Goal: Task Accomplishment & Management: Complete application form

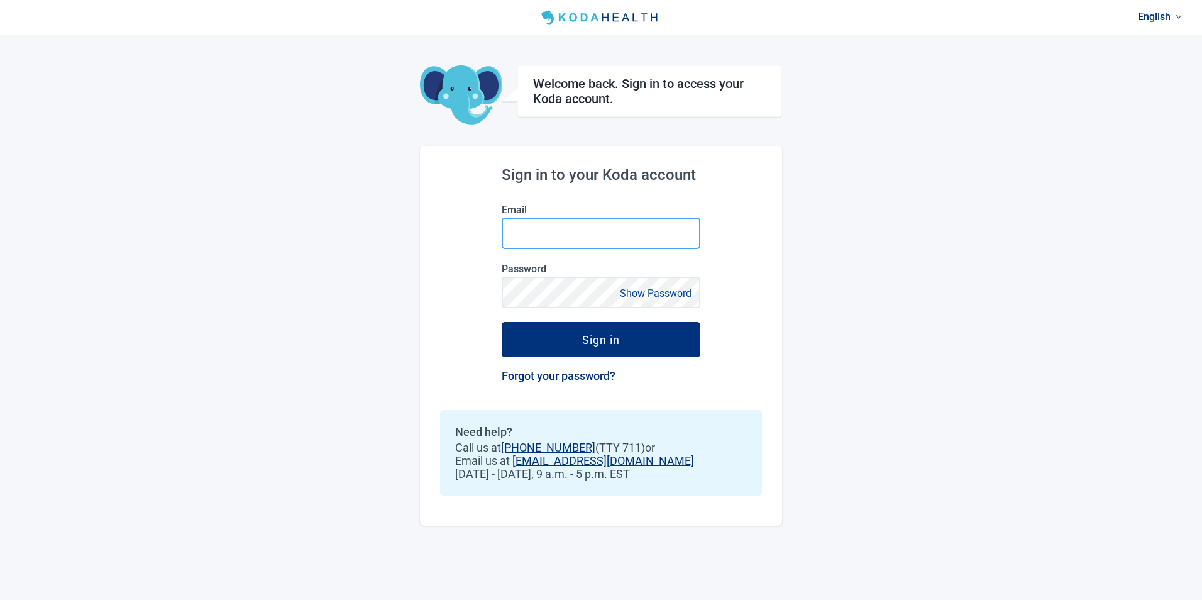
click at [530, 239] on input "Email" at bounding box center [600, 232] width 199 height 31
type input "[EMAIL_ADDRESS][DOMAIN_NAME]"
click at [675, 295] on button "Show Password" at bounding box center [655, 293] width 79 height 17
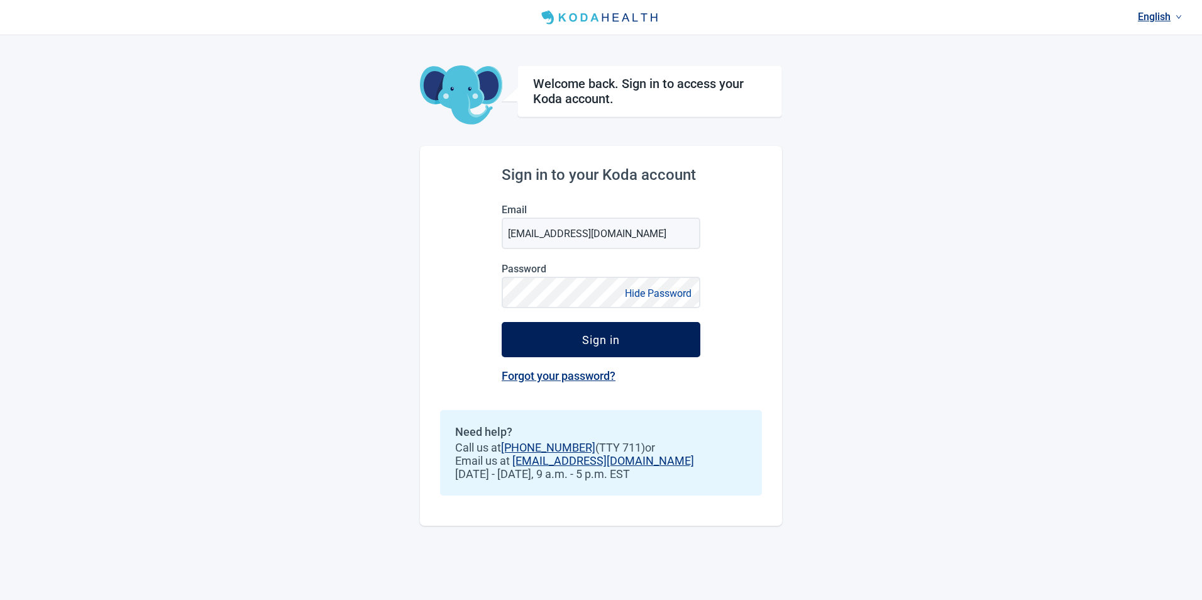
click at [617, 342] on div "Sign in" at bounding box center [601, 339] width 38 height 13
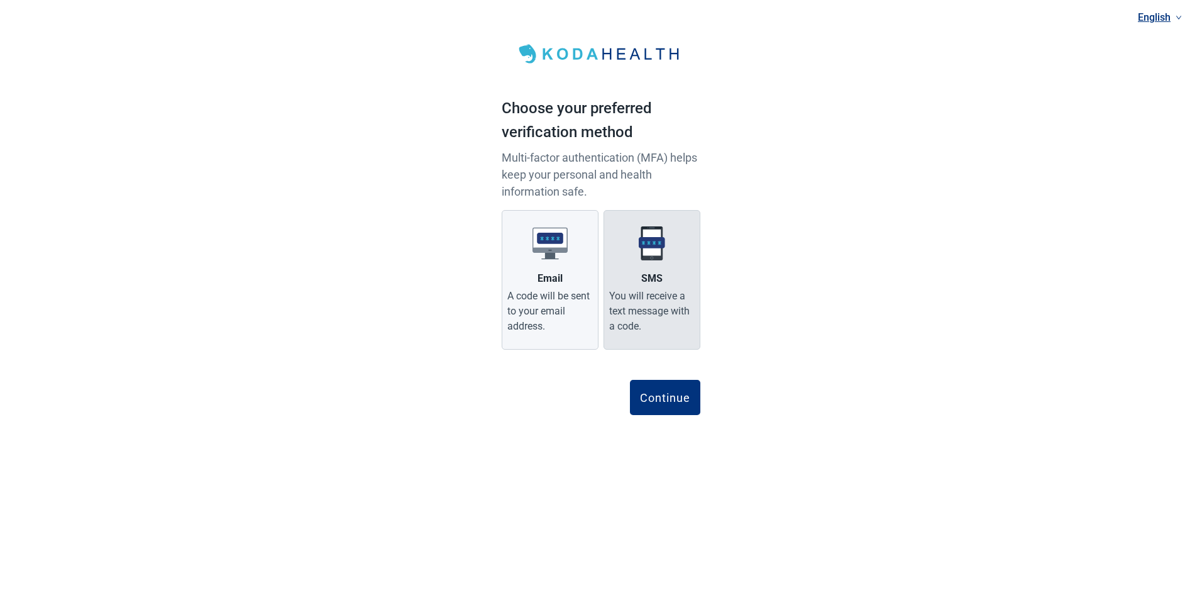
click at [652, 293] on div "You will receive a text message with a code." at bounding box center [651, 310] width 85 height 45
click at [0, 0] on input "SMS You will receive a text message with a code." at bounding box center [0, 0] width 0 height 0
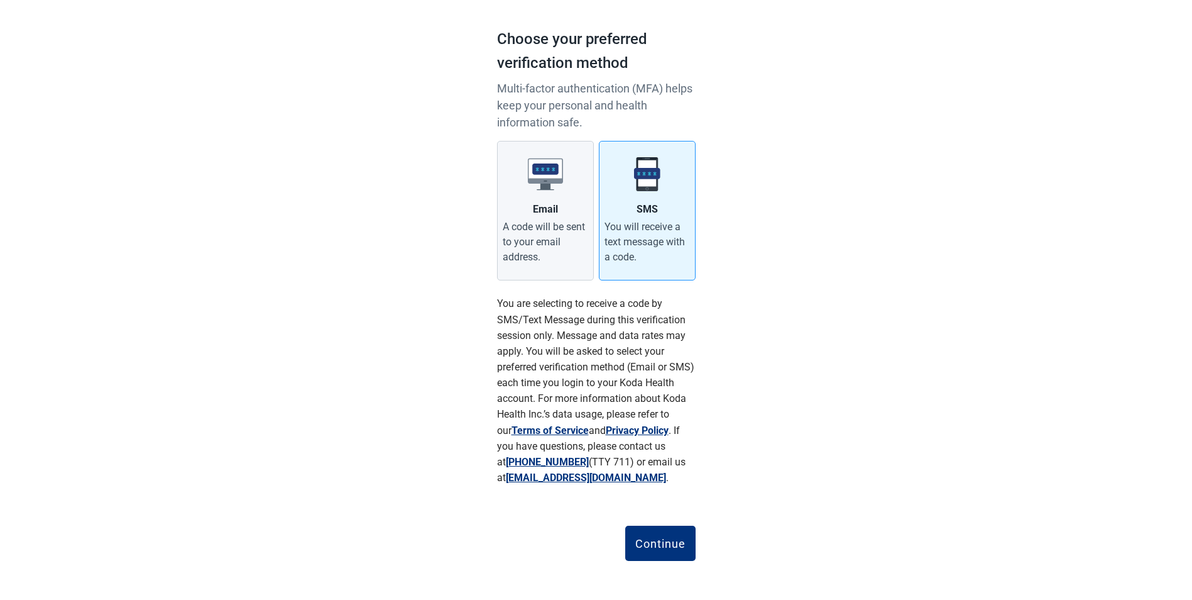
scroll to position [70, 0]
click at [658, 541] on div "Continue" at bounding box center [660, 541] width 50 height 13
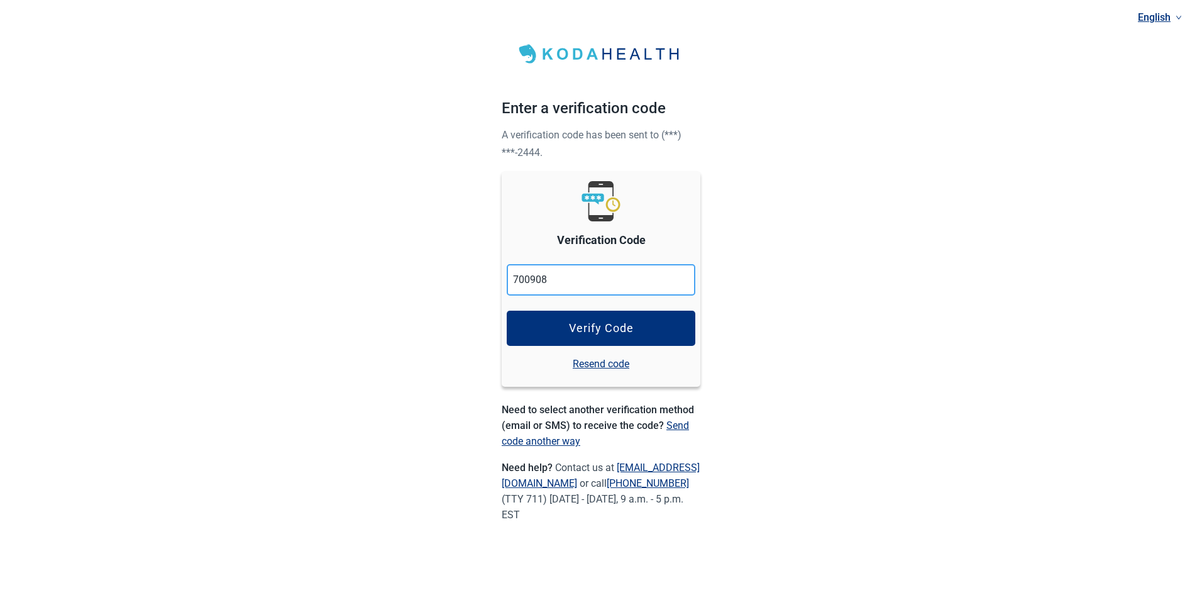
type input "700908"
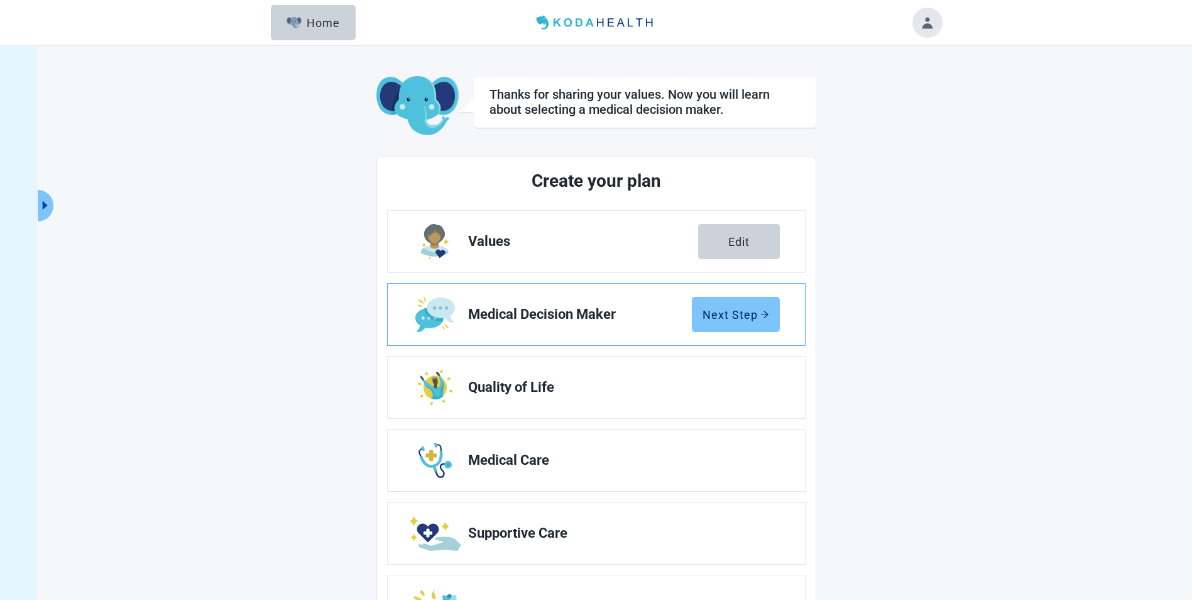
click at [725, 315] on div "Next Step" at bounding box center [736, 314] width 67 height 13
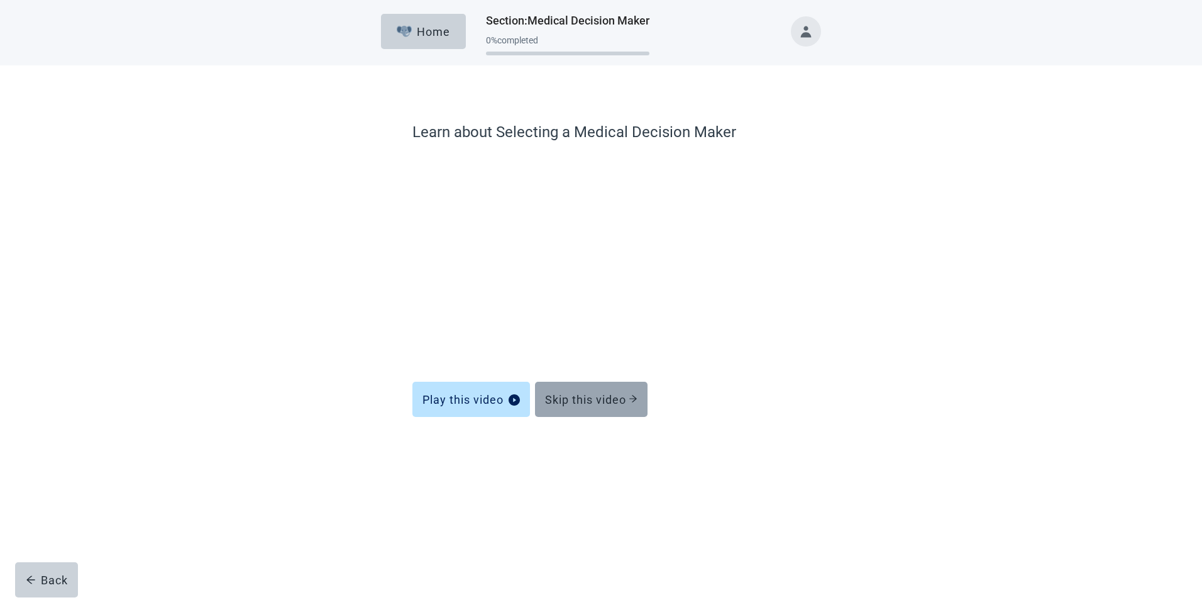
click at [591, 402] on div "Skip this video" at bounding box center [591, 399] width 92 height 13
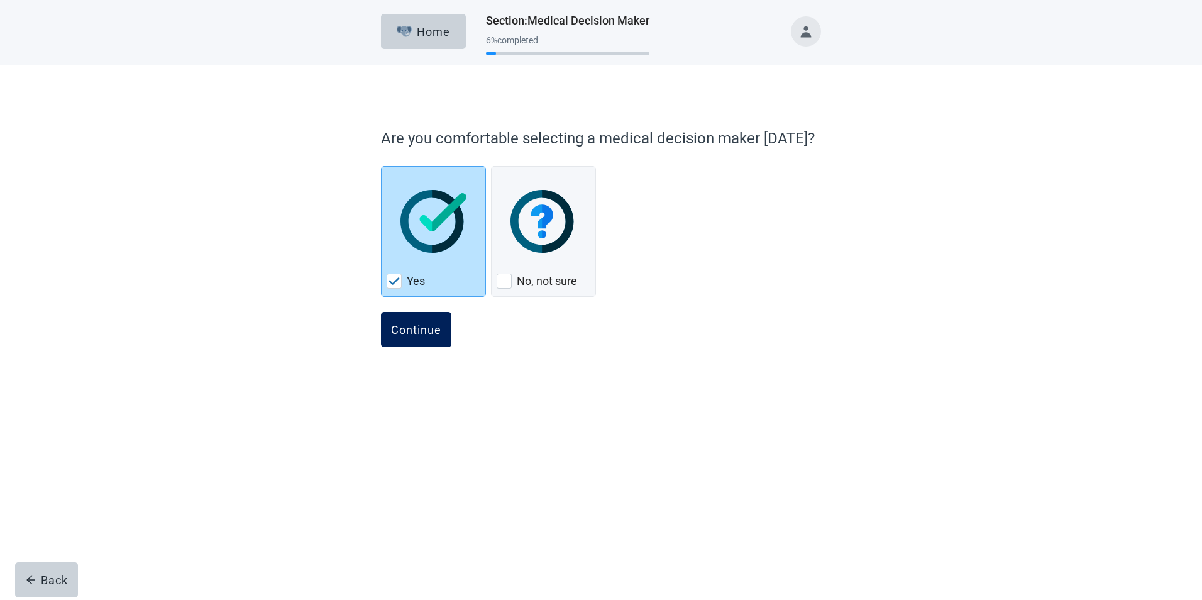
click at [424, 329] on div "Continue" at bounding box center [416, 329] width 50 height 13
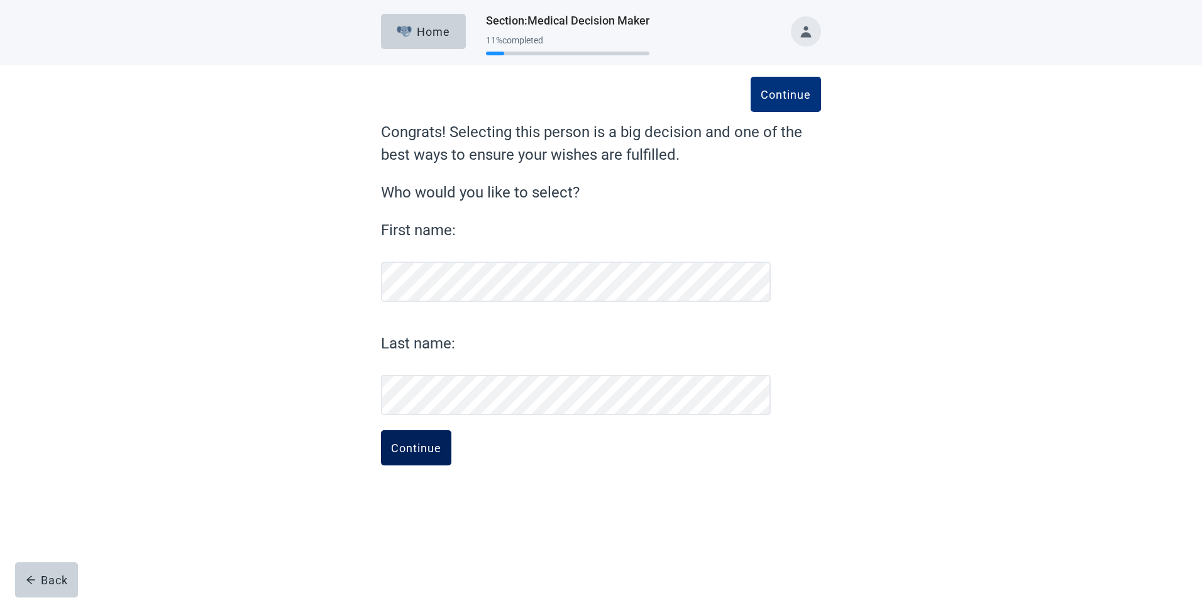
click at [428, 449] on div "Continue" at bounding box center [416, 447] width 50 height 13
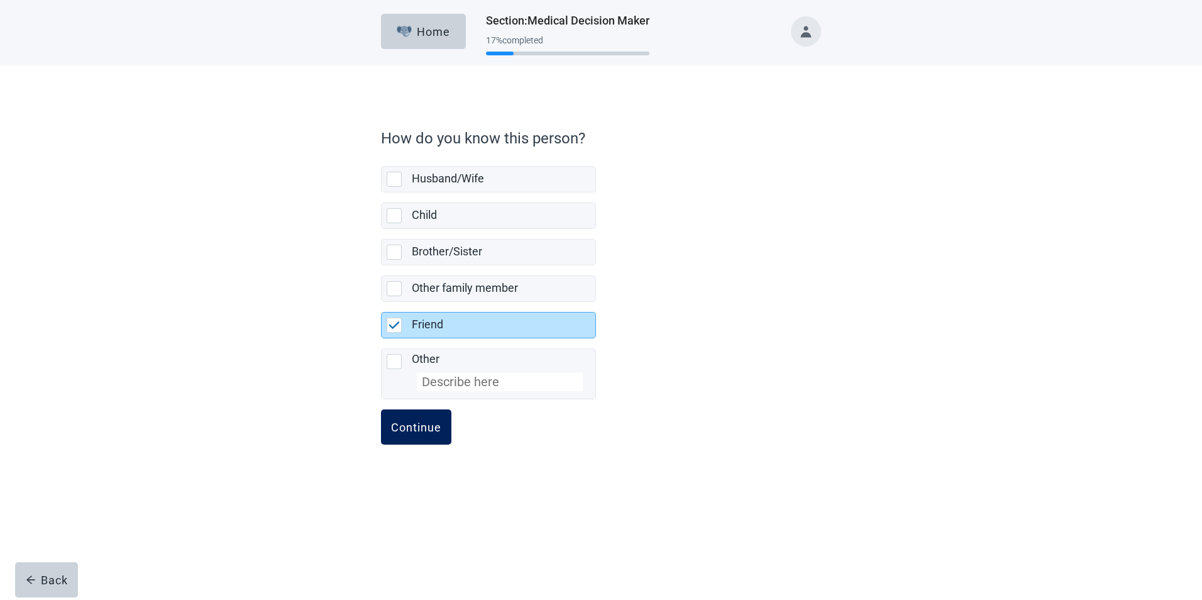
click at [424, 428] on div "Continue" at bounding box center [416, 426] width 50 height 13
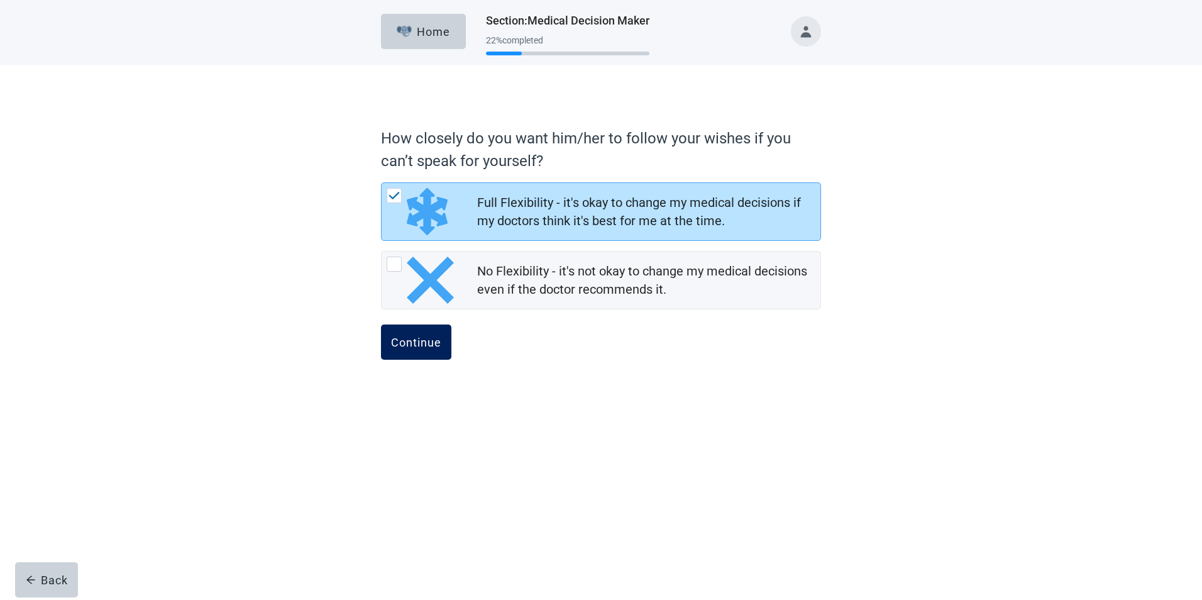
click at [420, 339] on div "Continue" at bounding box center [416, 342] width 50 height 13
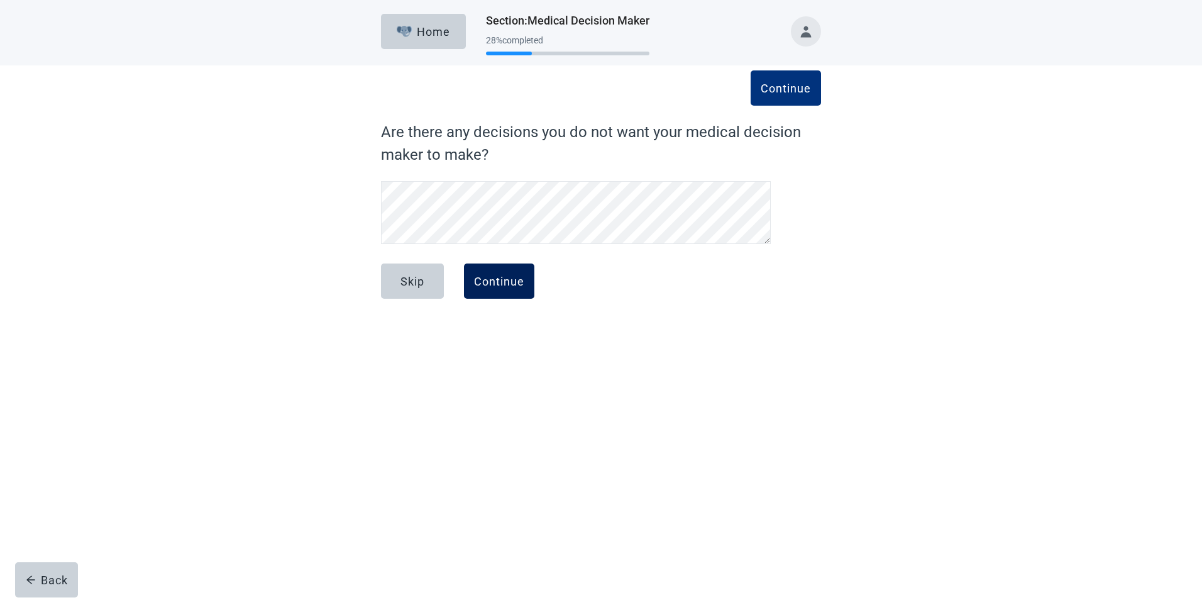
click at [493, 282] on div "Continue" at bounding box center [499, 281] width 50 height 13
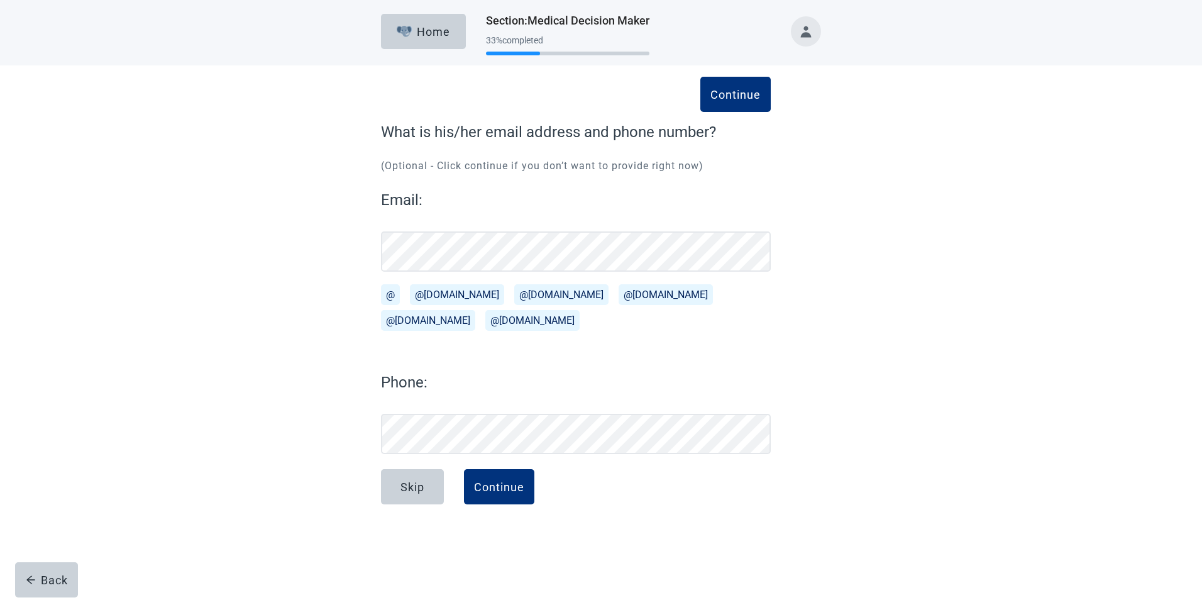
click at [444, 297] on button "@[DOMAIN_NAME]" at bounding box center [457, 294] width 94 height 21
click at [509, 484] on div "Continue" at bounding box center [499, 486] width 50 height 13
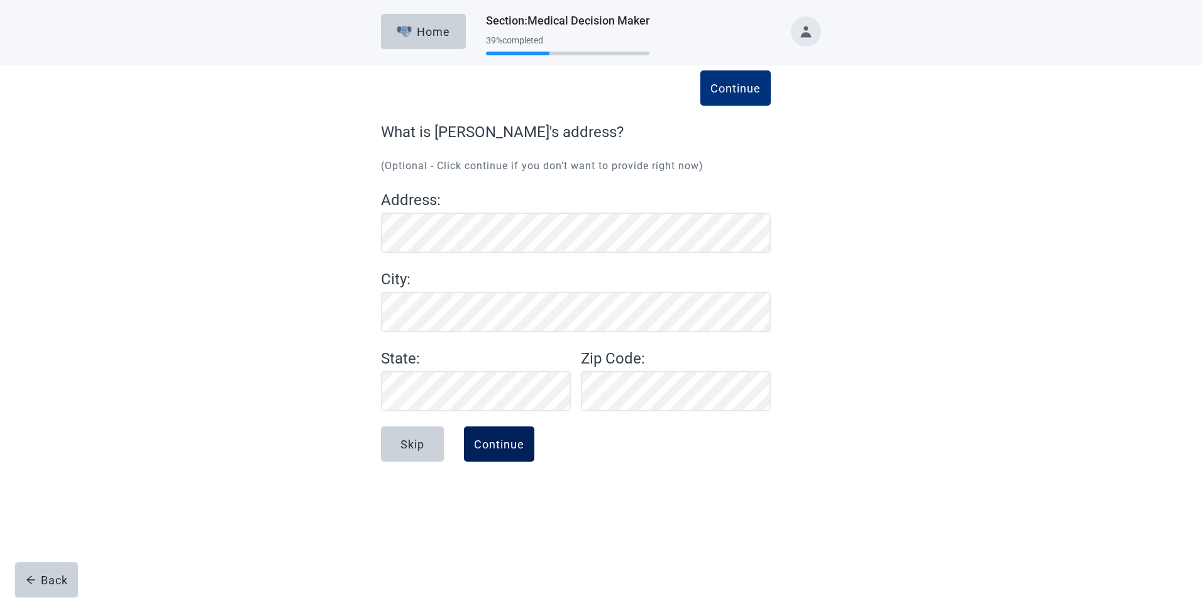
click at [496, 444] on div "Continue" at bounding box center [499, 443] width 50 height 13
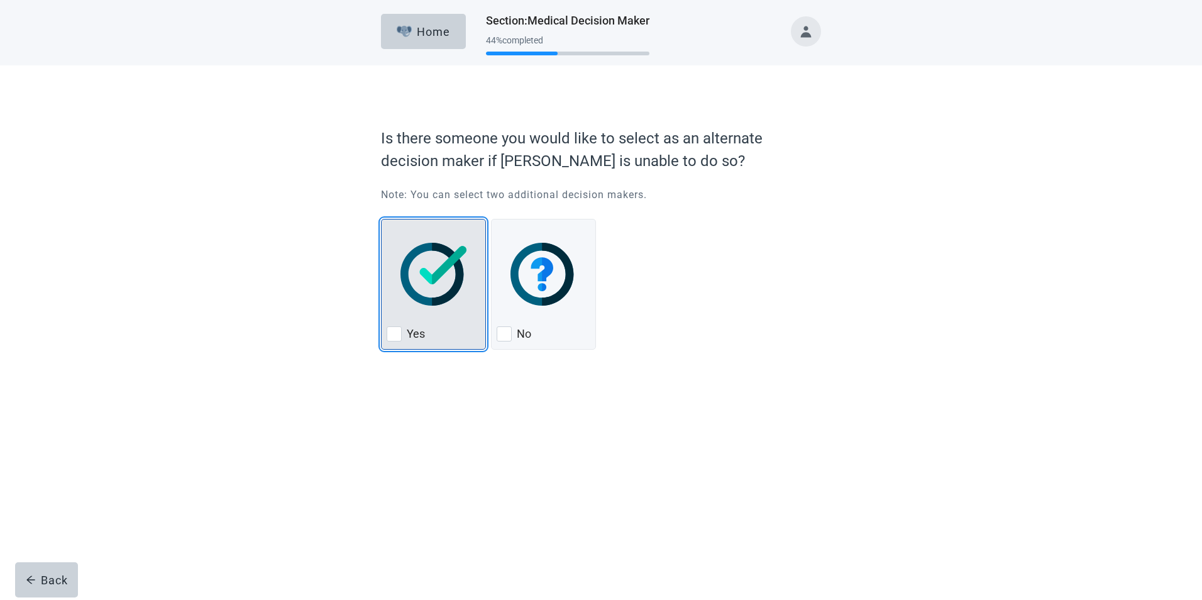
click at [397, 336] on div "Yes, checkbox, not checked" at bounding box center [393, 333] width 15 height 15
click at [381, 219] on input "Yes" at bounding box center [381, 219] width 1 height 1
checkbox input "true"
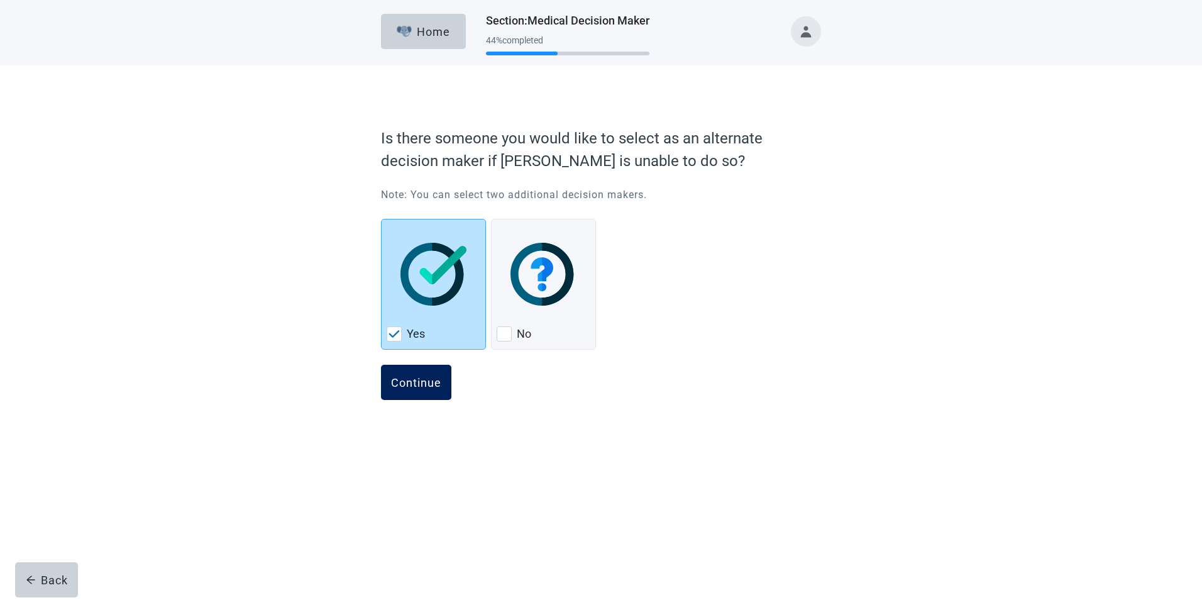
click at [409, 377] on div "Continue" at bounding box center [416, 382] width 50 height 13
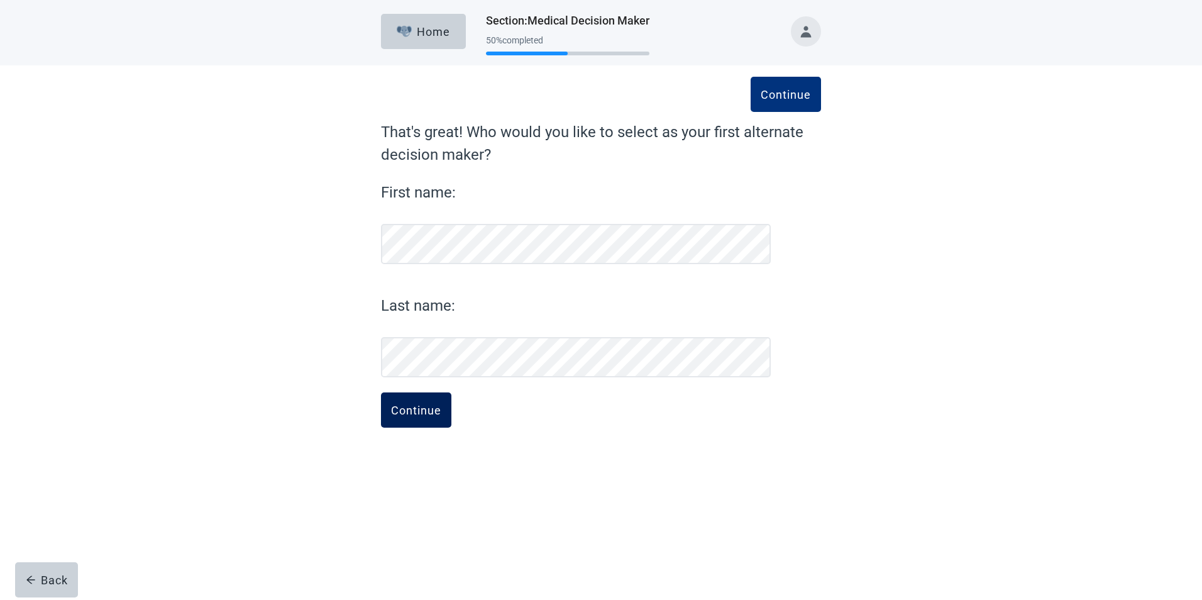
click at [409, 408] on div "Continue" at bounding box center [416, 409] width 50 height 13
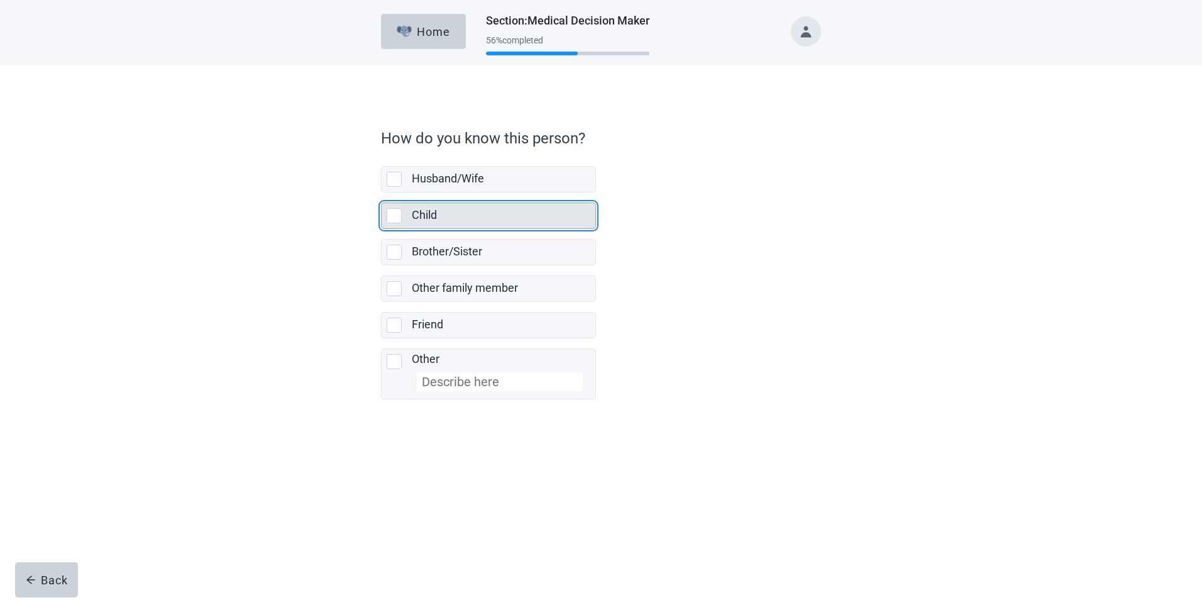
click at [394, 219] on div "Child, checkbox, not selected" at bounding box center [393, 215] width 15 height 15
click at [381, 193] on input "Child" at bounding box center [381, 192] width 1 height 1
checkbox input "true"
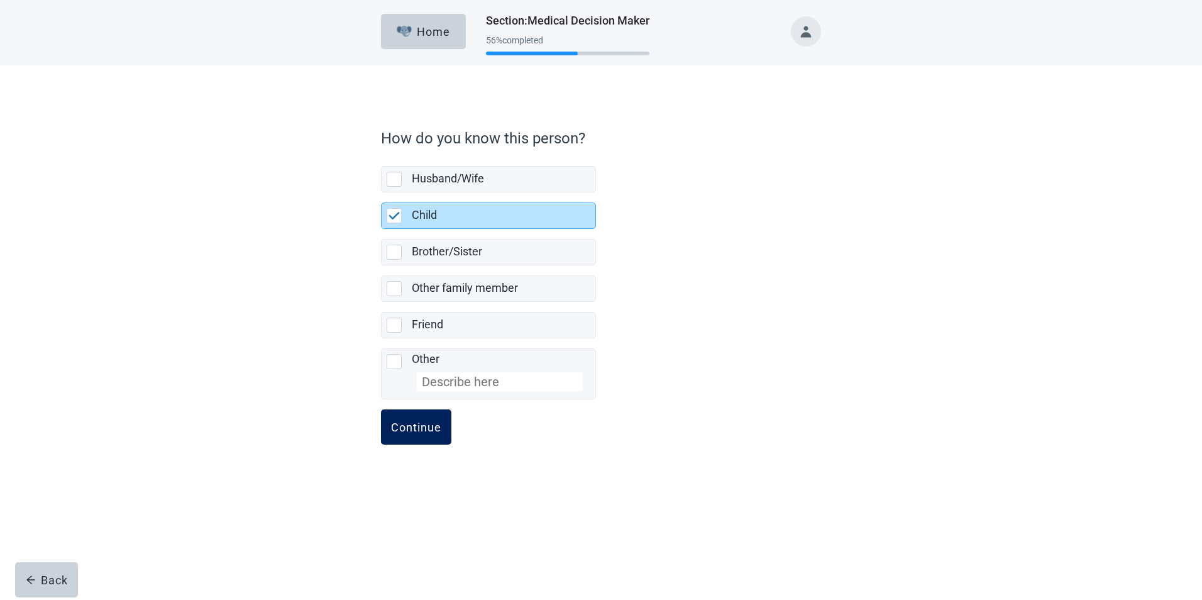
click at [413, 429] on div "Continue" at bounding box center [416, 426] width 50 height 13
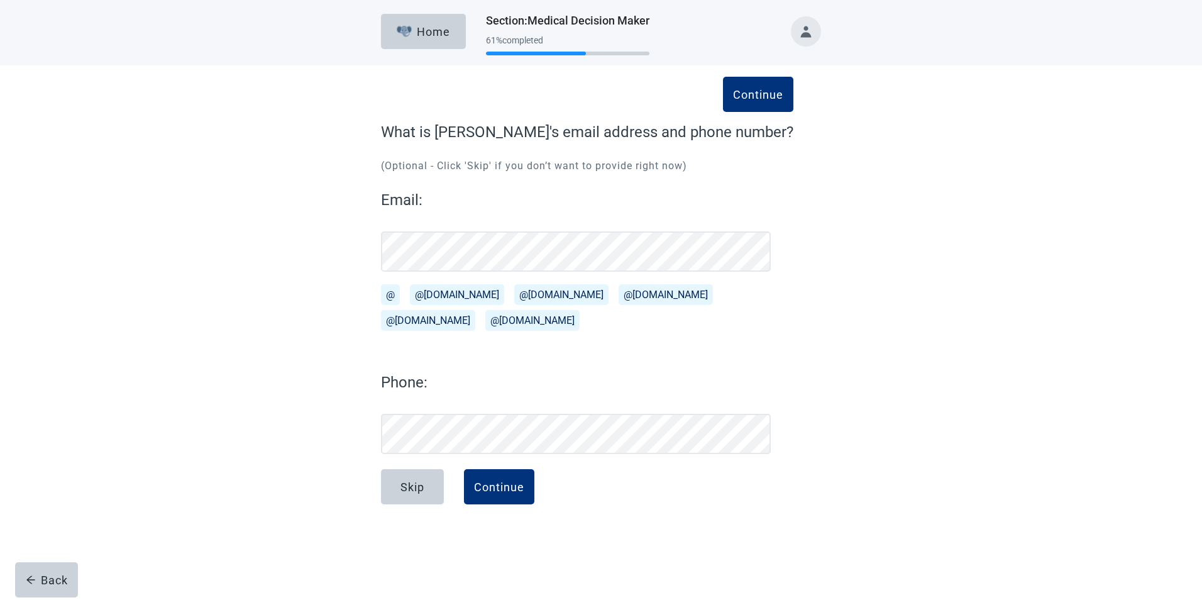
click at [475, 310] on button "@[DOMAIN_NAME]" at bounding box center [428, 320] width 94 height 21
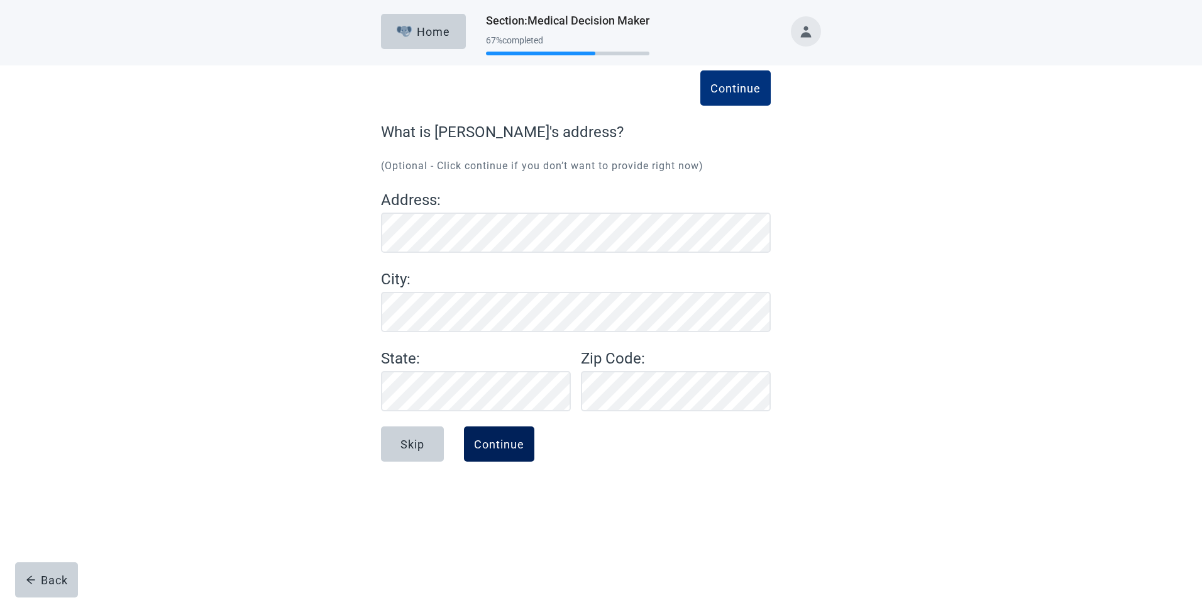
click at [506, 444] on div "Continue" at bounding box center [499, 443] width 50 height 13
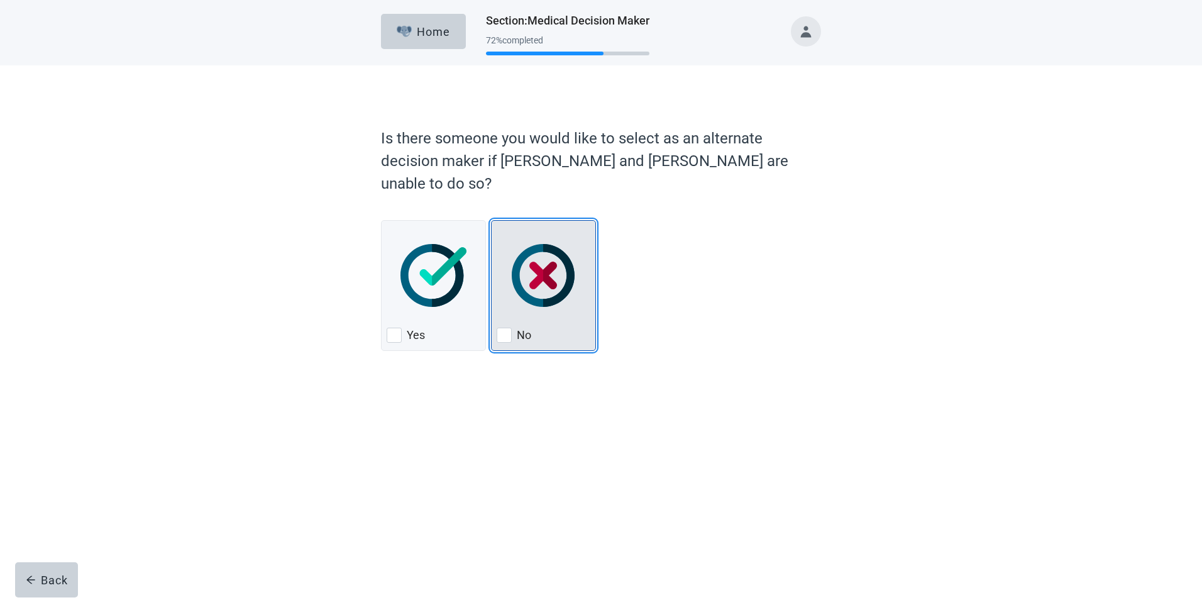
click at [507, 327] on div "No, checkbox, not checked" at bounding box center [503, 334] width 15 height 15
click at [491, 221] on input "No" at bounding box center [491, 220] width 1 height 1
checkbox input "true"
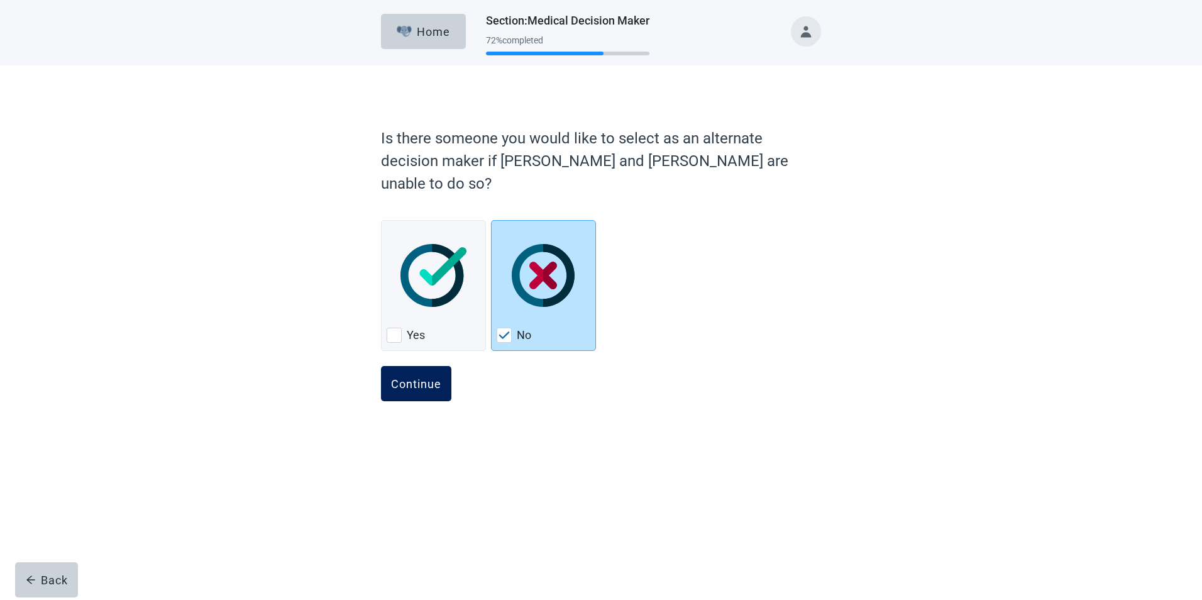
click at [429, 377] on div "Continue" at bounding box center [416, 383] width 50 height 13
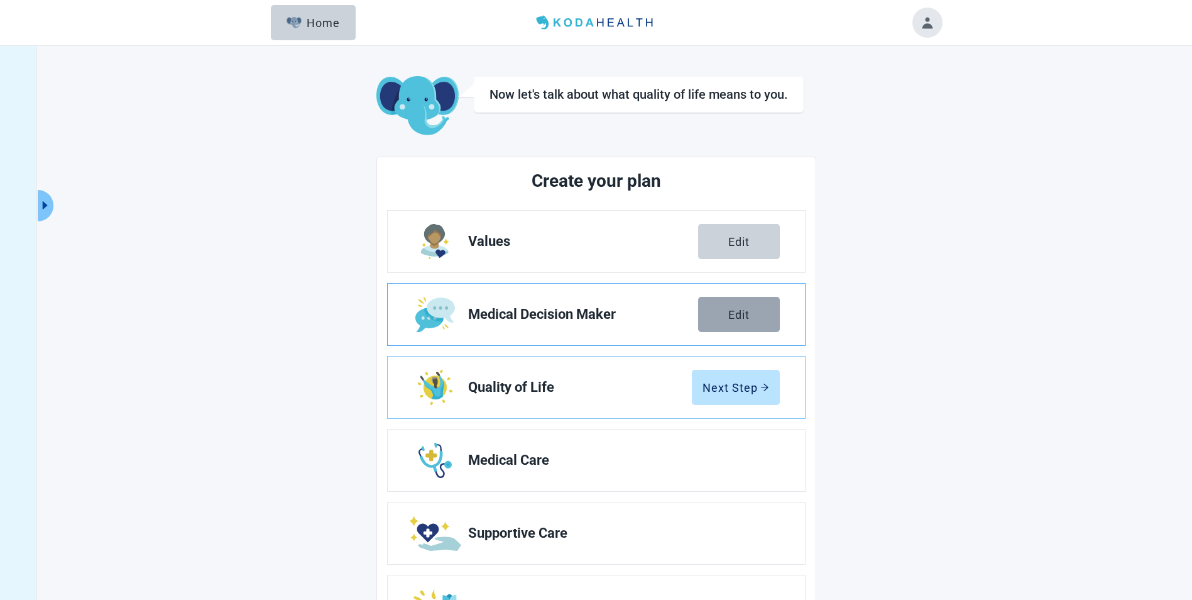
click at [726, 310] on button "Edit" at bounding box center [739, 314] width 82 height 35
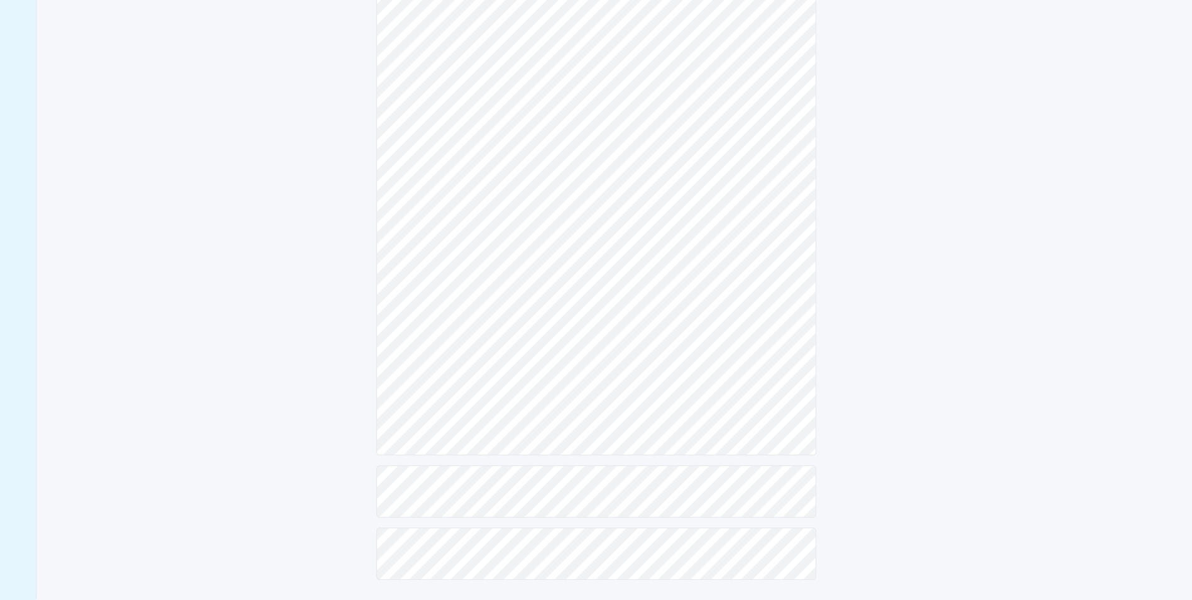
scroll to position [129, 0]
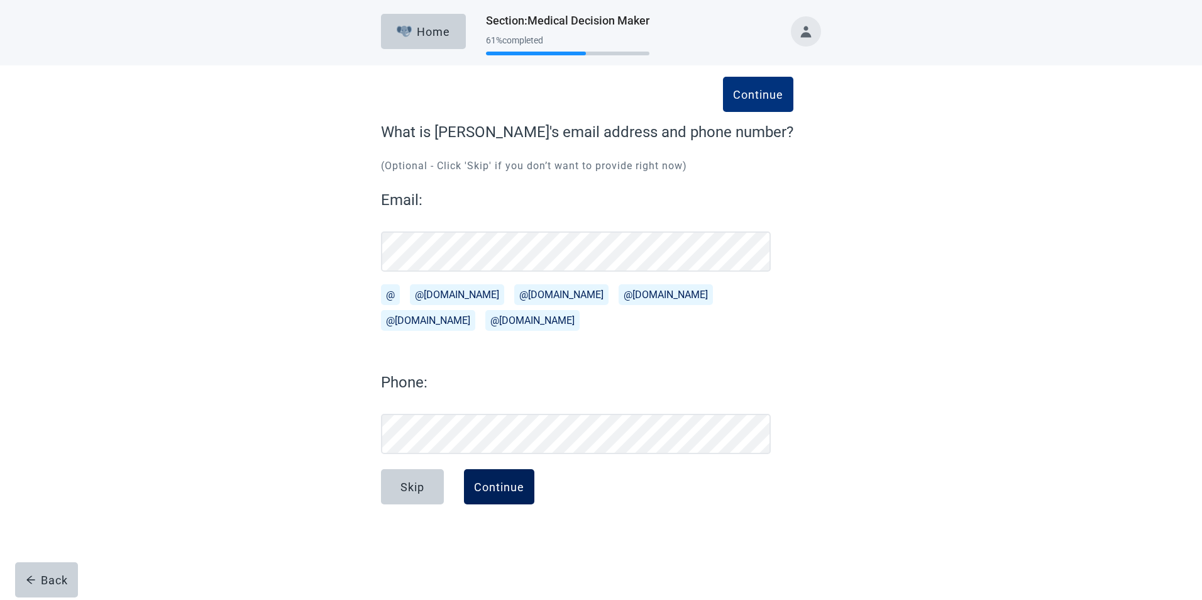
click at [508, 482] on div "Continue" at bounding box center [499, 486] width 50 height 13
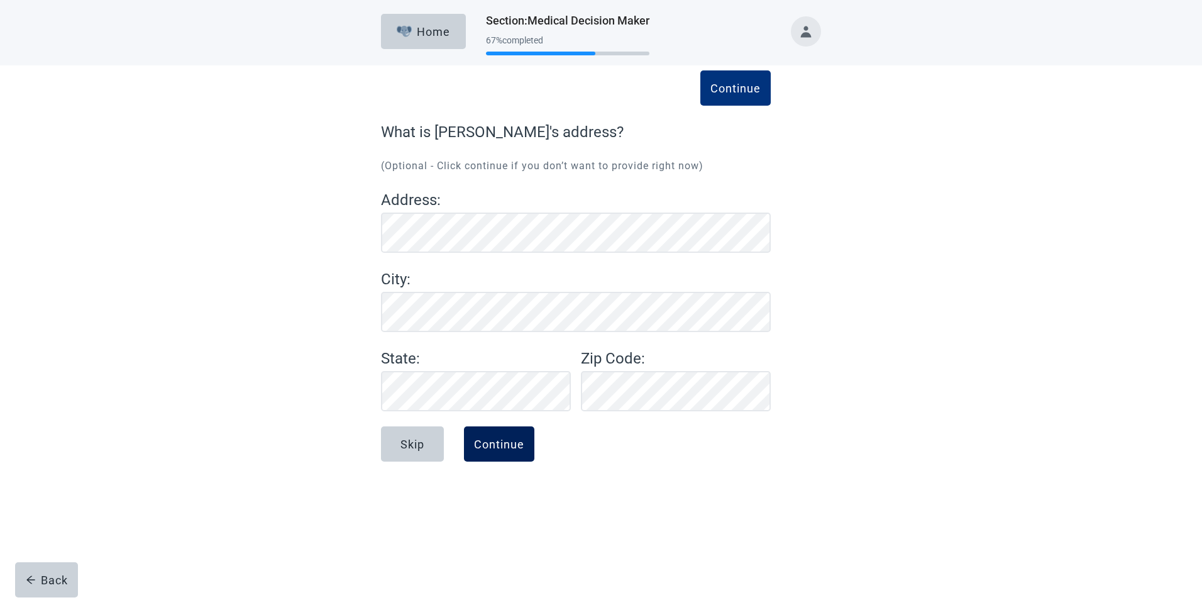
click at [495, 440] on div "Continue" at bounding box center [499, 443] width 50 height 13
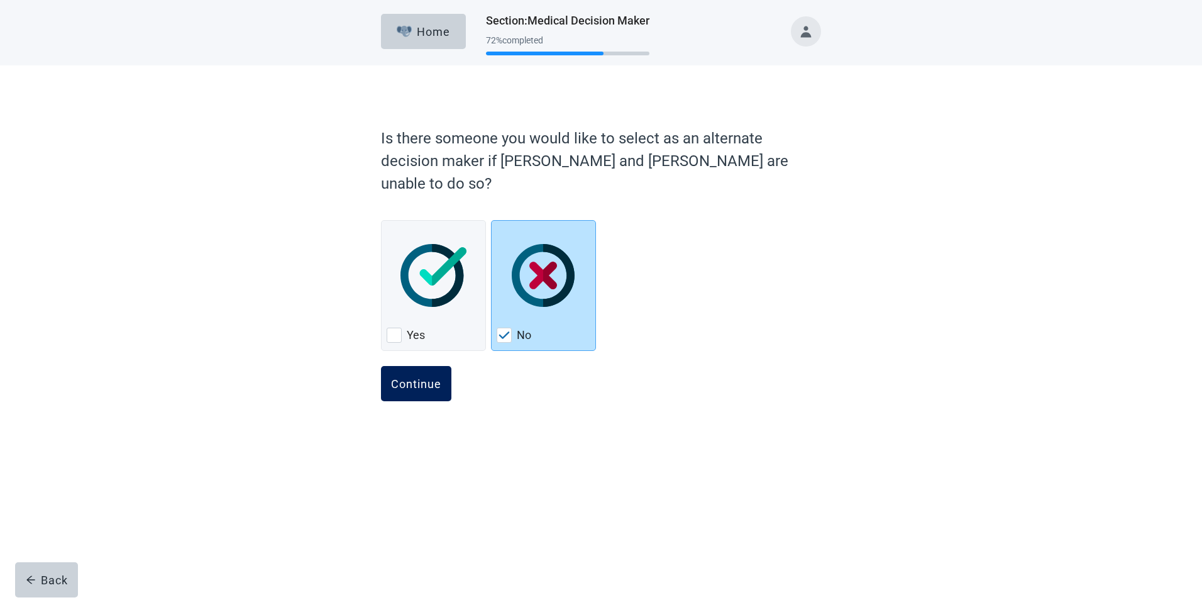
click at [419, 377] on div "Continue" at bounding box center [416, 383] width 50 height 13
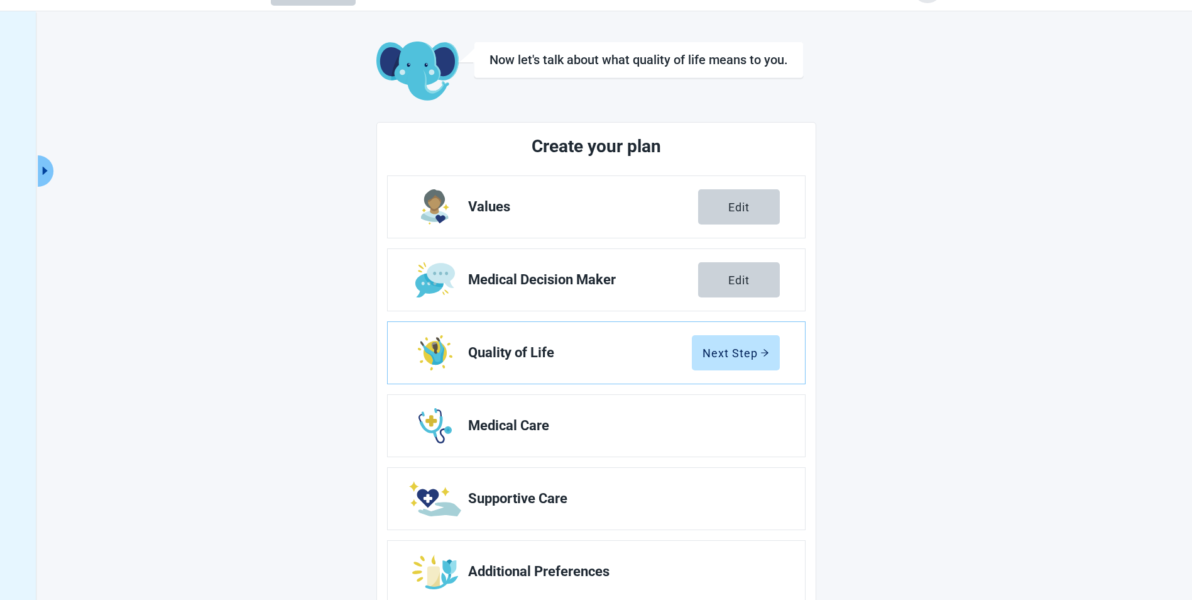
scroll to position [68, 0]
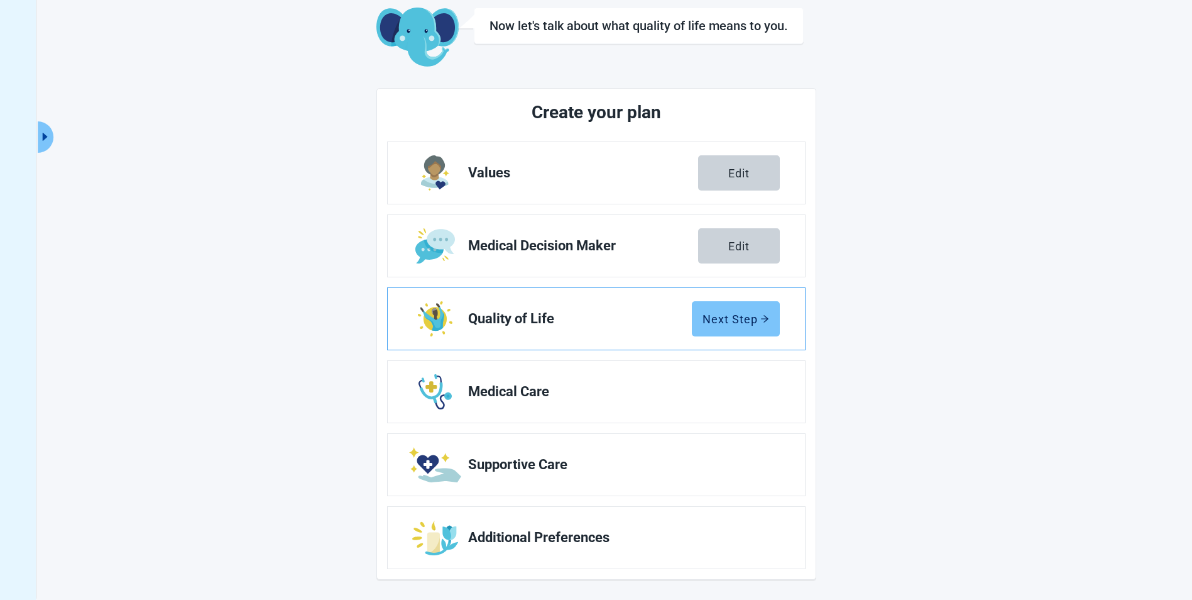
click at [715, 314] on div "Next Step" at bounding box center [736, 318] width 67 height 13
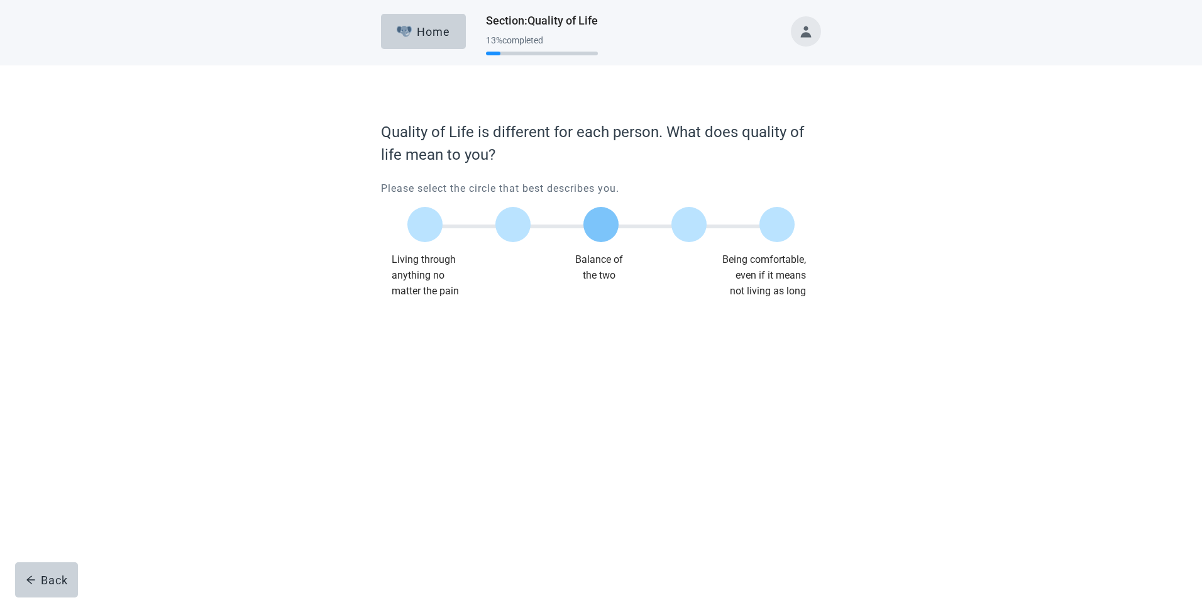
click at [601, 223] on label "Main content" at bounding box center [600, 224] width 35 height 35
click at [601, 224] on input "Quality of life scale: 50 out of 100. Balance of the two" at bounding box center [601, 224] width 0 height 0
click at [419, 318] on div "Continue" at bounding box center [416, 324] width 50 height 13
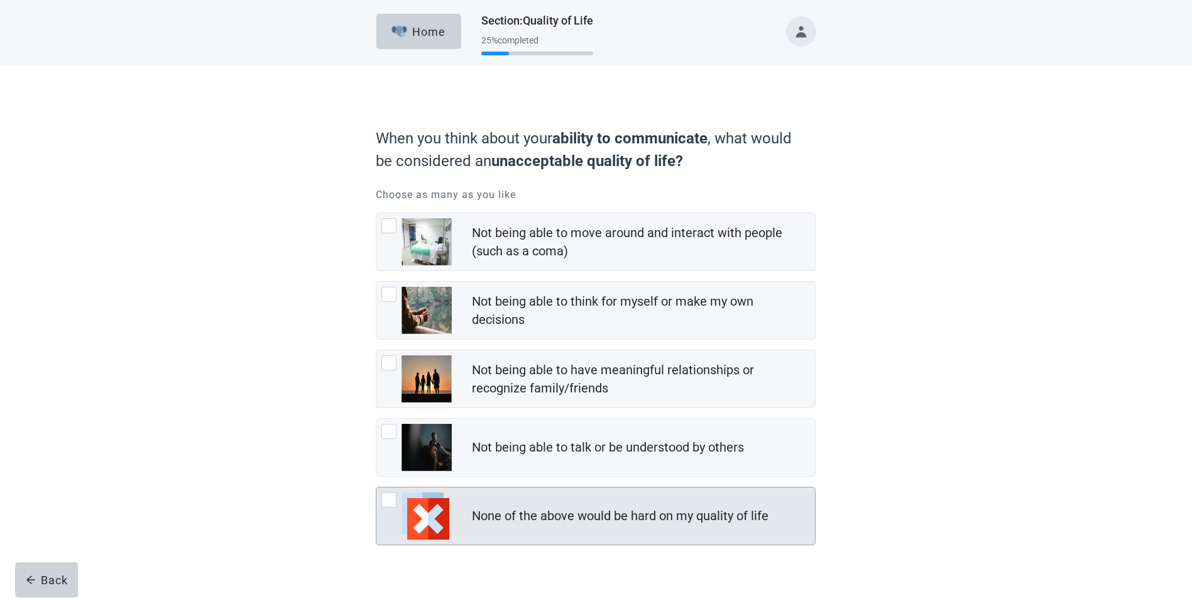
click at [392, 503] on div "None of the above would be hard on my quality of life, checkbox, not checked" at bounding box center [388, 499] width 15 height 15
click at [376, 487] on input "None of the above would be hard on my quality of life" at bounding box center [376, 486] width 1 height 1
checkbox input "true"
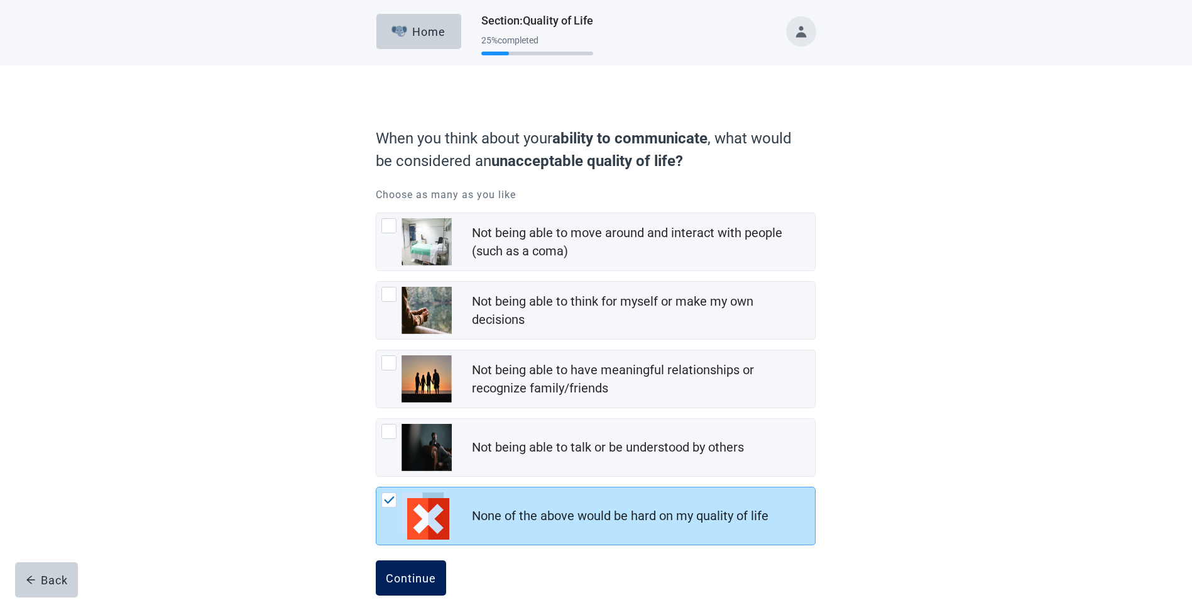
click at [406, 579] on div "Continue" at bounding box center [411, 577] width 50 height 13
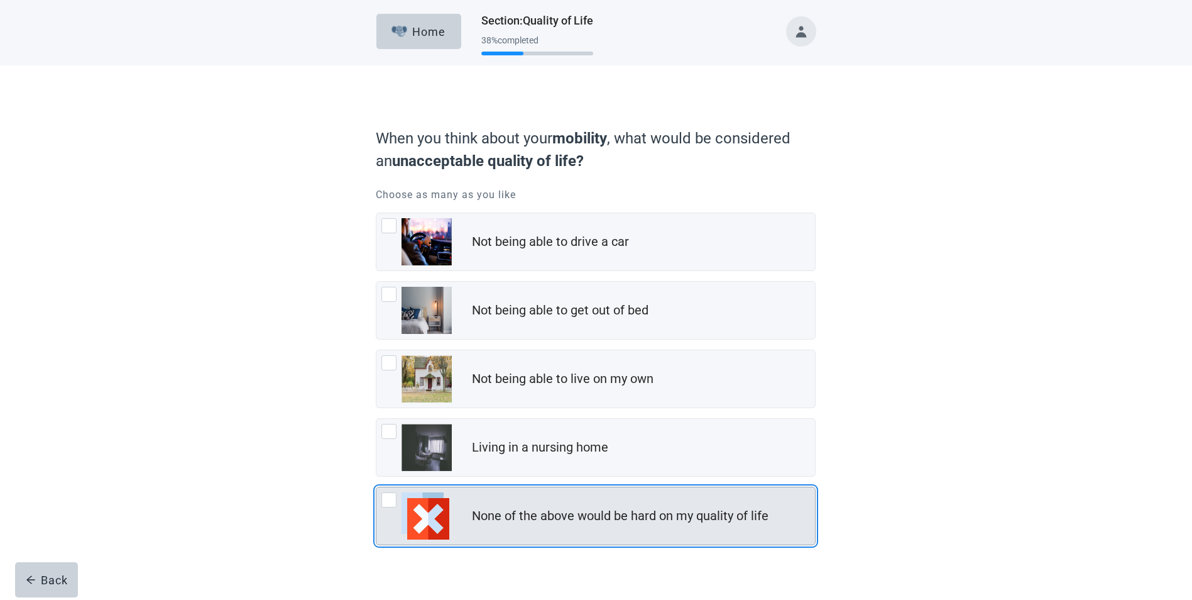
click at [392, 500] on div "None of the above would be hard on my quality of life, checkbox, not checked" at bounding box center [388, 499] width 15 height 15
click at [376, 487] on input "None of the above would be hard on my quality of life" at bounding box center [376, 486] width 1 height 1
checkbox input "true"
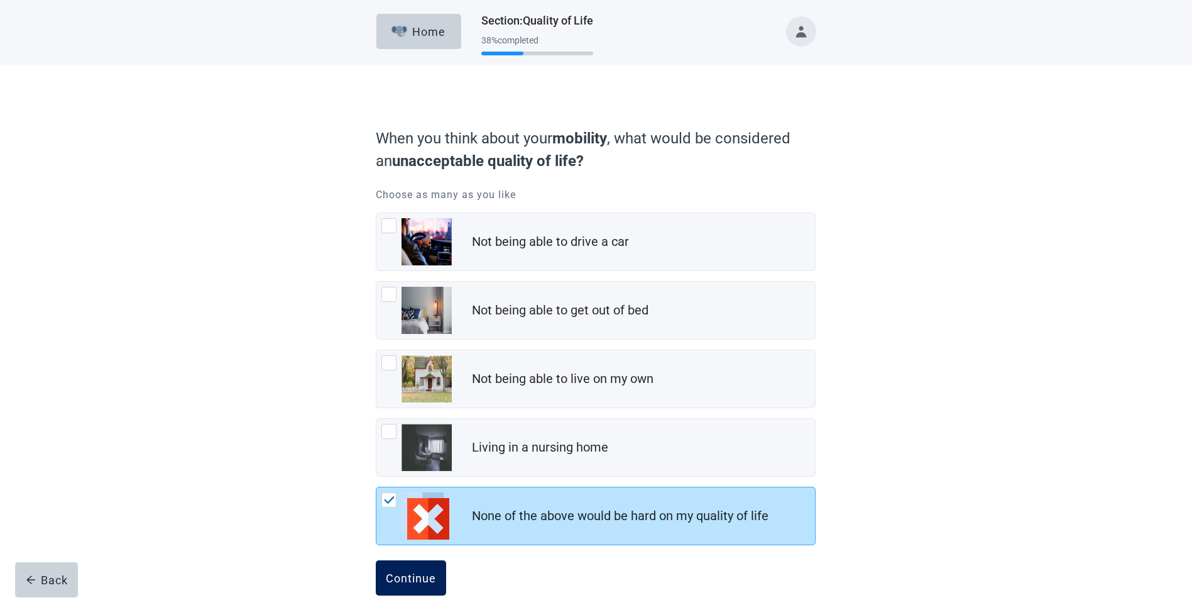
click at [403, 580] on div "Continue" at bounding box center [411, 577] width 50 height 13
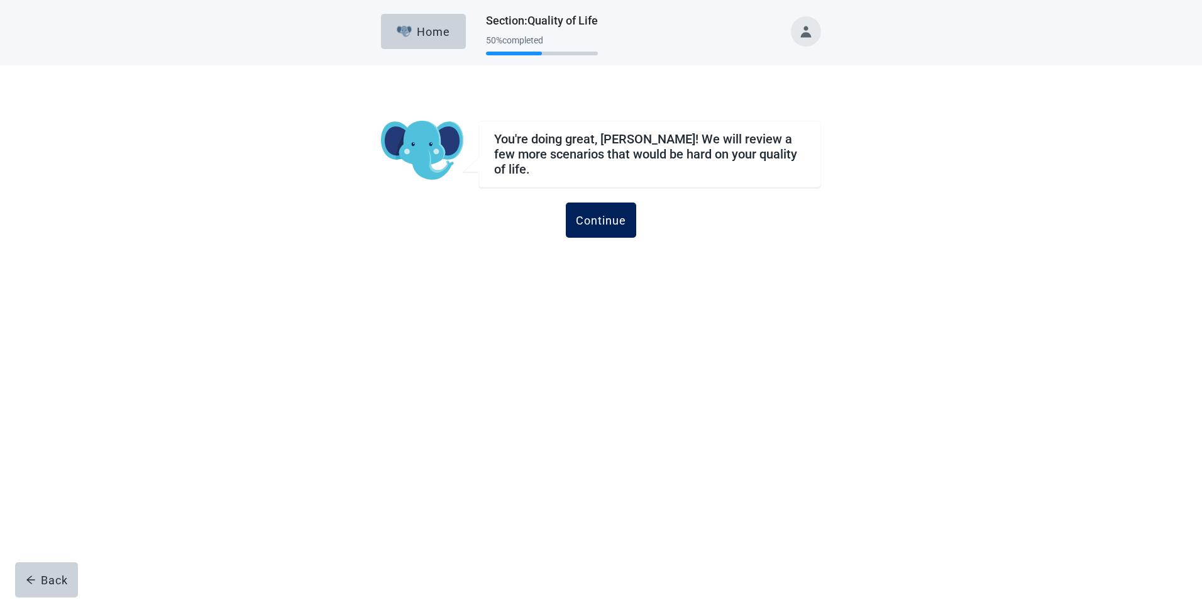
click at [613, 214] on div "Continue" at bounding box center [601, 220] width 50 height 13
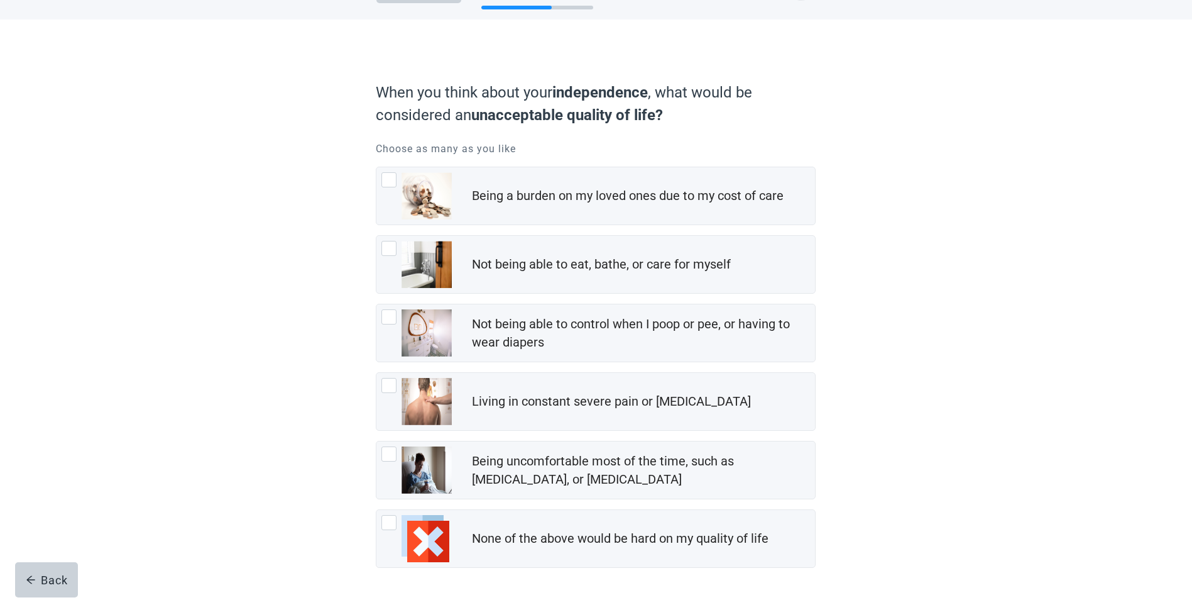
scroll to position [63, 0]
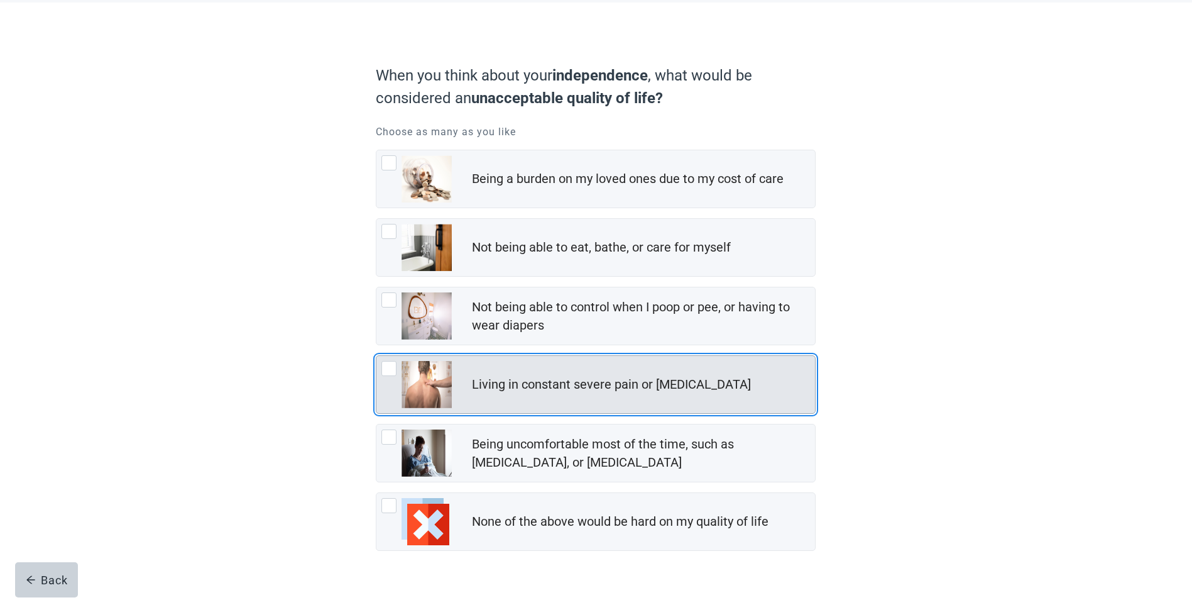
click at [390, 368] on div "Living in constant severe pain or shortness of breath, checkbox, not checked" at bounding box center [388, 368] width 15 height 15
click at [376, 356] on input "Living in constant severe pain or [MEDICAL_DATA]" at bounding box center [376, 355] width 1 height 1
checkbox input "true"
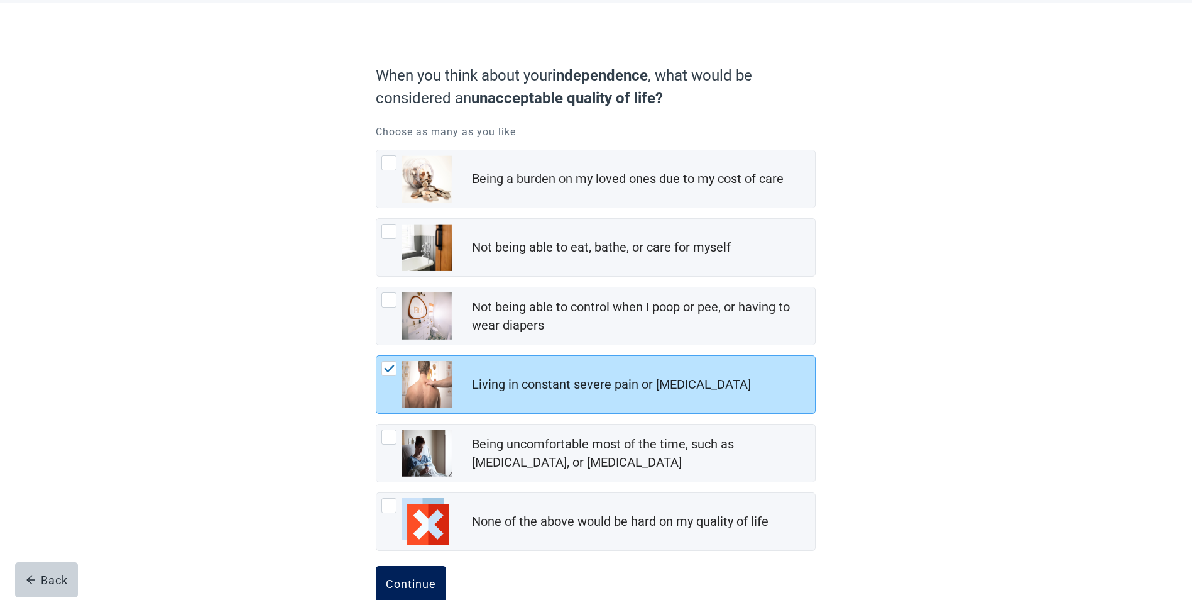
click at [407, 580] on div "Continue" at bounding box center [411, 583] width 50 height 13
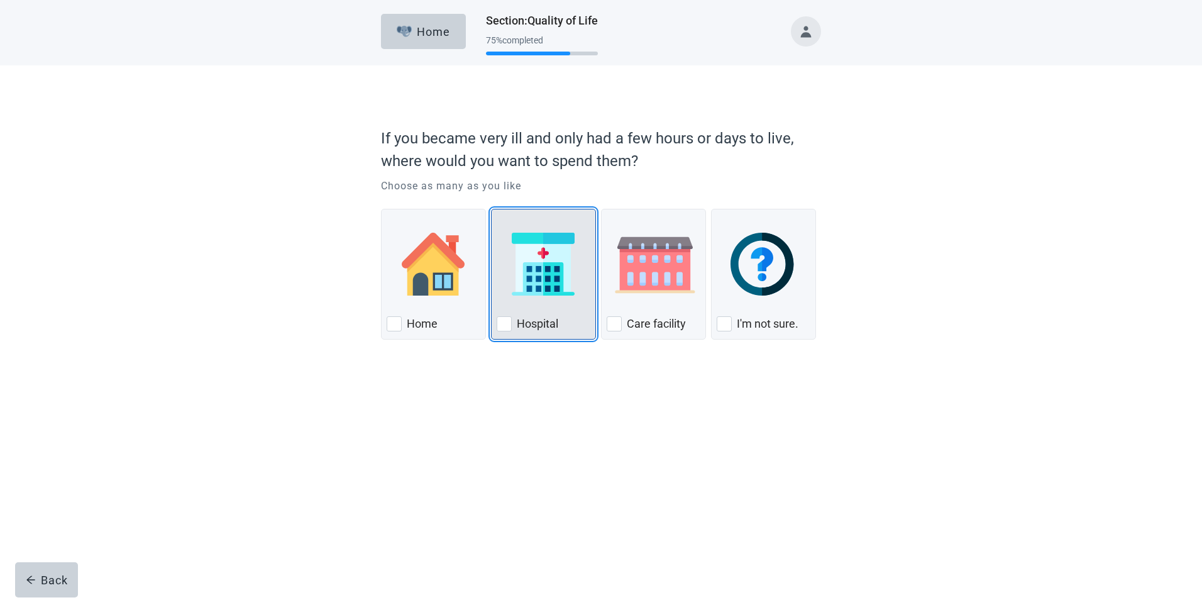
click at [506, 326] on div "Hospital, checkbox, not checked" at bounding box center [503, 323] width 15 height 15
click at [491, 209] on input "Hospital" at bounding box center [491, 209] width 1 height 1
checkbox input "true"
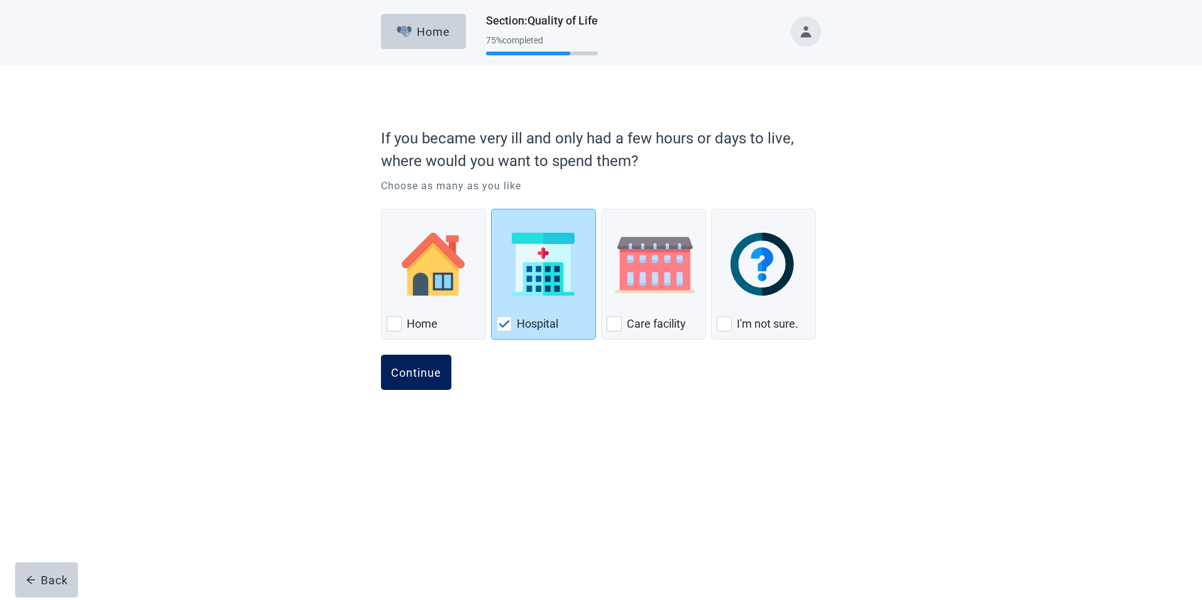
click at [403, 374] on div "Continue" at bounding box center [416, 372] width 50 height 13
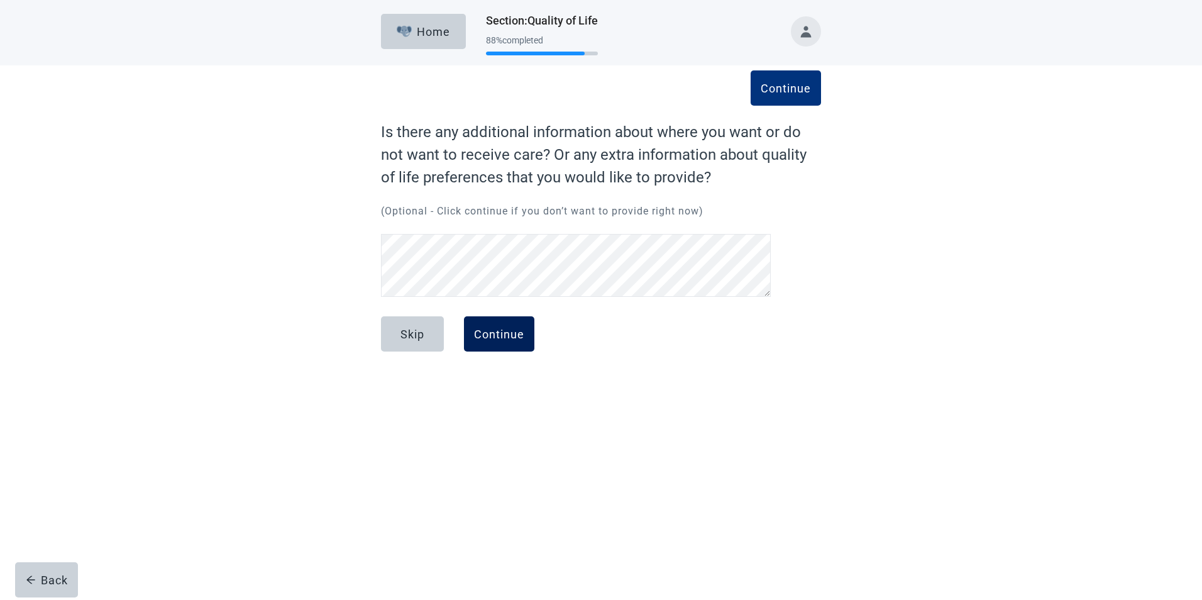
click at [503, 332] on div "Continue" at bounding box center [499, 333] width 50 height 13
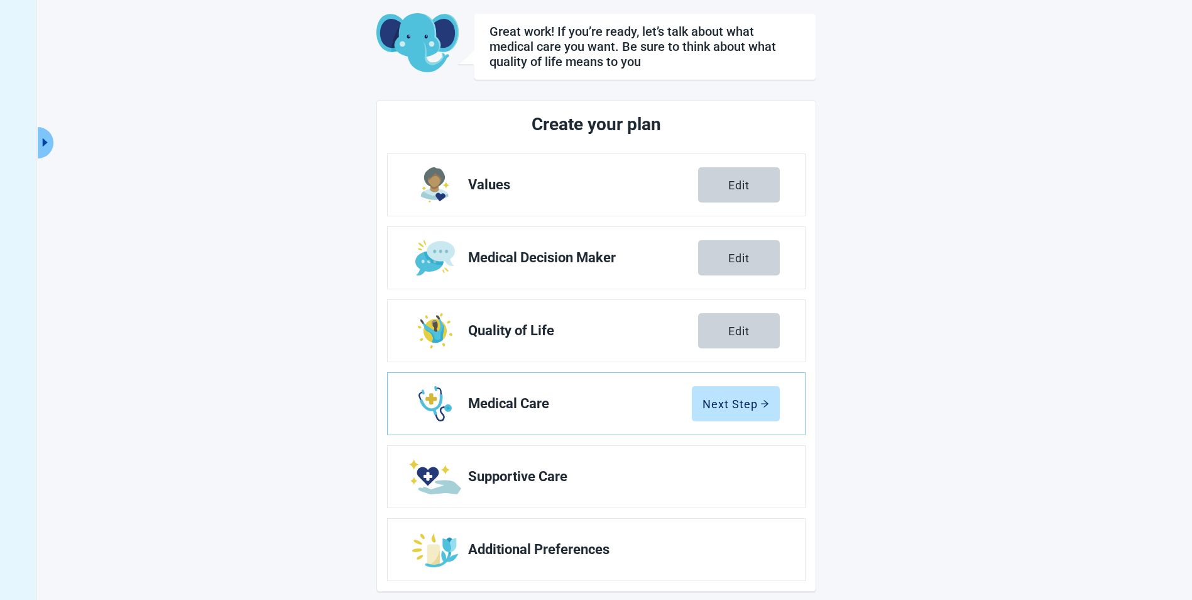
scroll to position [75, 0]
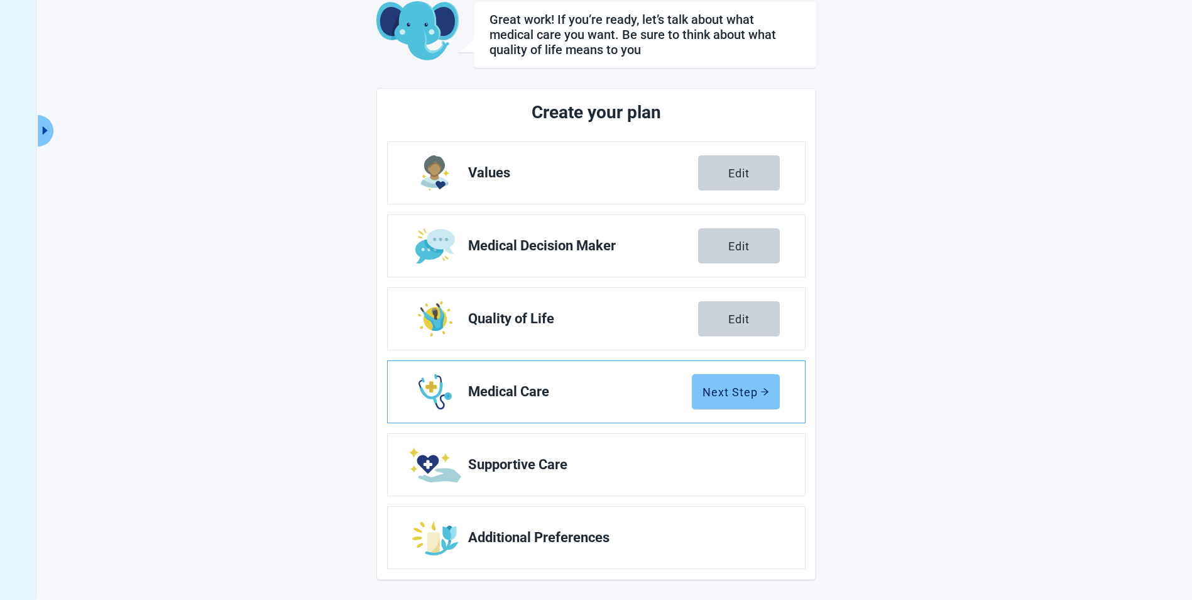
click at [743, 391] on div "Next Step" at bounding box center [736, 391] width 67 height 13
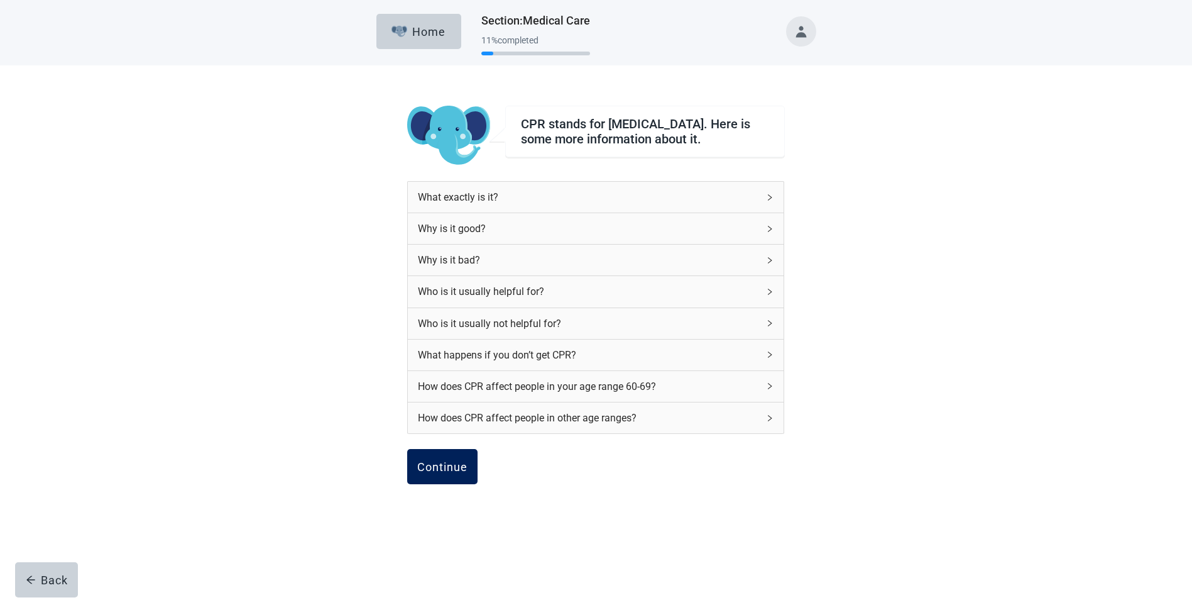
click at [429, 469] on div "Continue" at bounding box center [442, 466] width 50 height 13
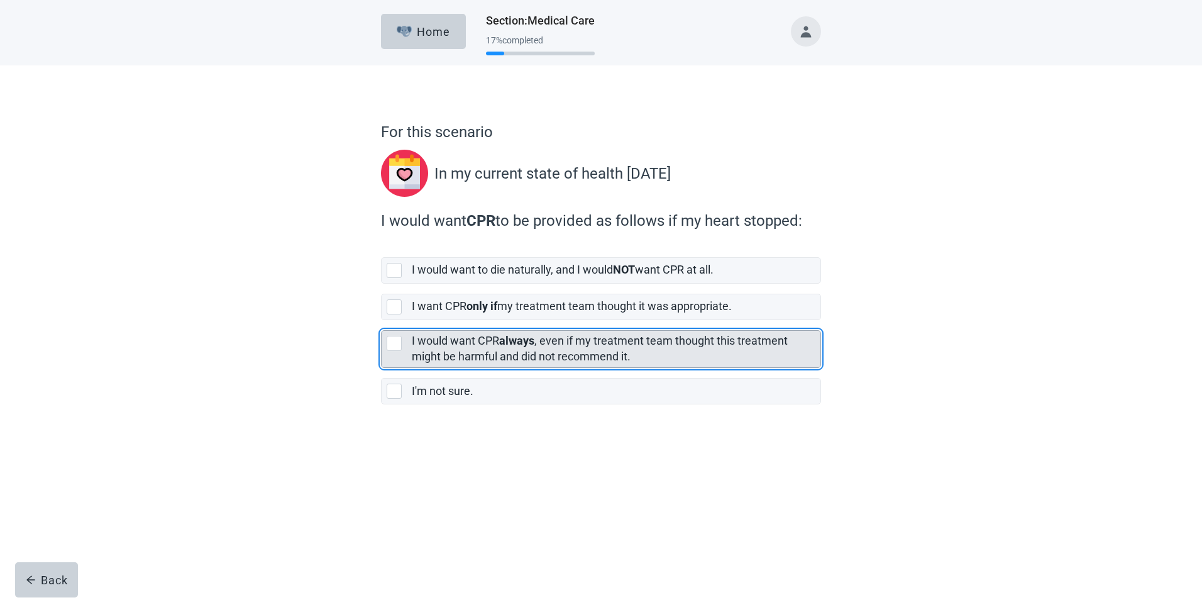
click at [390, 341] on div "[object Object], checkbox, not selected" at bounding box center [393, 343] width 15 height 15
click at [381, 321] on input "I would want CPR always , even if my treatment team thought this treatment migh…" at bounding box center [381, 320] width 1 height 1
checkbox input "true"
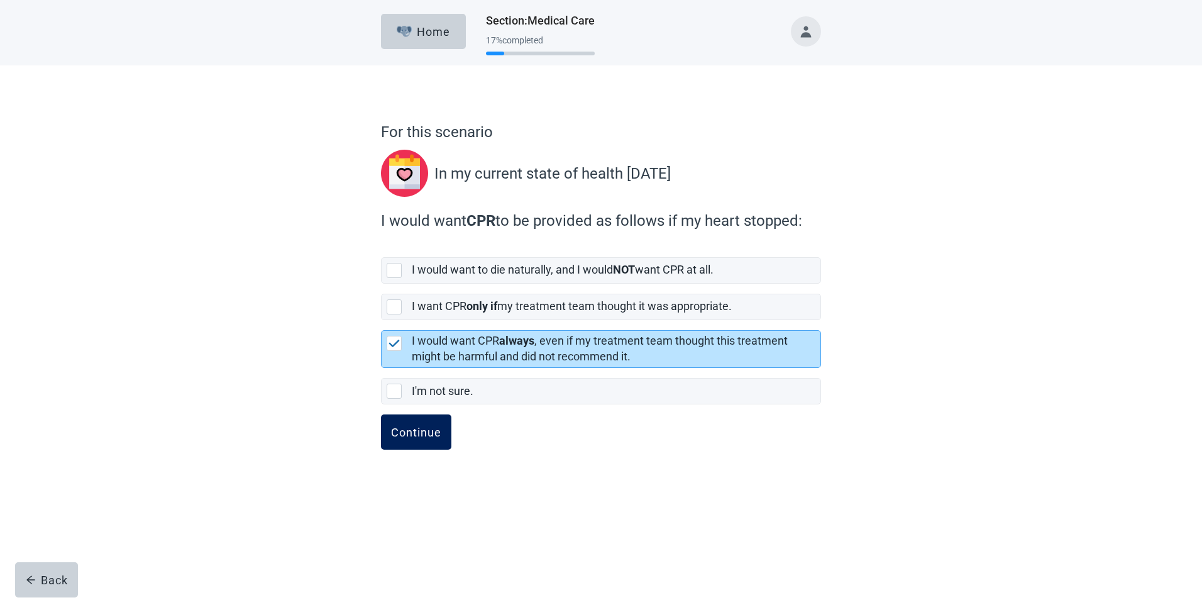
click at [419, 432] on div "Continue" at bounding box center [416, 431] width 50 height 13
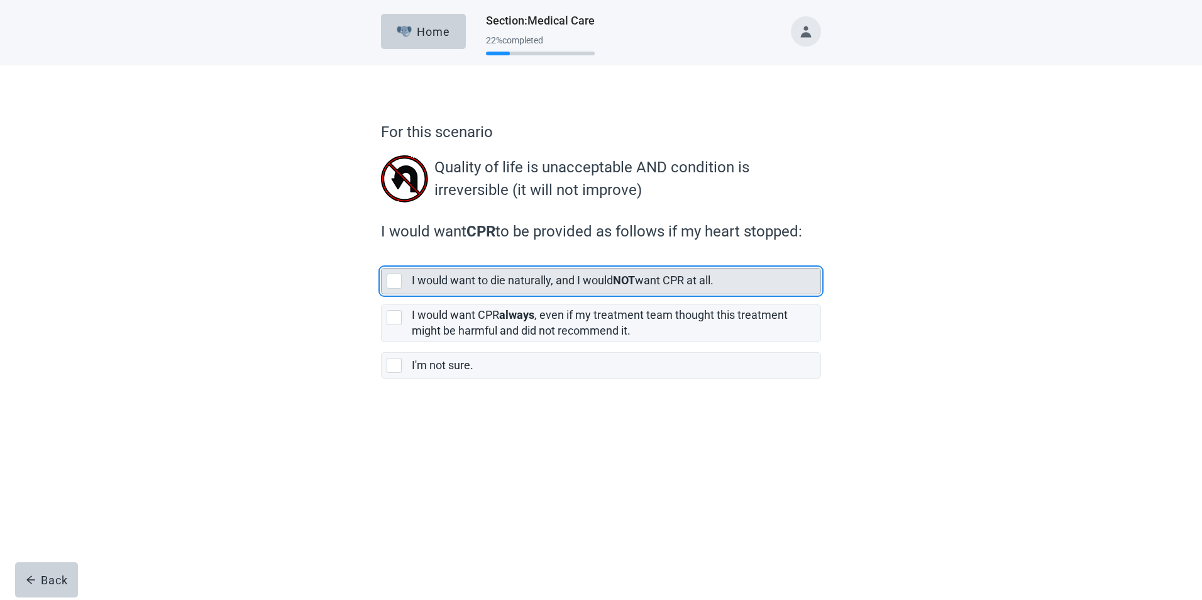
click at [390, 280] on div "[object Object], checkbox, not selected" at bounding box center [393, 280] width 15 height 15
click at [381, 258] on input "I would want to die naturally, and I would NOT want CPR at all." at bounding box center [381, 258] width 1 height 1
checkbox input "true"
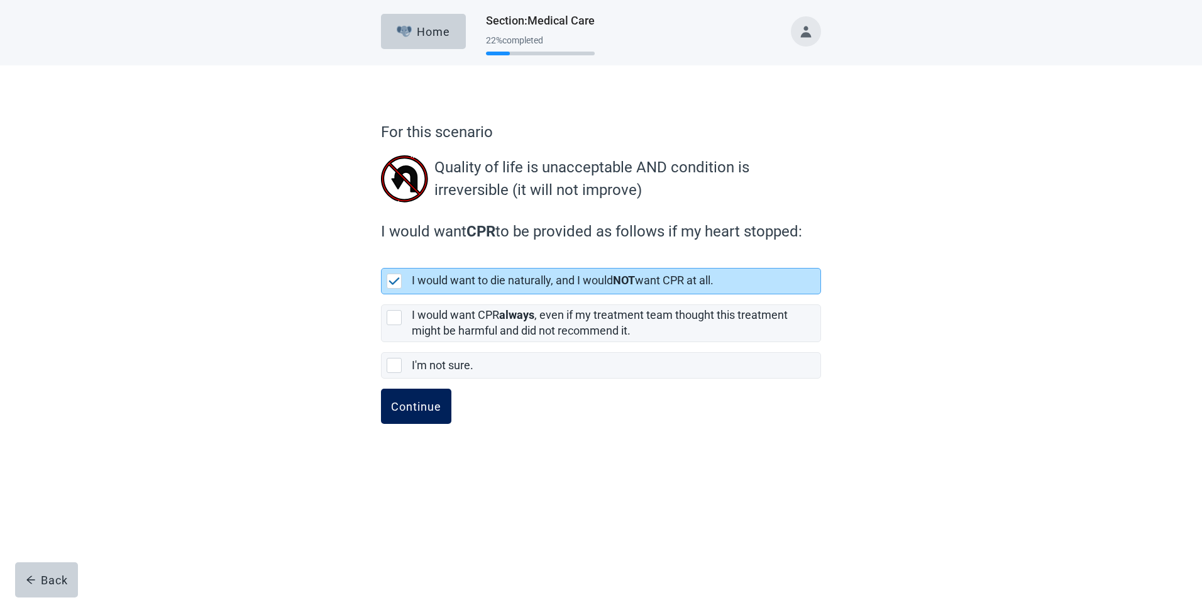
click at [416, 405] on div "Continue" at bounding box center [416, 406] width 50 height 13
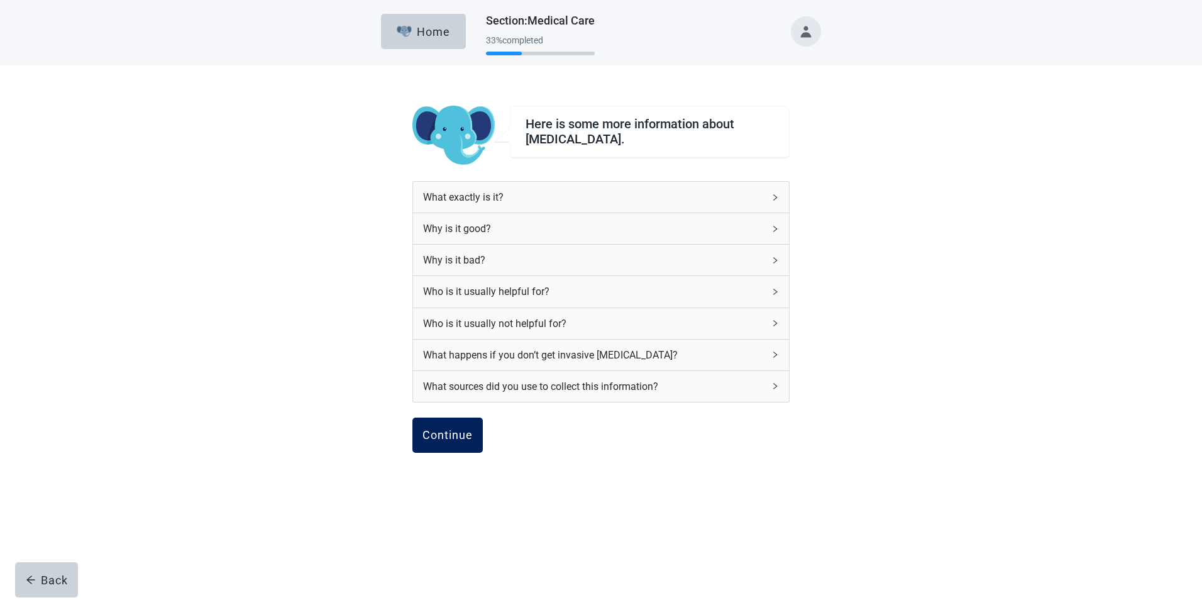
click at [448, 437] on div "Continue" at bounding box center [447, 435] width 50 height 13
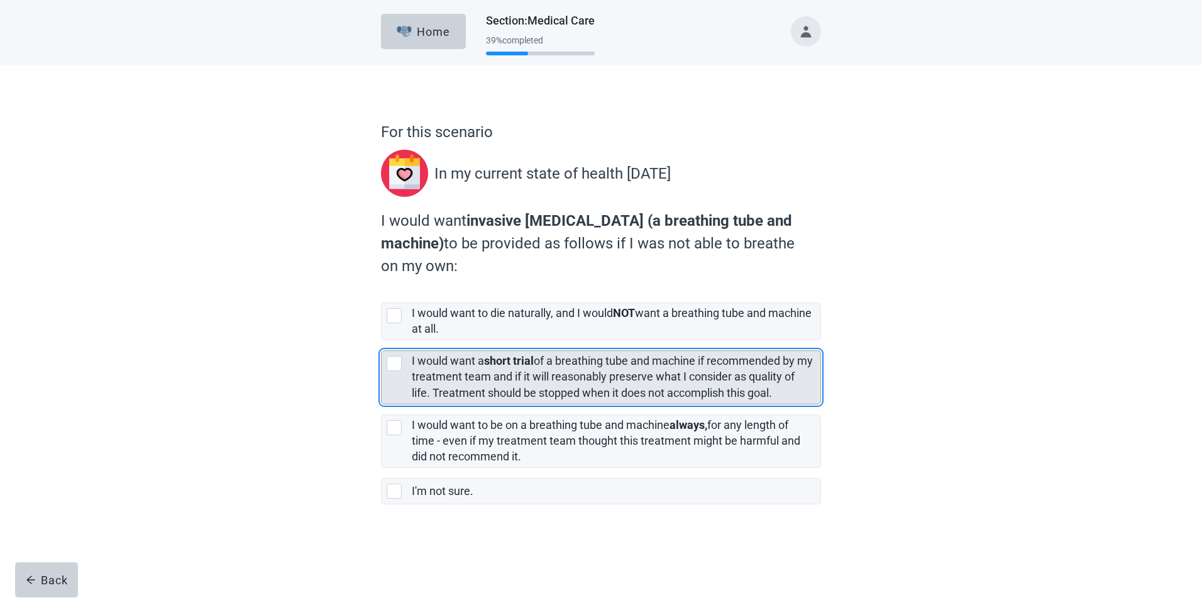
click at [398, 364] on div "[object Object], checkbox, not selected" at bounding box center [393, 363] width 15 height 15
click at [381, 341] on input "I would want a short trial of a breathing tube and machine if recommended by my…" at bounding box center [381, 340] width 1 height 1
checkbox input "true"
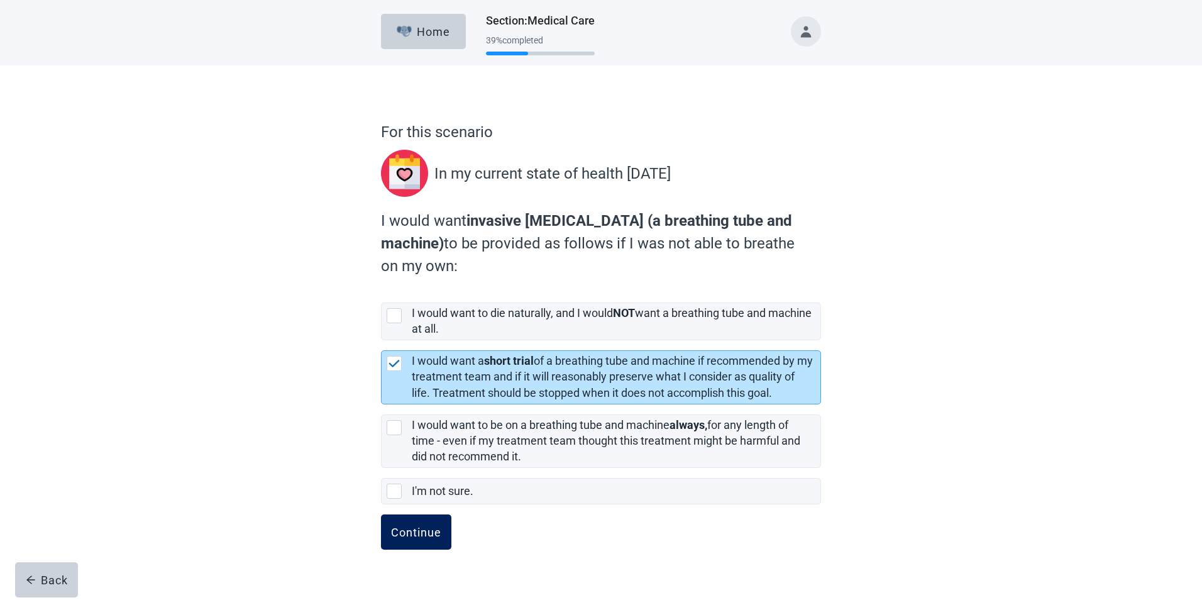
click at [410, 532] on div "Continue" at bounding box center [416, 531] width 50 height 13
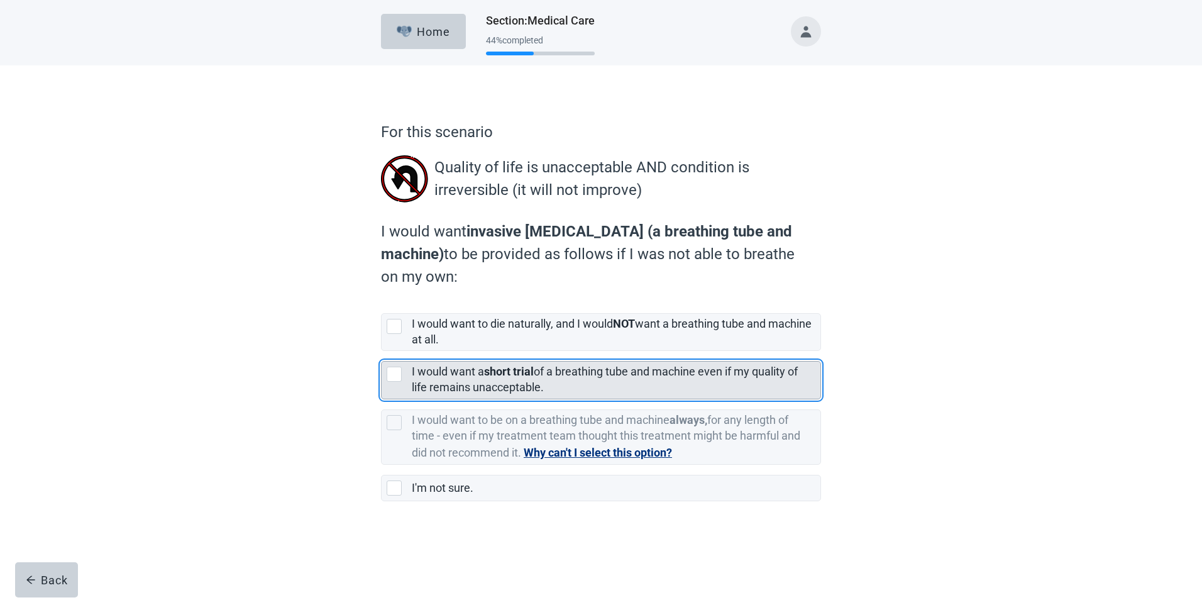
click at [395, 371] on div "[object Object], checkbox, not selected" at bounding box center [393, 373] width 15 height 15
click at [381, 351] on input "I would want a short trial of a breathing tube and machine even if my quality o…" at bounding box center [381, 351] width 1 height 1
checkbox input "true"
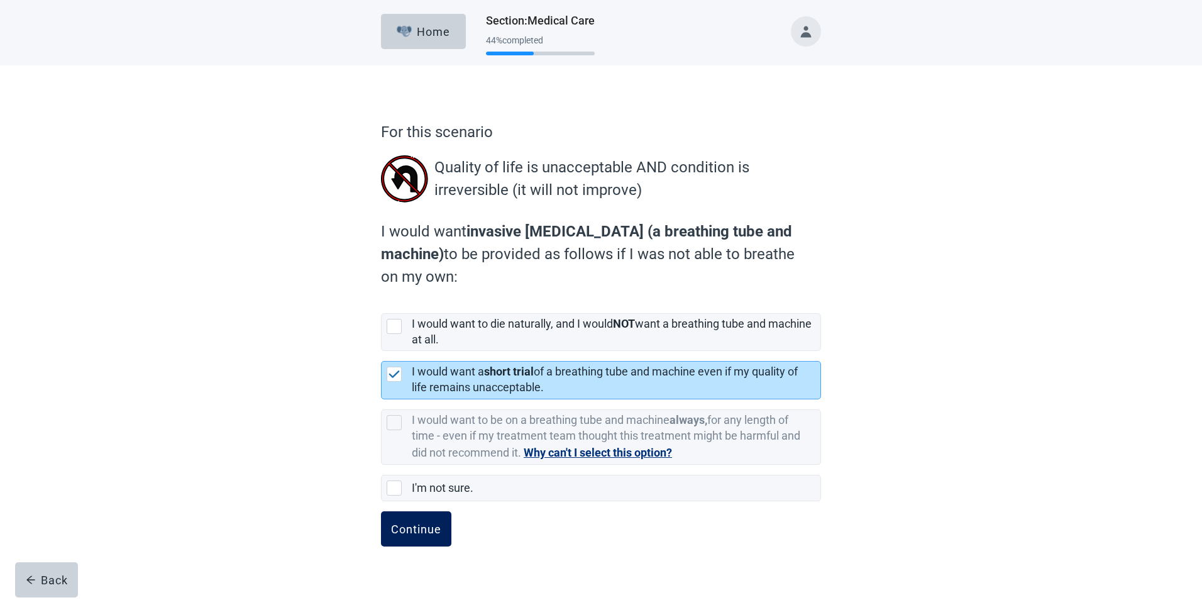
click at [404, 523] on div "Continue" at bounding box center [416, 528] width 50 height 13
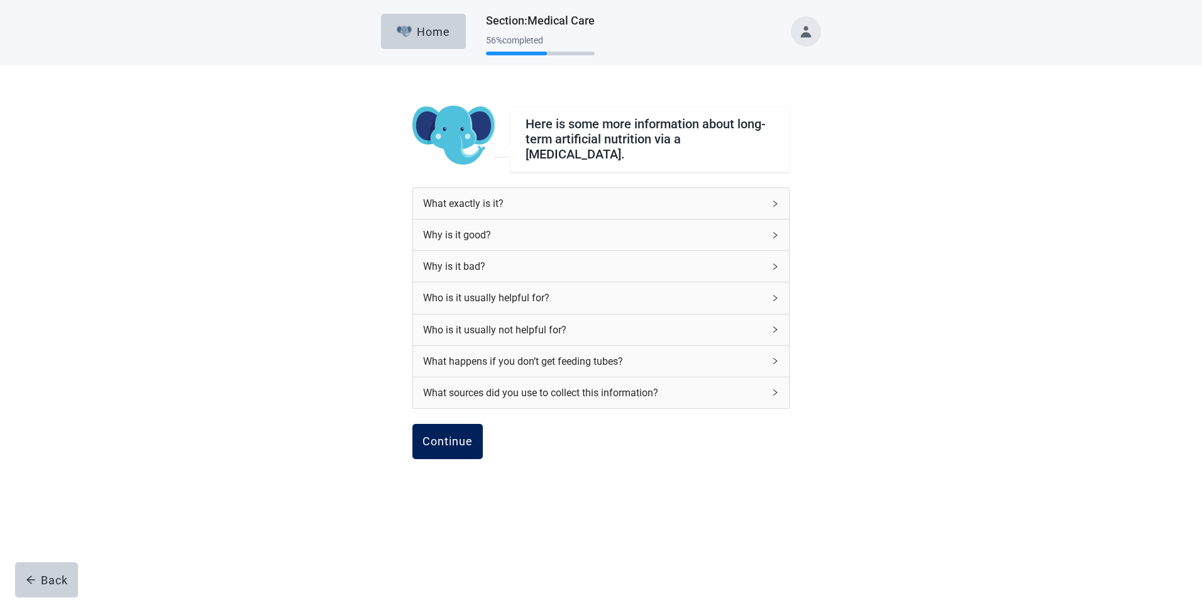
click at [451, 441] on div "Continue" at bounding box center [447, 441] width 50 height 13
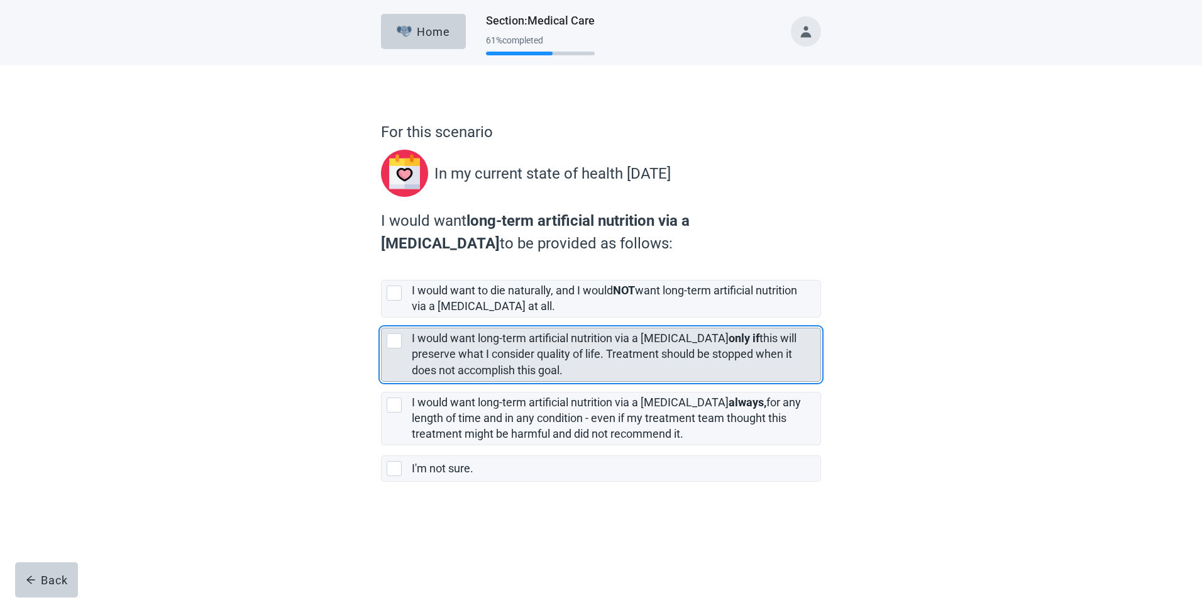
click at [392, 341] on div "[object Object], checkbox, not selected" at bounding box center [393, 340] width 15 height 15
click at [381, 318] on input "I would want long-term artificial nutrition via a [MEDICAL_DATA] only if this w…" at bounding box center [381, 317] width 1 height 1
checkbox input "true"
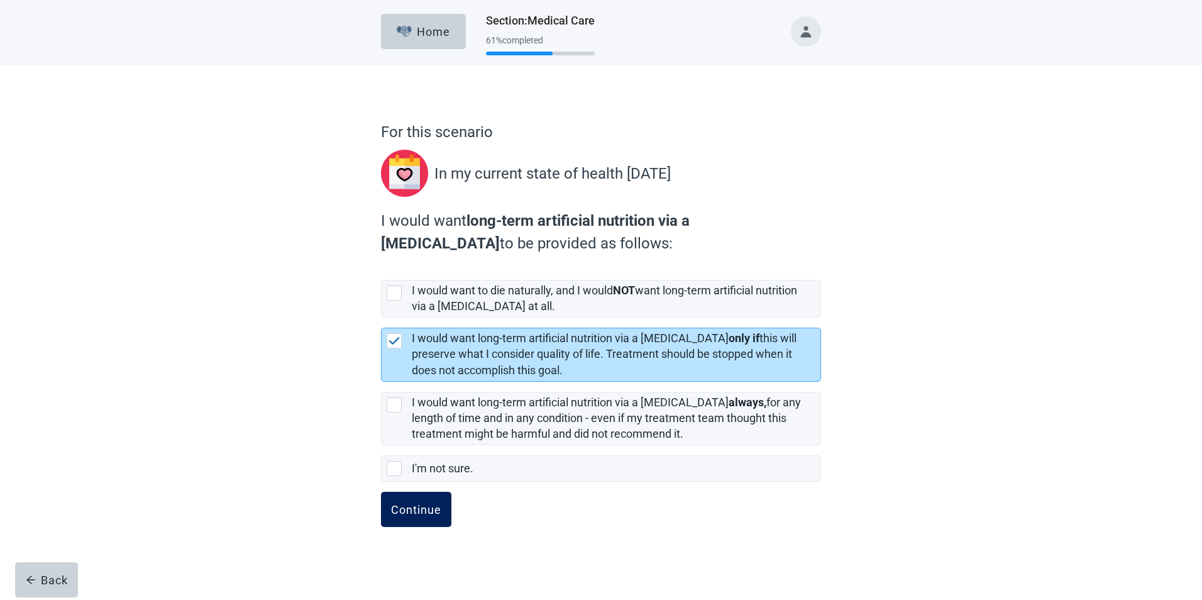
click at [415, 510] on div "Continue" at bounding box center [416, 509] width 50 height 13
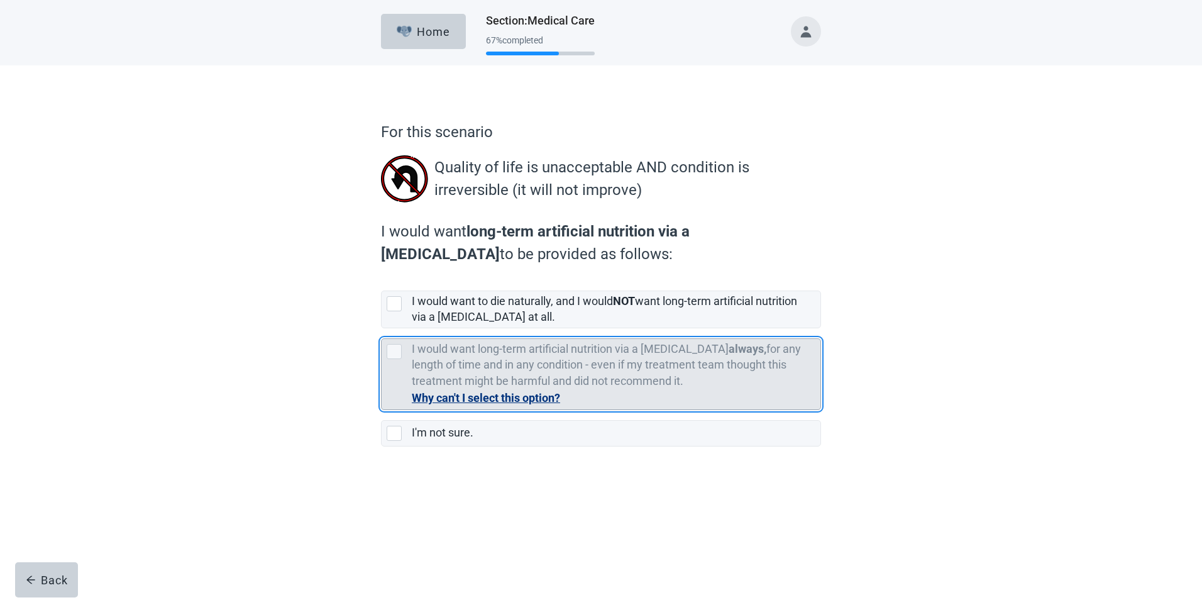
click at [493, 399] on button "Why can't I select this option?" at bounding box center [486, 398] width 148 height 18
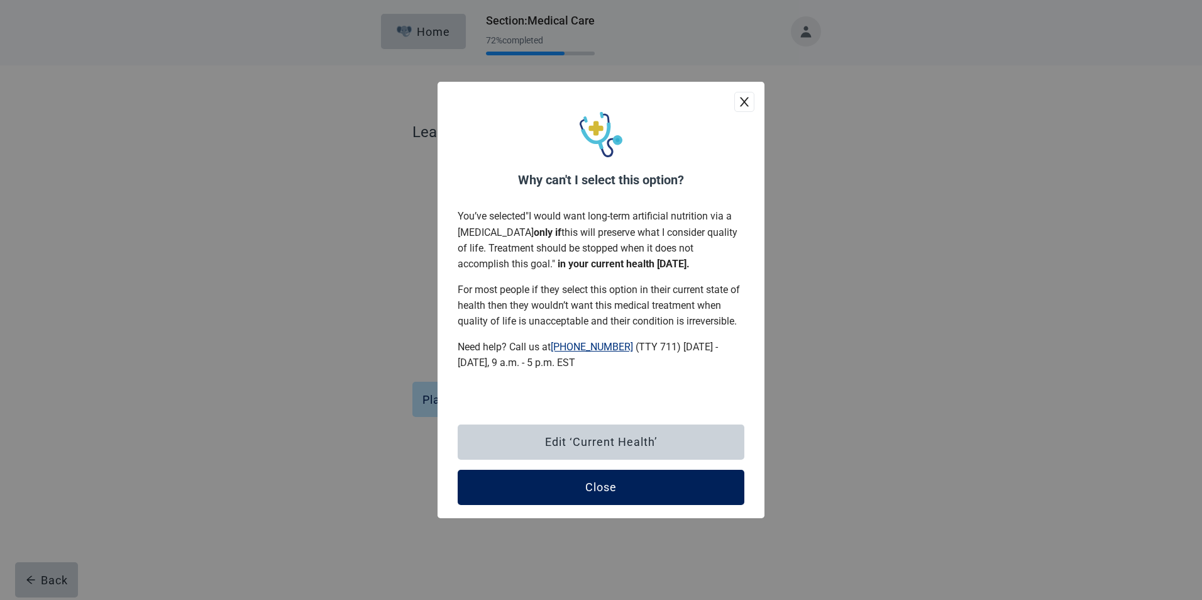
click at [618, 490] on button "Close" at bounding box center [600, 486] width 287 height 35
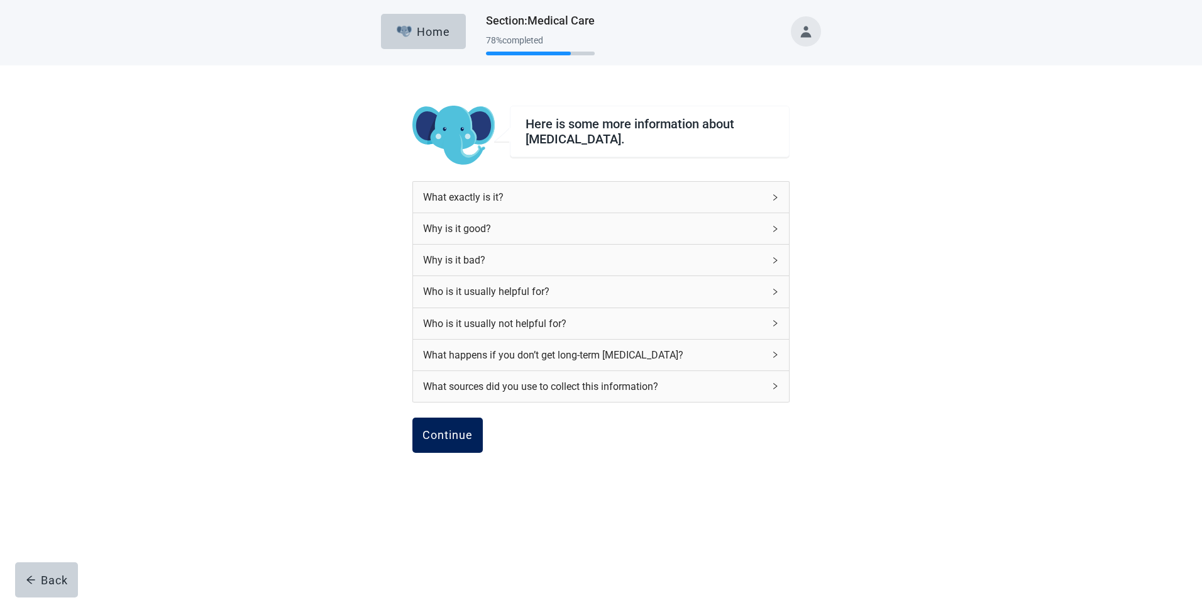
click at [465, 433] on div "Continue" at bounding box center [447, 435] width 50 height 13
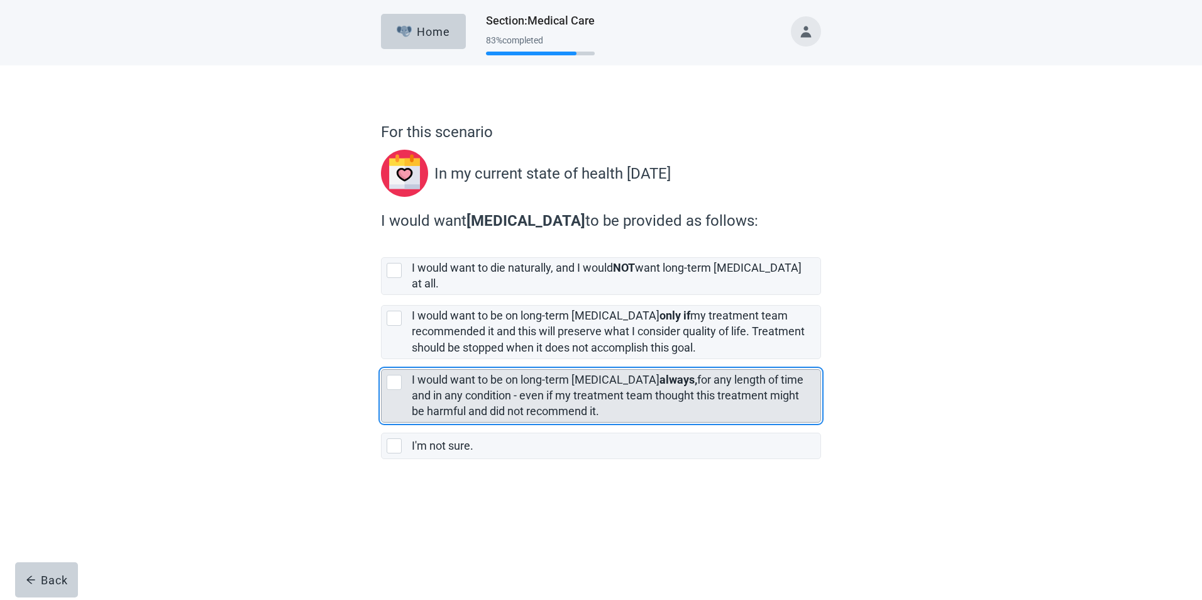
click at [397, 375] on div "[object Object], checkbox, not selected" at bounding box center [393, 382] width 15 height 15
click at [381, 359] on input "I would want to be on long-term [MEDICAL_DATA] always, for any length of time a…" at bounding box center [381, 359] width 1 height 1
checkbox input "true"
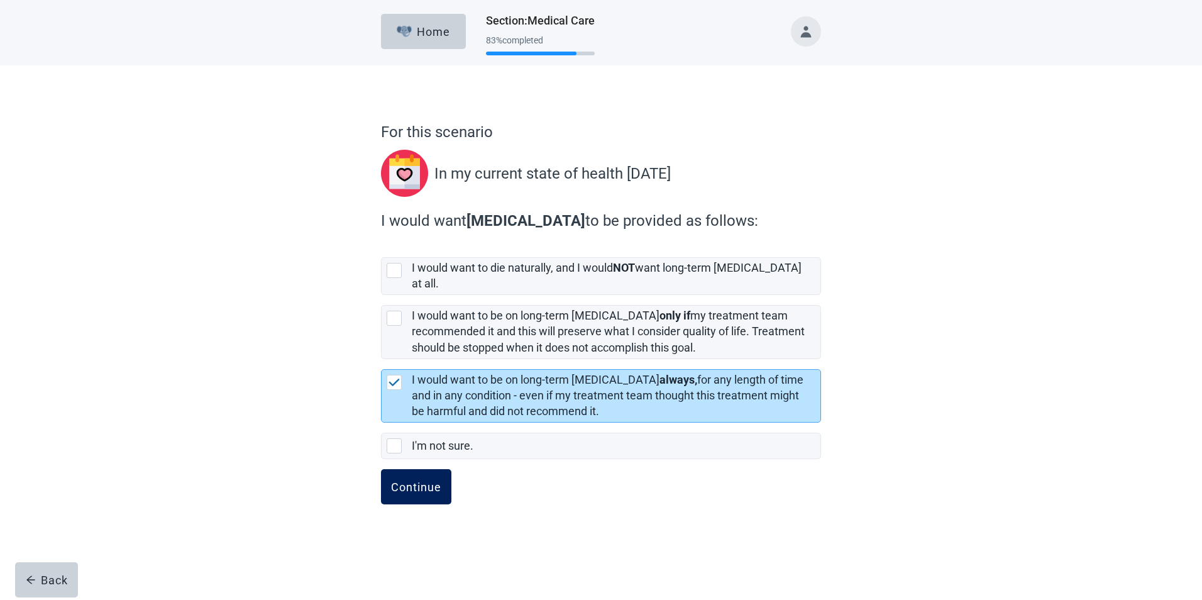
click at [416, 480] on div "Continue" at bounding box center [416, 486] width 50 height 13
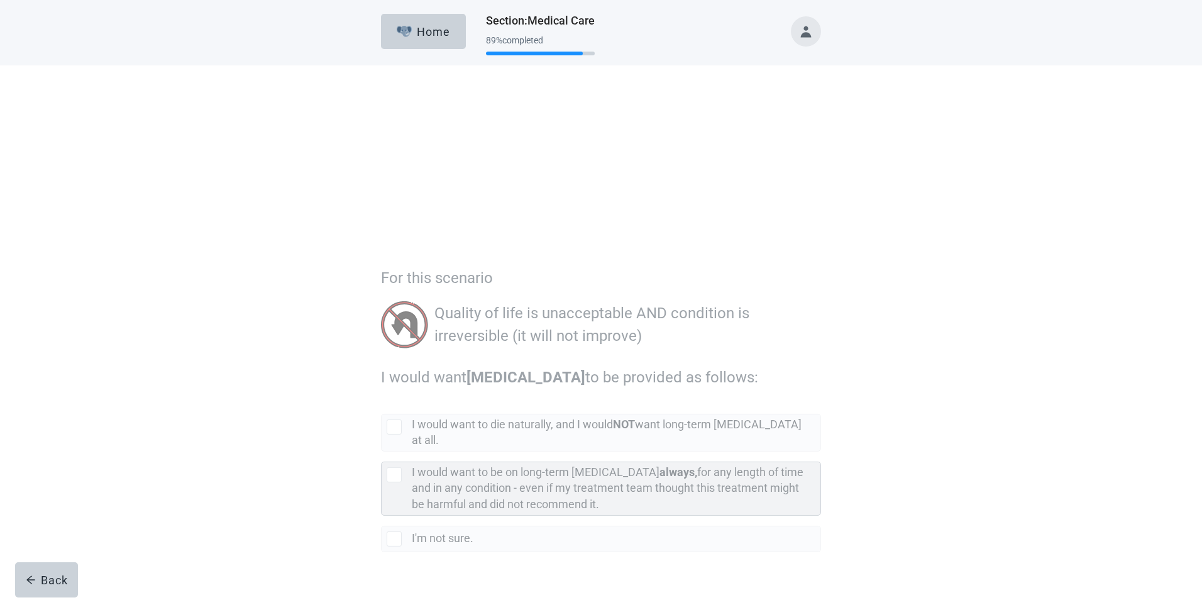
click at [397, 321] on div "[object Object], checkbox, not selected" at bounding box center [393, 328] width 15 height 15
click at [381, 306] on input "I would want to be on long-term [MEDICAL_DATA] always, for any length of time a…" at bounding box center [381, 305] width 1 height 1
checkbox input "true"
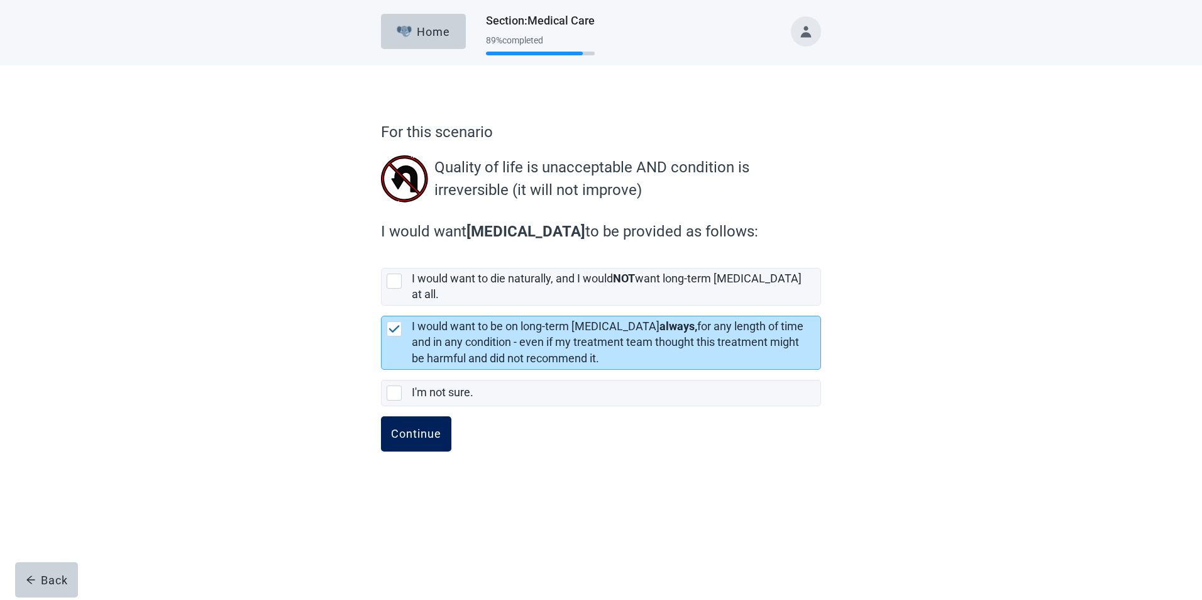
click at [413, 427] on div "Continue" at bounding box center [416, 433] width 50 height 13
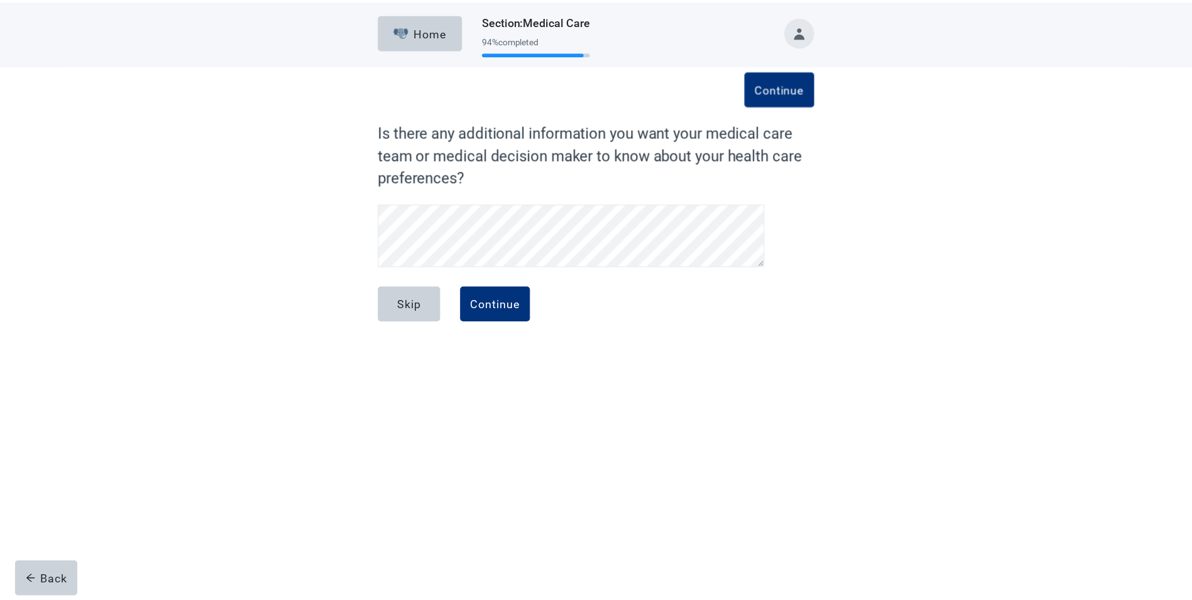
scroll to position [30, 0]
click at [502, 299] on div "Continue" at bounding box center [499, 303] width 50 height 13
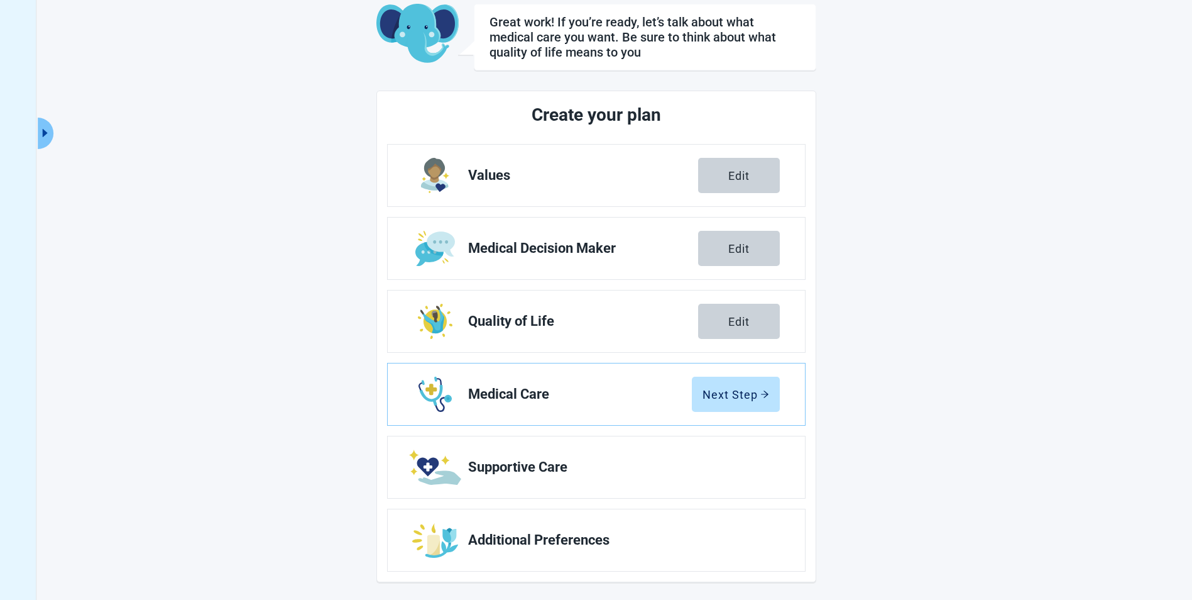
scroll to position [75, 0]
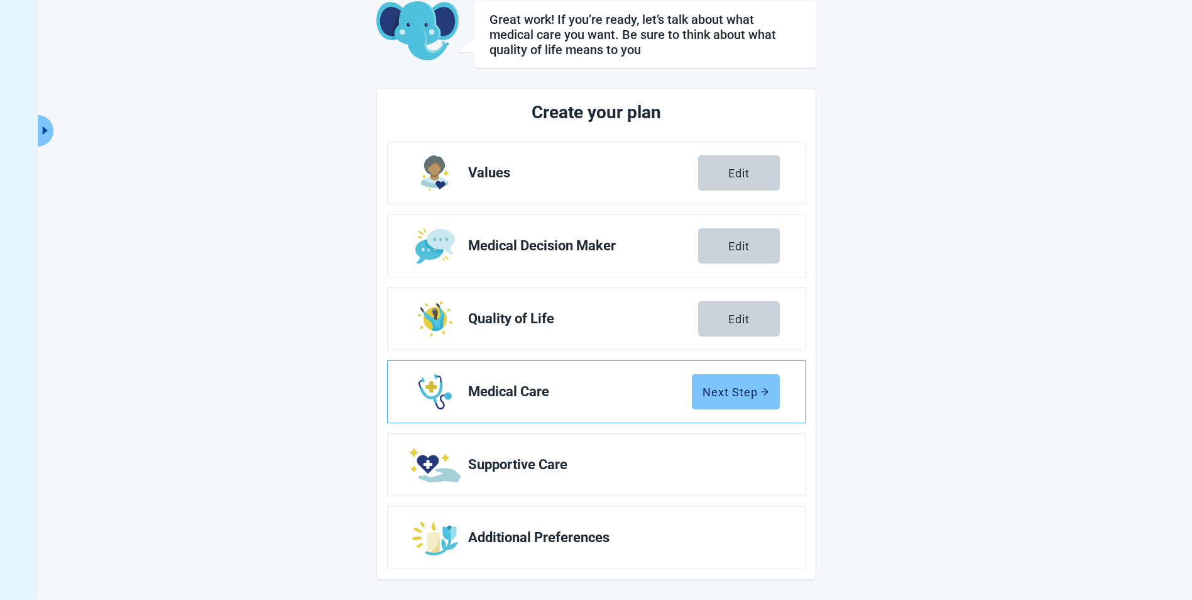
click at [730, 391] on div "Next Step" at bounding box center [736, 391] width 67 height 13
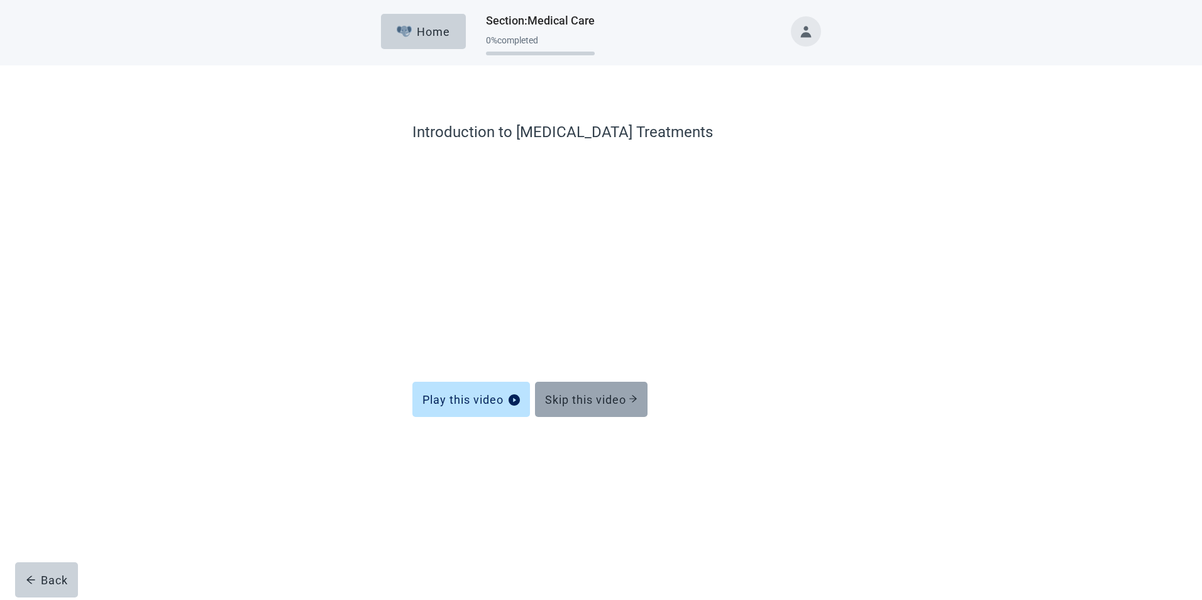
click at [575, 399] on div "Skip this video" at bounding box center [591, 399] width 92 height 13
click at [605, 395] on div "Skip this video" at bounding box center [591, 399] width 92 height 13
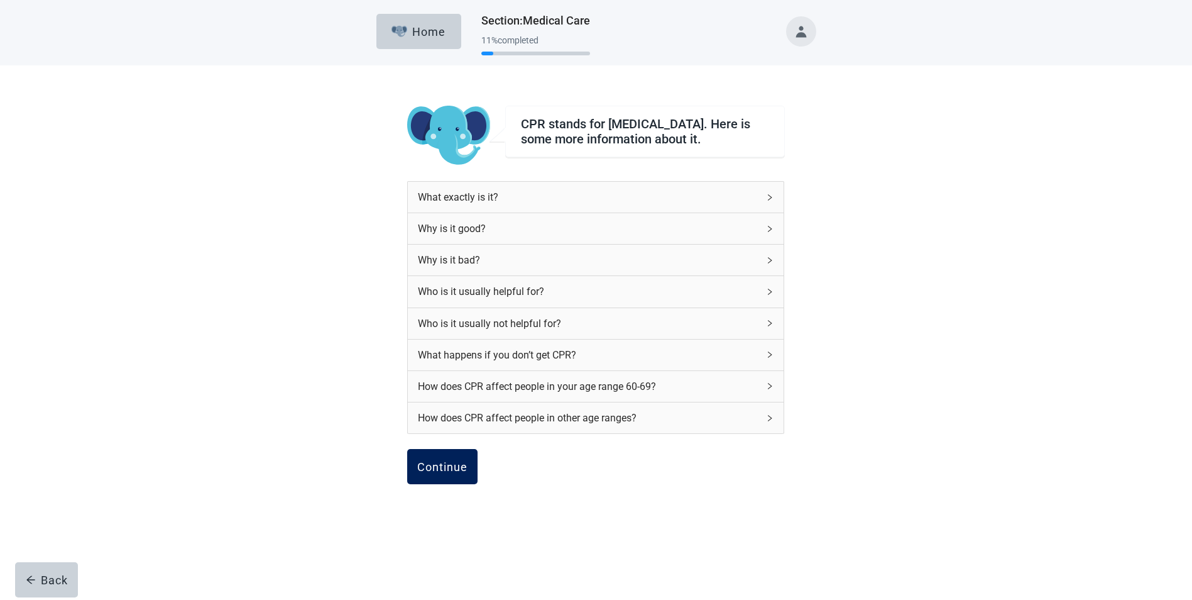
click at [439, 471] on div "Continue" at bounding box center [442, 466] width 50 height 13
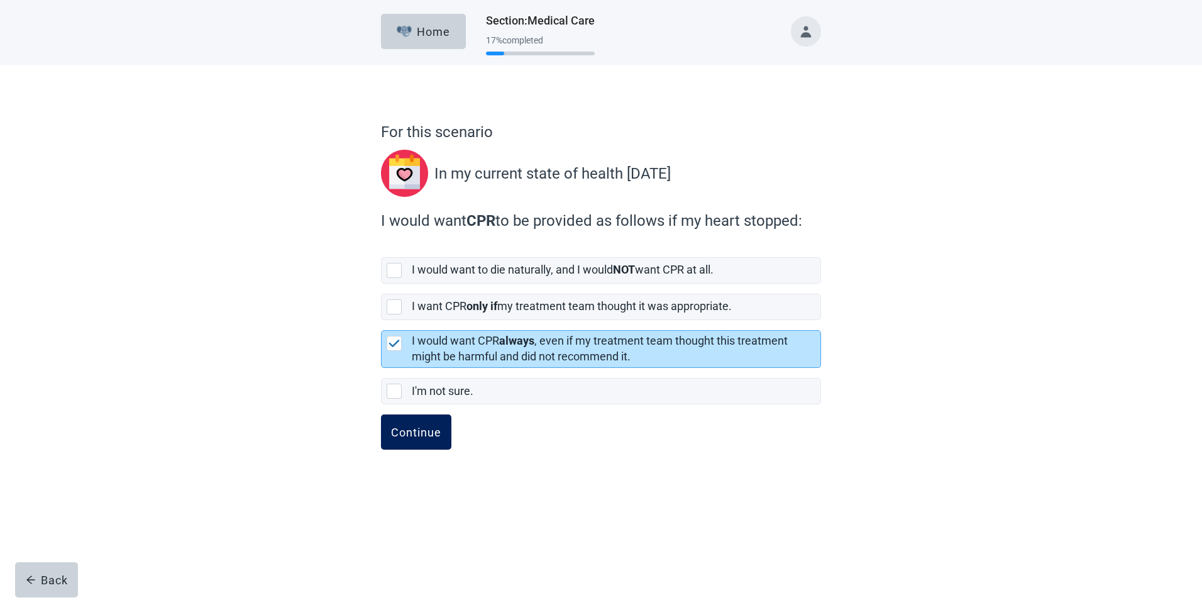
click at [428, 429] on div "Continue" at bounding box center [416, 431] width 50 height 13
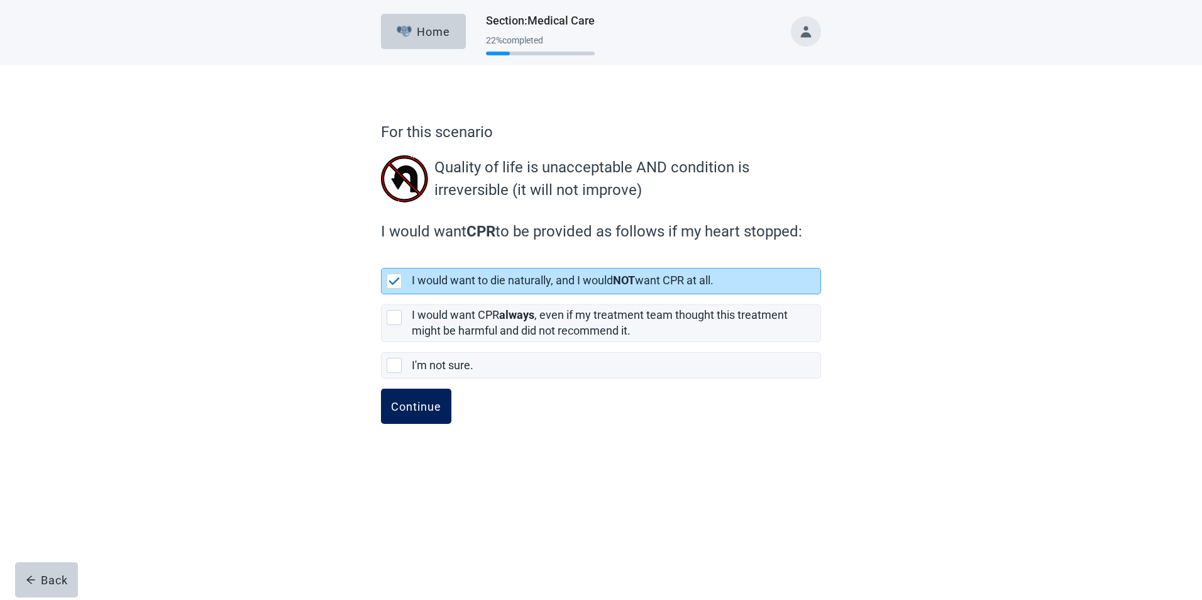
click at [426, 405] on div "Continue" at bounding box center [416, 406] width 50 height 13
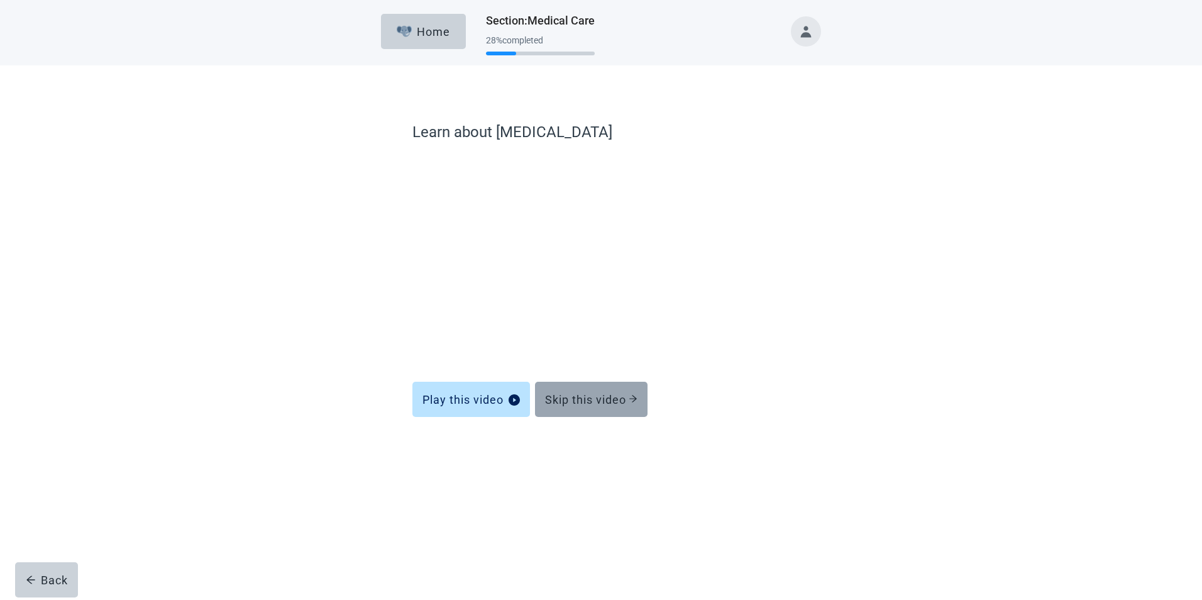
click at [605, 395] on div "Skip this video" at bounding box center [591, 399] width 92 height 13
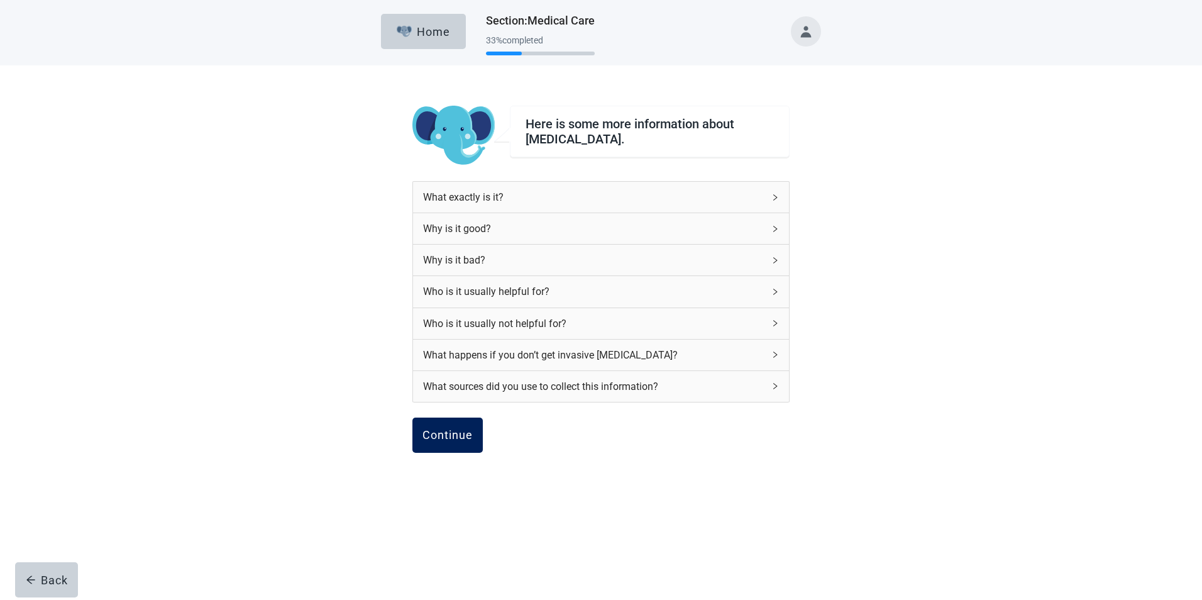
click at [461, 439] on div "Continue" at bounding box center [447, 435] width 50 height 13
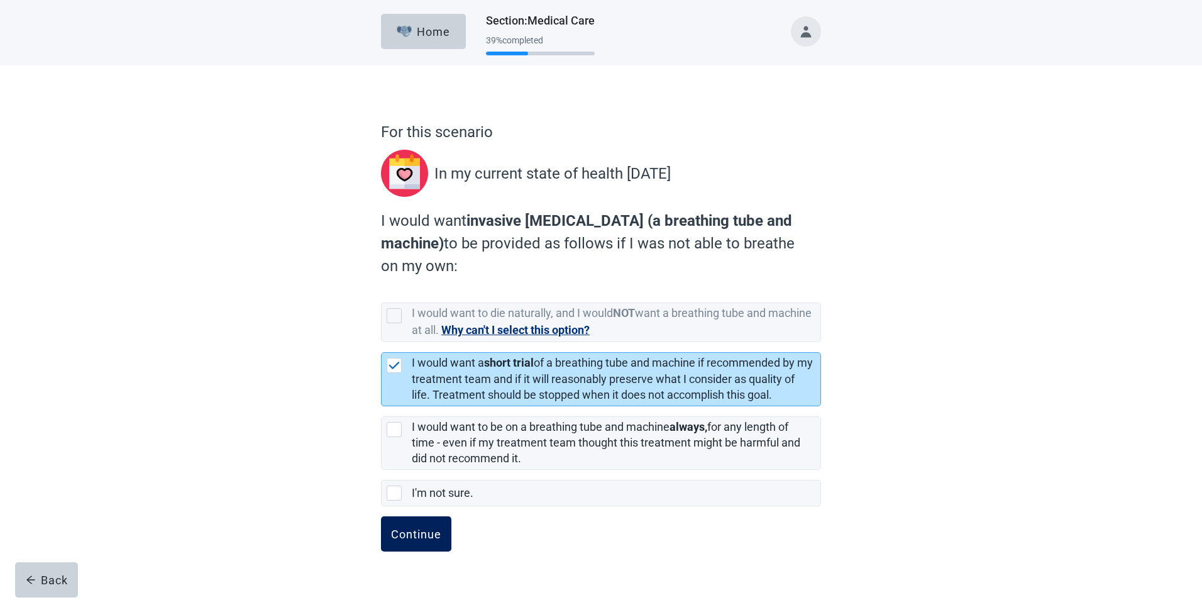
click at [427, 538] on div "Continue" at bounding box center [416, 533] width 50 height 13
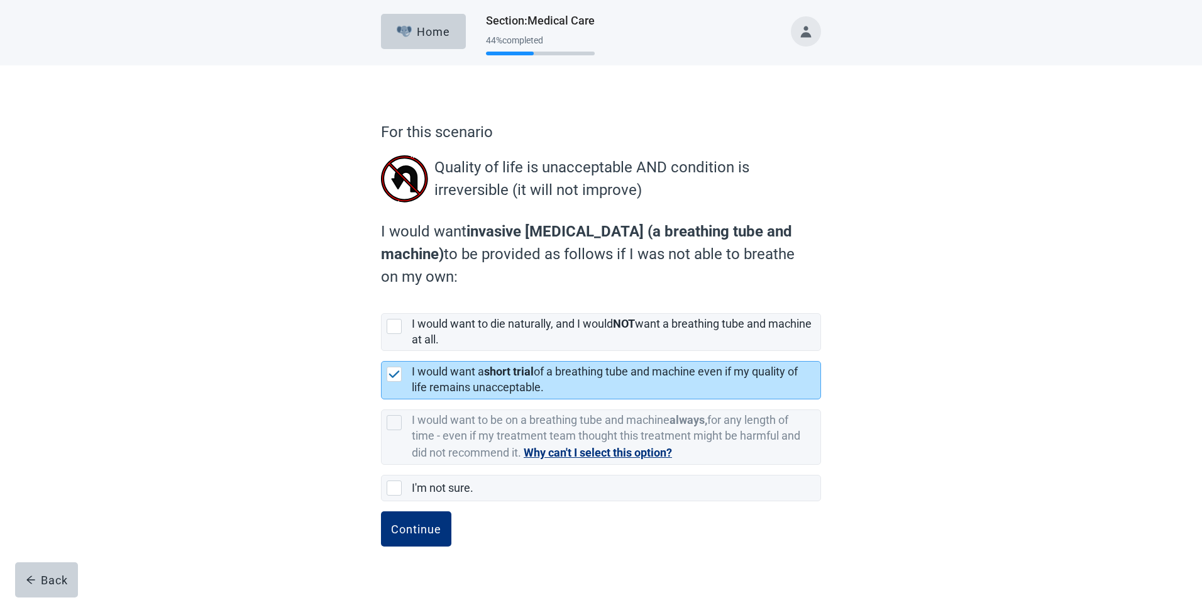
click at [427, 538] on button "Continue" at bounding box center [416, 528] width 70 height 35
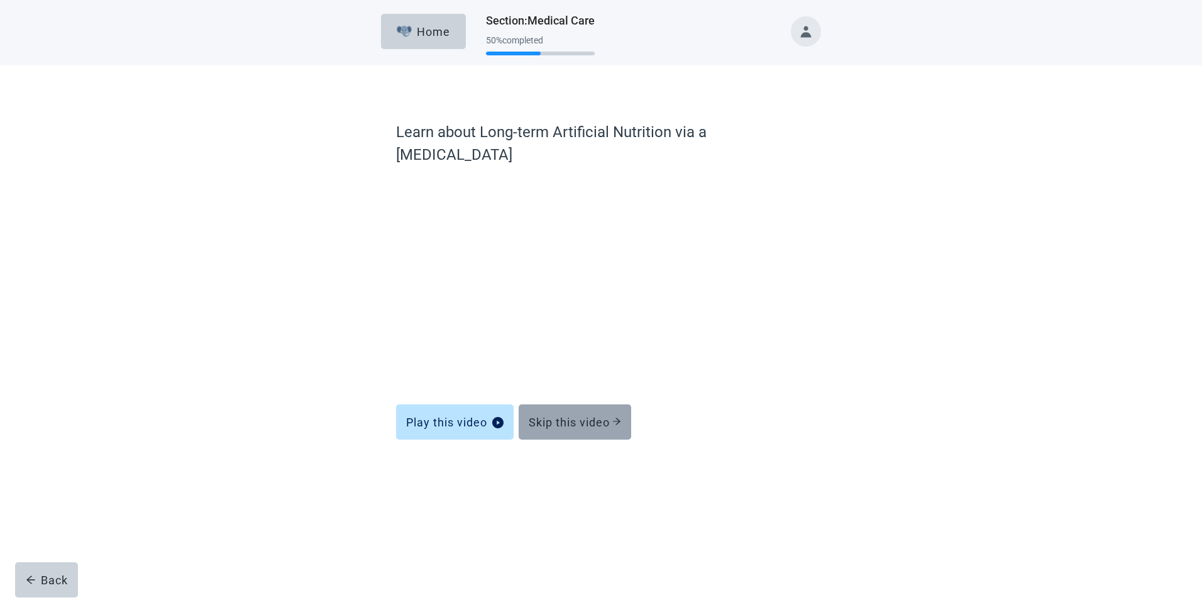
click at [600, 415] on div "Skip this video" at bounding box center [575, 421] width 92 height 13
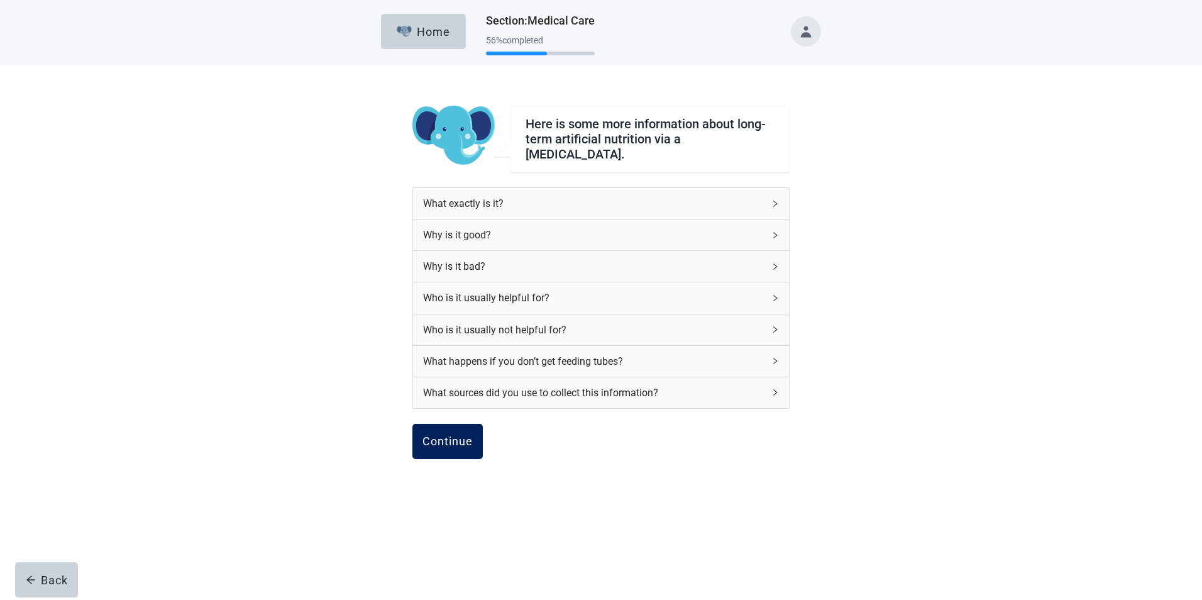
click at [450, 435] on div "Continue" at bounding box center [447, 441] width 50 height 13
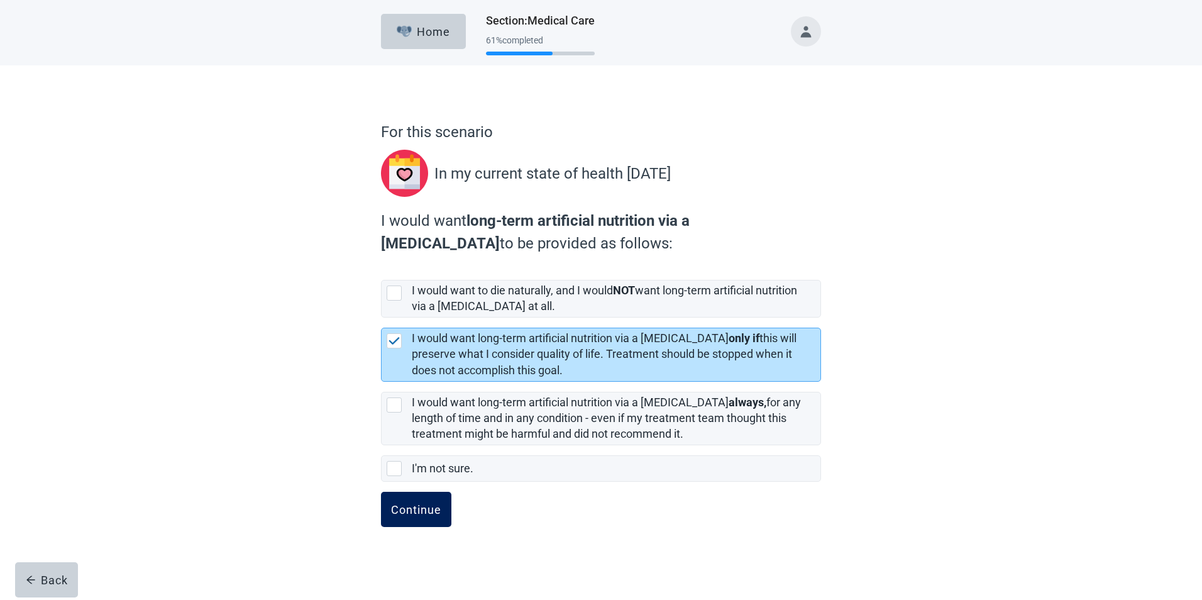
click at [406, 512] on div "Continue" at bounding box center [416, 509] width 50 height 13
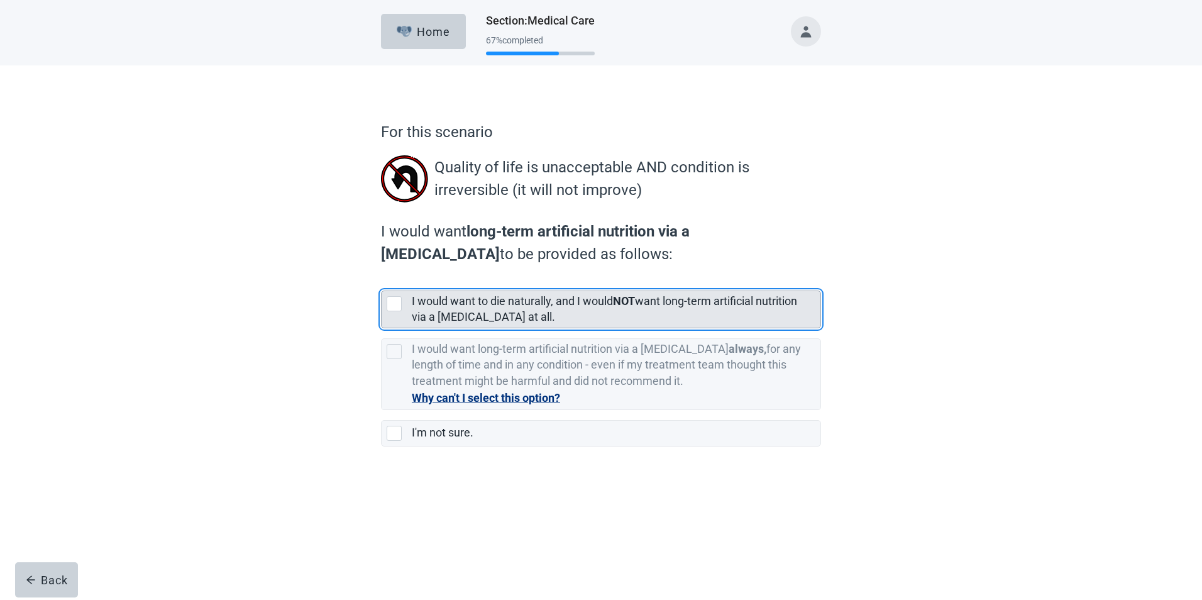
click at [395, 301] on div "[object Object], checkbox, not selected" at bounding box center [393, 303] width 15 height 15
click at [381, 281] on input "I would want to die naturally, and I would NOT want long-term artificial nutrit…" at bounding box center [381, 280] width 1 height 1
checkbox input "true"
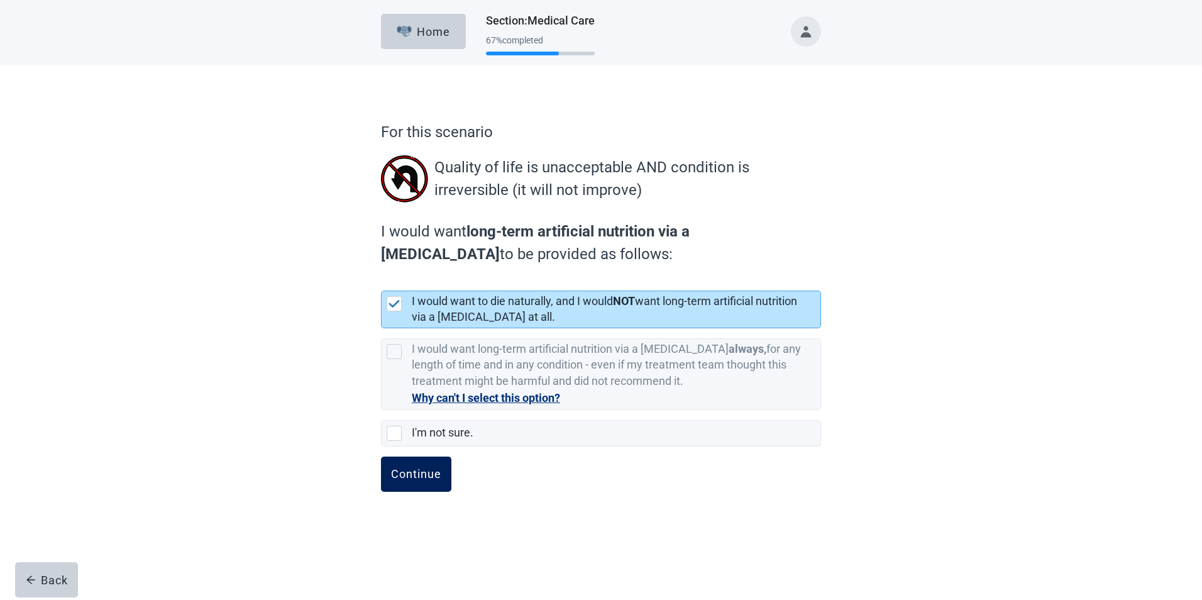
click at [427, 474] on div "Continue" at bounding box center [416, 474] width 50 height 13
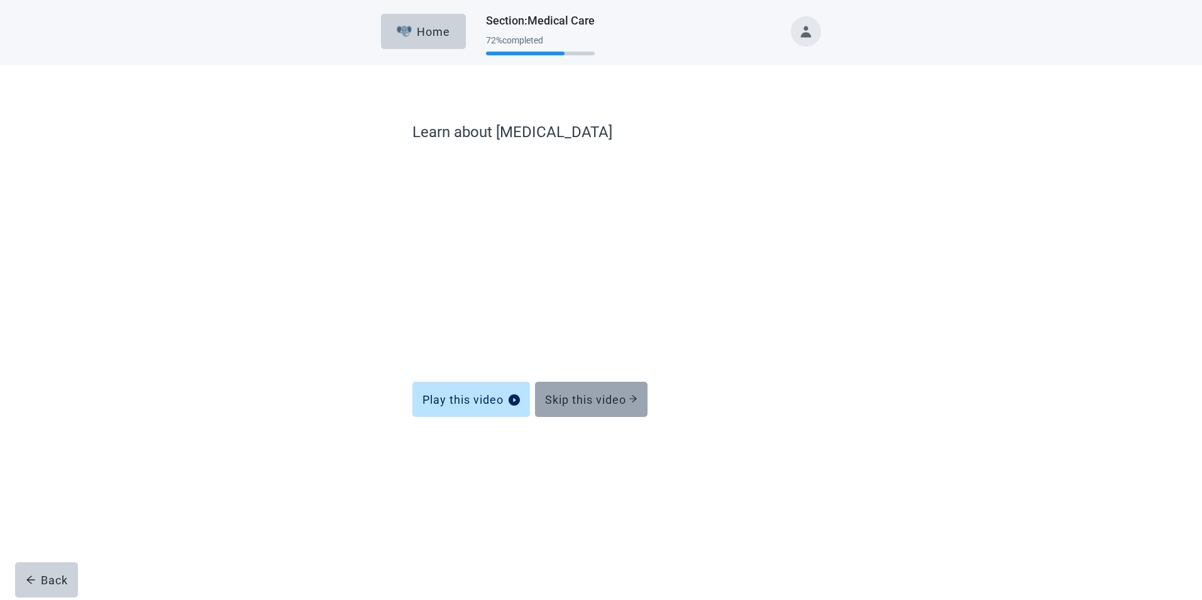
click at [606, 401] on div "Skip this video" at bounding box center [591, 399] width 92 height 13
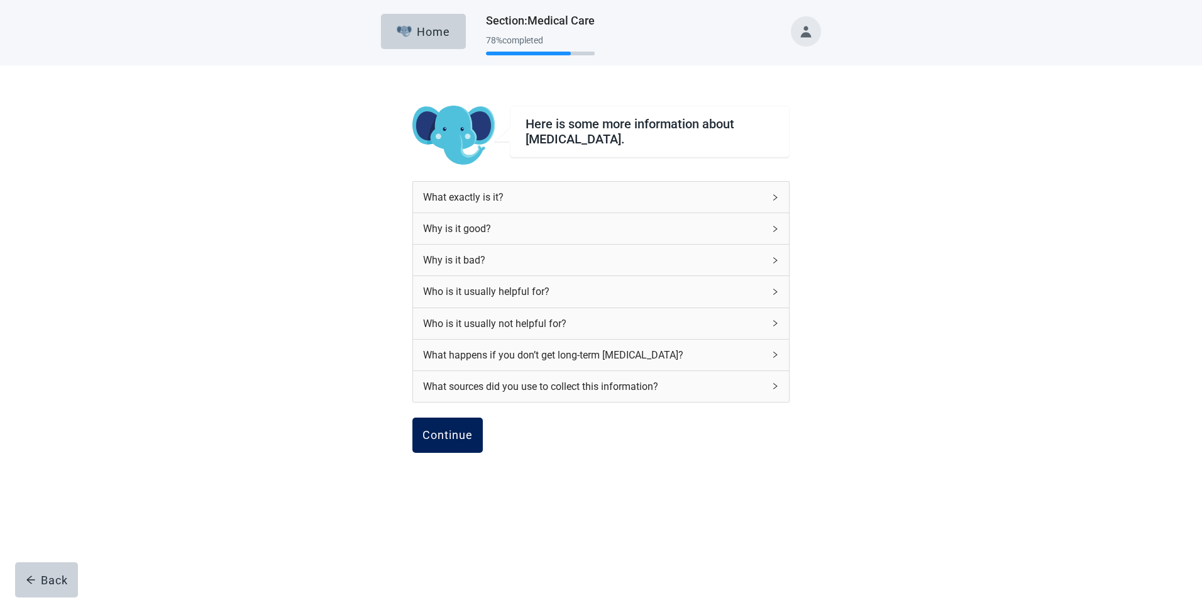
click at [460, 437] on div "Continue" at bounding box center [447, 435] width 50 height 13
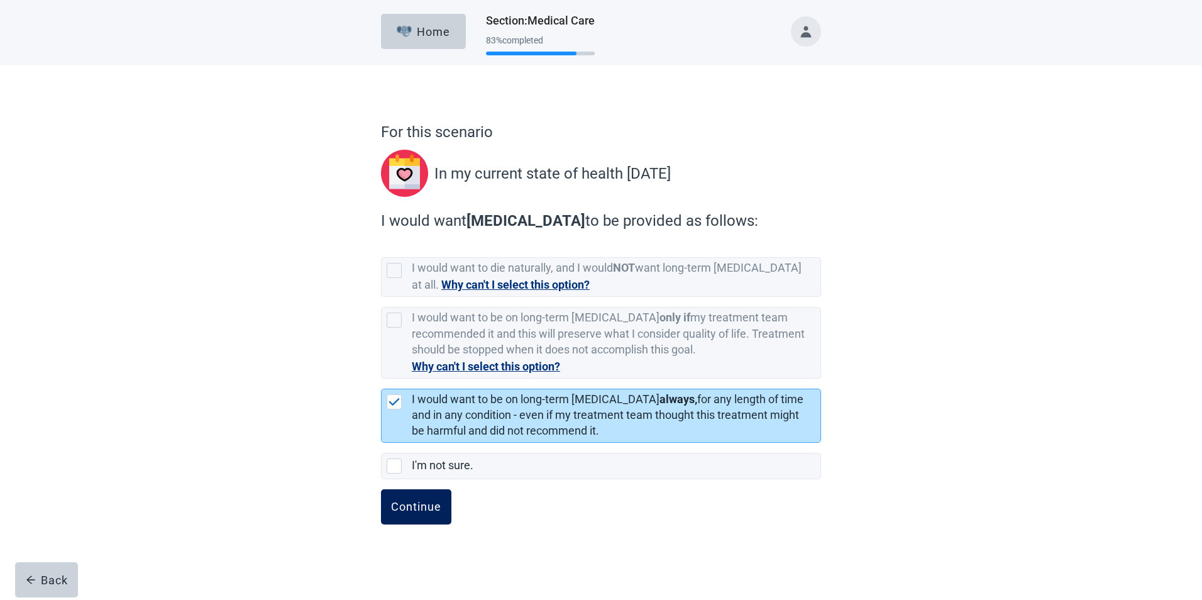
click at [411, 508] on div "Continue" at bounding box center [416, 506] width 50 height 13
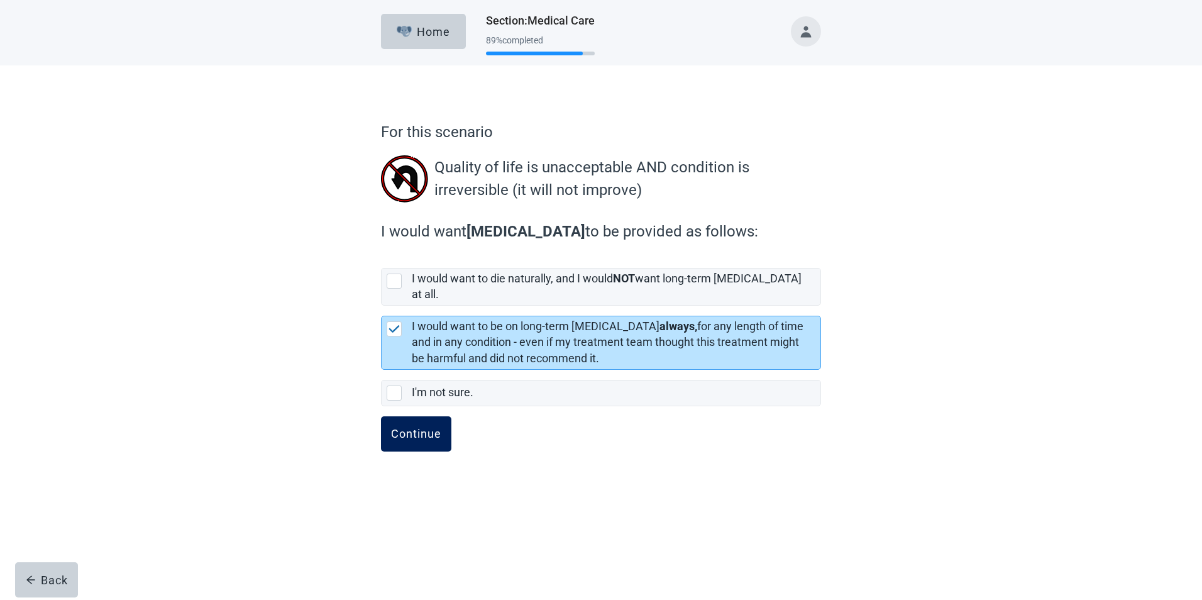
click at [426, 427] on div "Continue" at bounding box center [416, 433] width 50 height 13
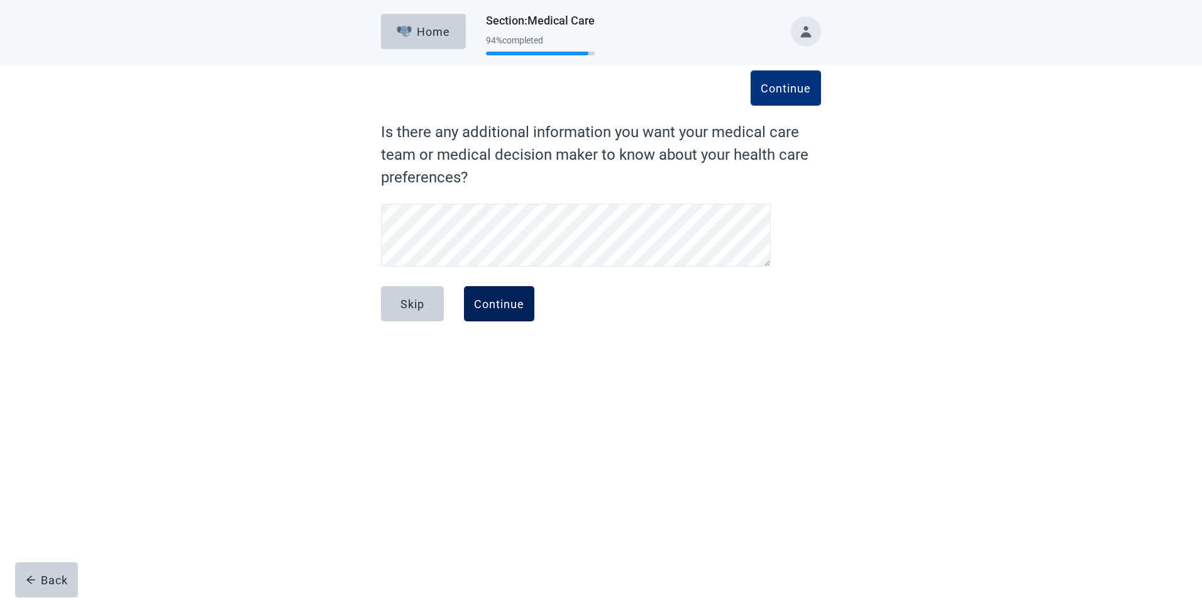
click at [515, 304] on div "Continue" at bounding box center [499, 303] width 50 height 13
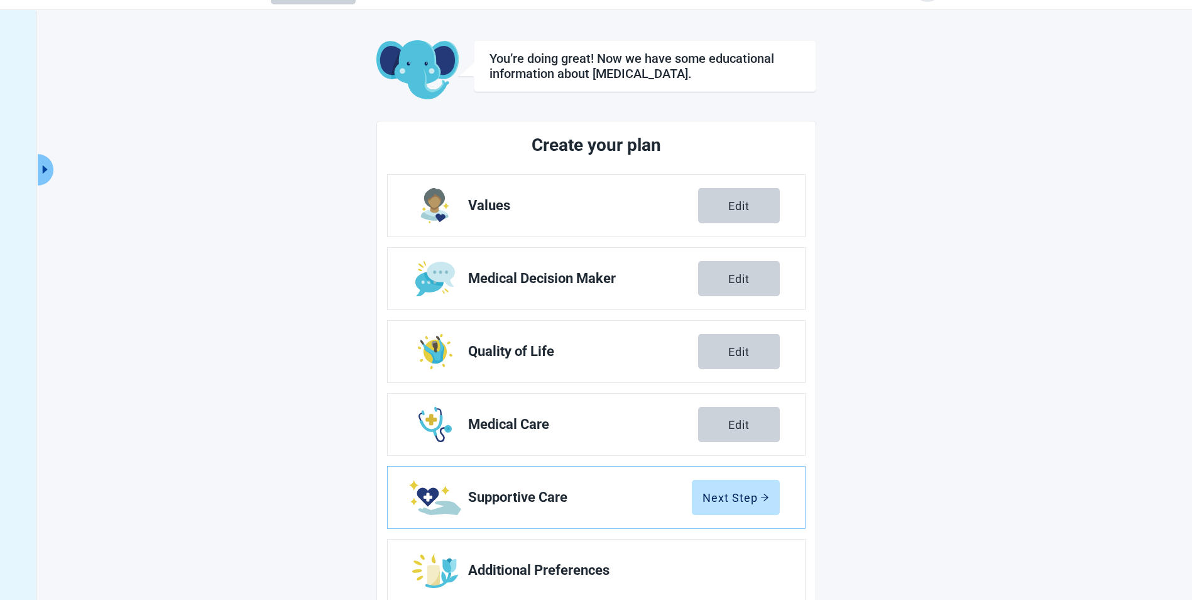
scroll to position [68, 0]
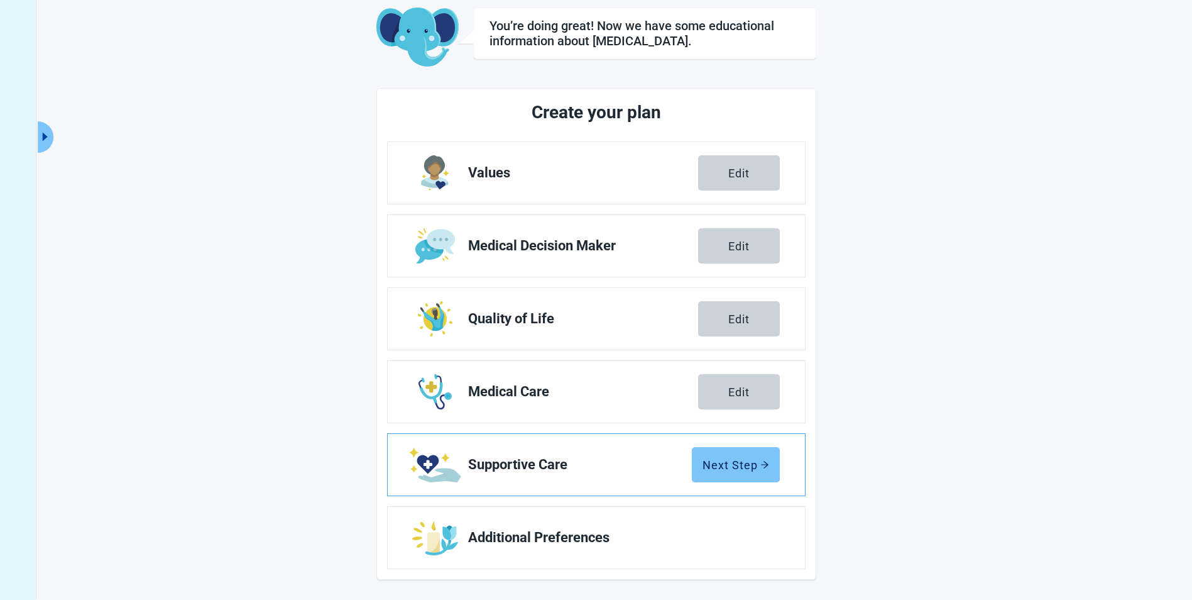
click at [737, 468] on div "Next Step" at bounding box center [736, 464] width 67 height 13
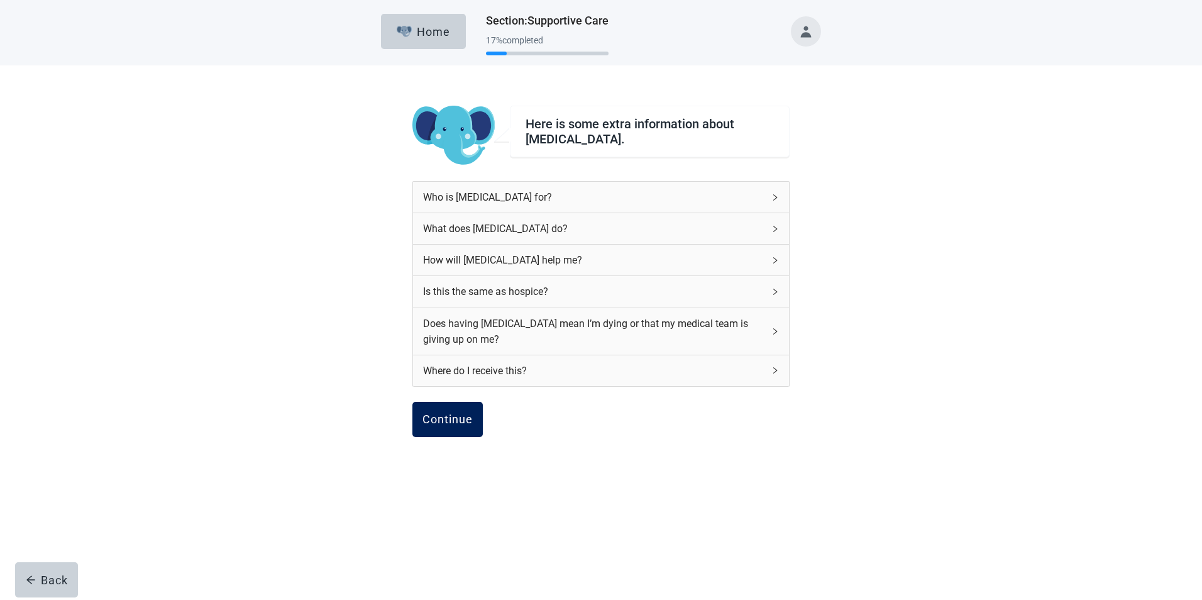
click at [447, 422] on div "Continue" at bounding box center [447, 419] width 50 height 13
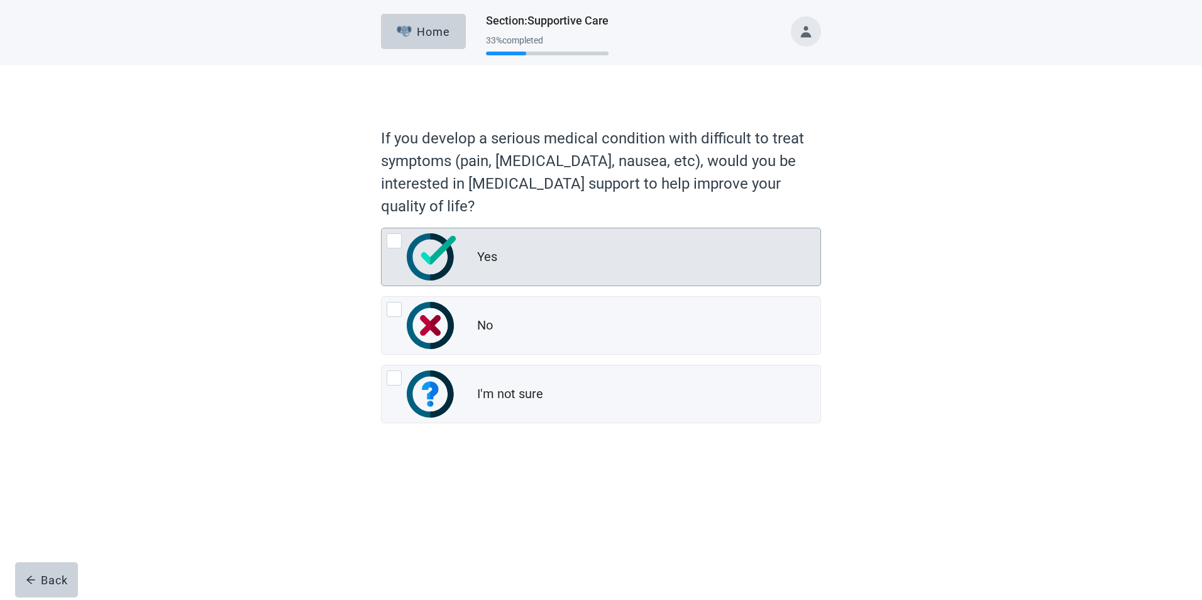
click at [396, 238] on div "Yes, radio button, not checked" at bounding box center [393, 240] width 15 height 15
click at [381, 228] on input "Yes" at bounding box center [381, 227] width 1 height 1
radio input "true"
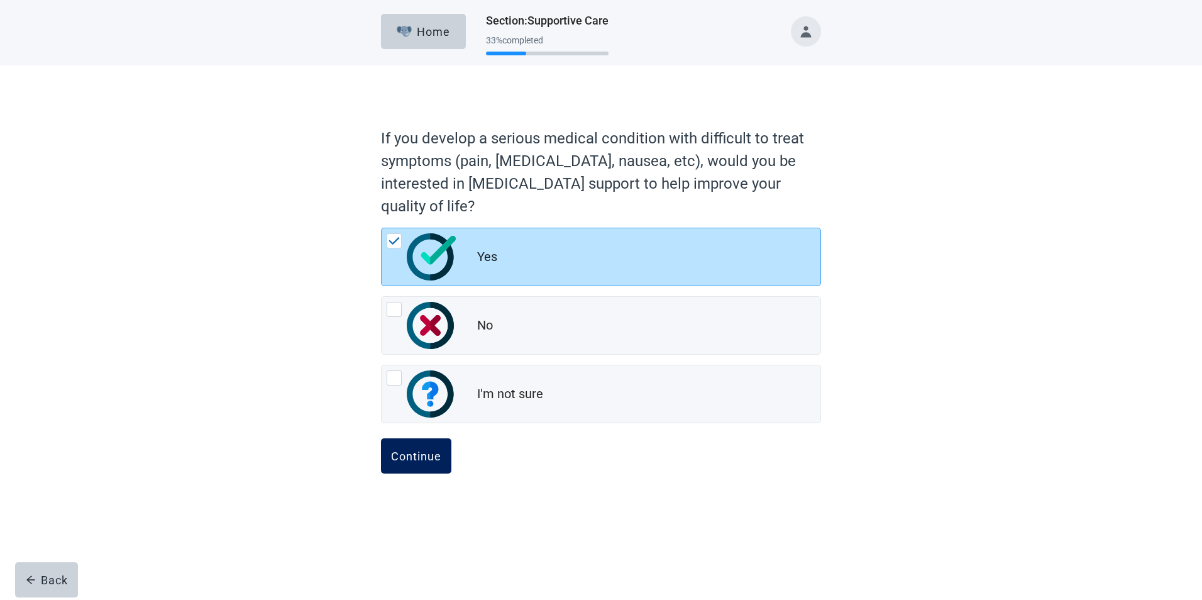
click at [421, 459] on div "Continue" at bounding box center [416, 455] width 50 height 13
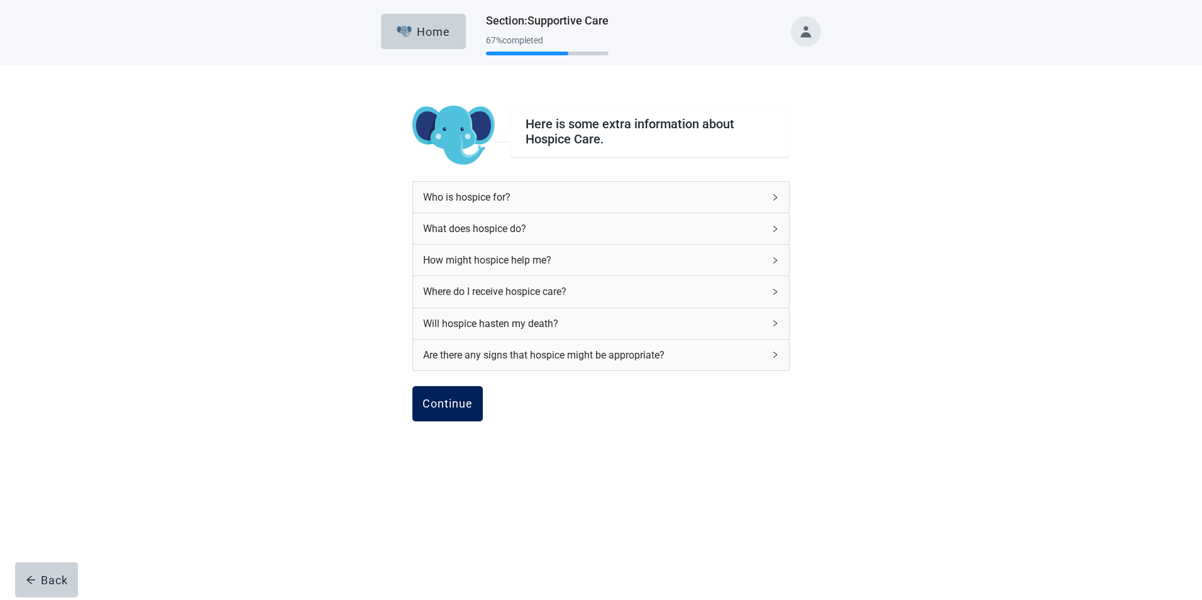
click at [449, 402] on div "Continue" at bounding box center [447, 403] width 50 height 13
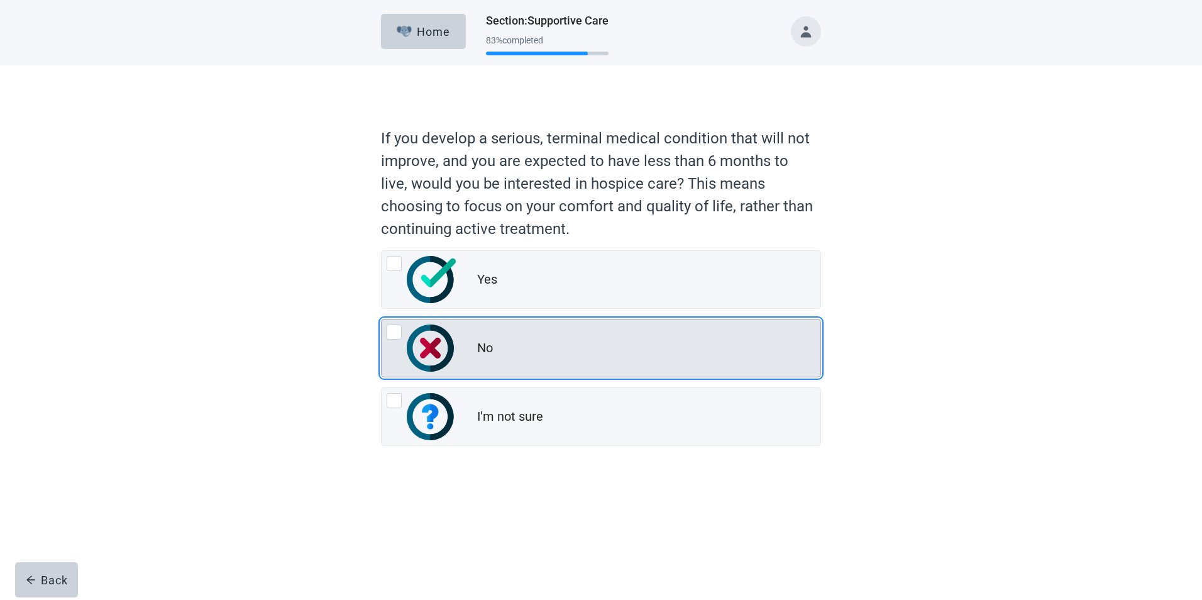
click at [393, 331] on div "No, radio button, not checked" at bounding box center [393, 331] width 15 height 15
click at [381, 319] on input "No" at bounding box center [381, 319] width 1 height 1
radio input "true"
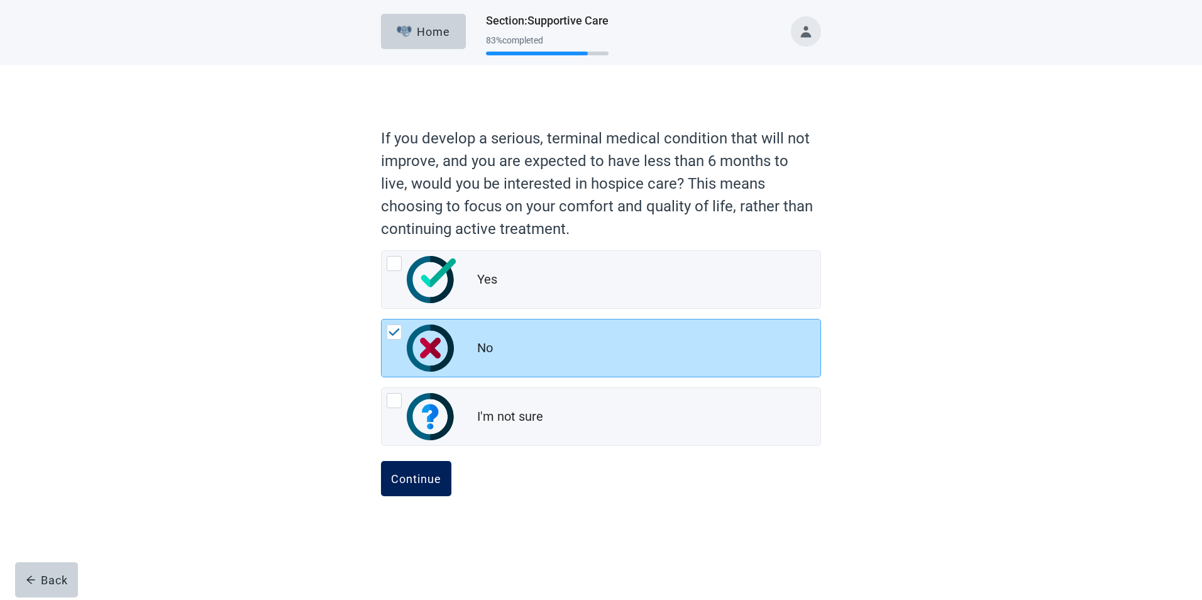
click at [431, 479] on div "Continue" at bounding box center [416, 478] width 50 height 13
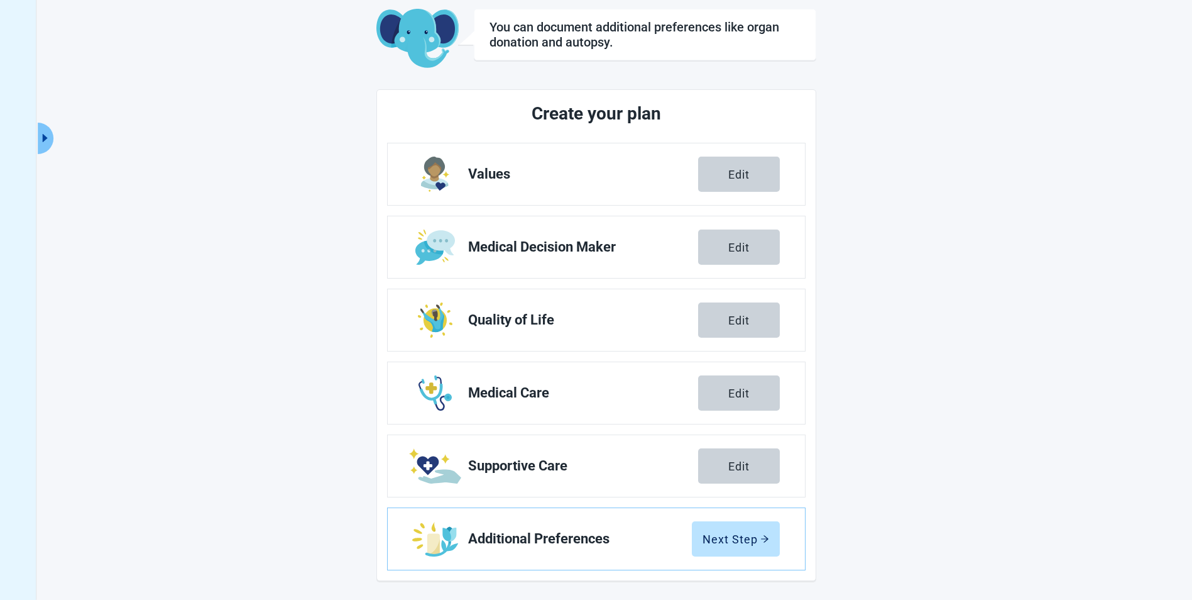
scroll to position [68, 0]
click at [735, 537] on div "Next Step" at bounding box center [736, 537] width 67 height 13
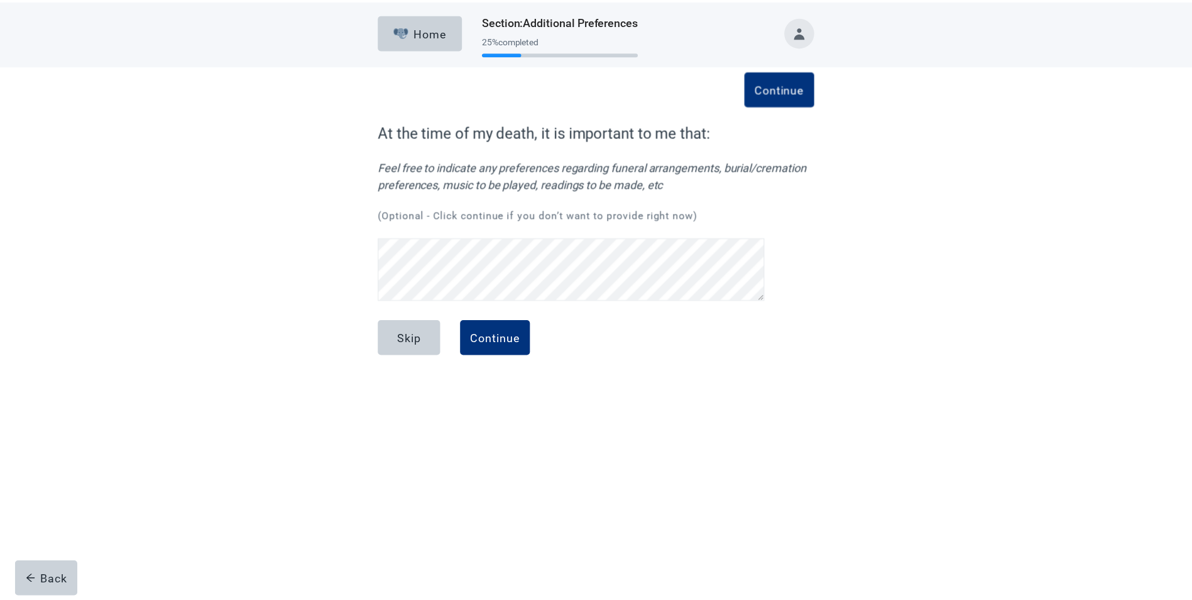
scroll to position [30, 0]
click at [505, 337] on div "Continue" at bounding box center [499, 337] width 50 height 13
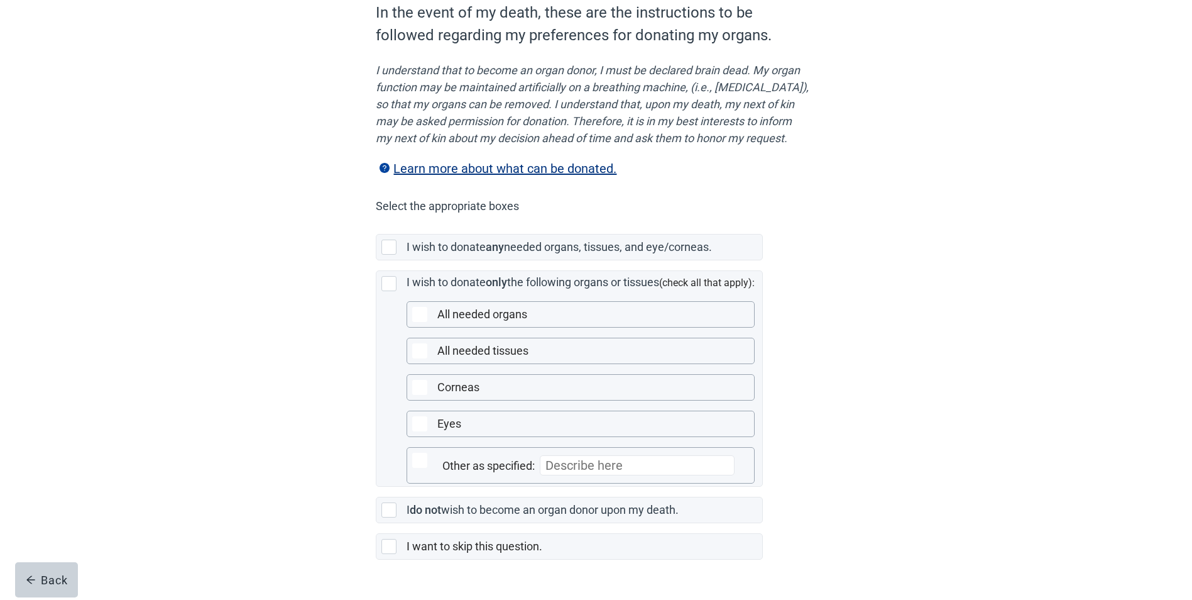
scroll to position [175, 0]
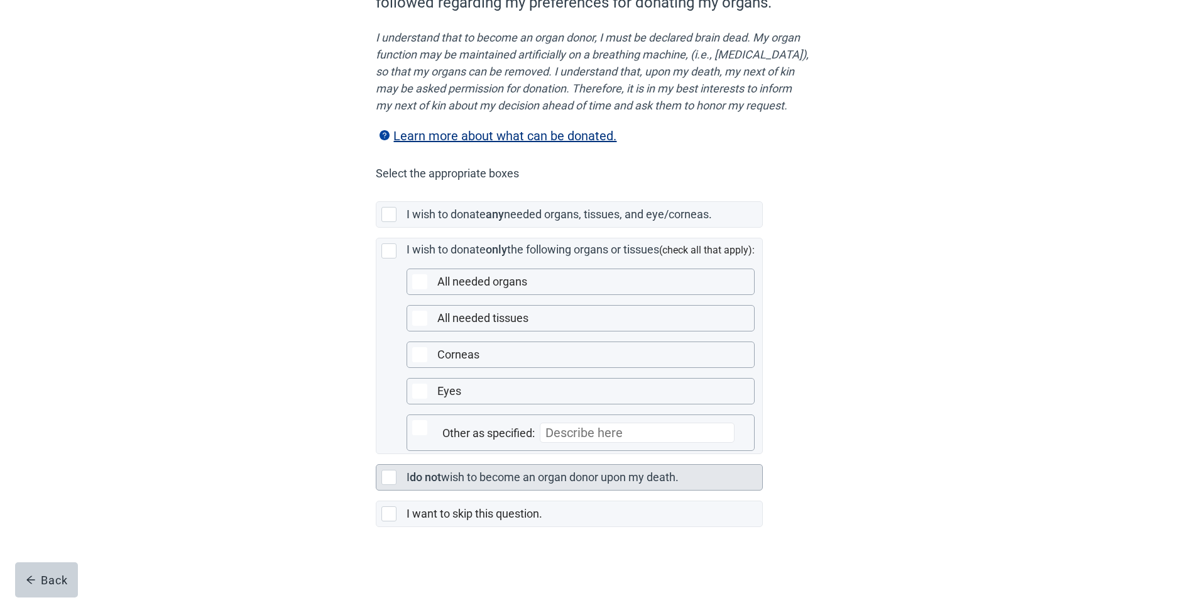
click at [387, 477] on div "Main content" at bounding box center [388, 476] width 15 height 15
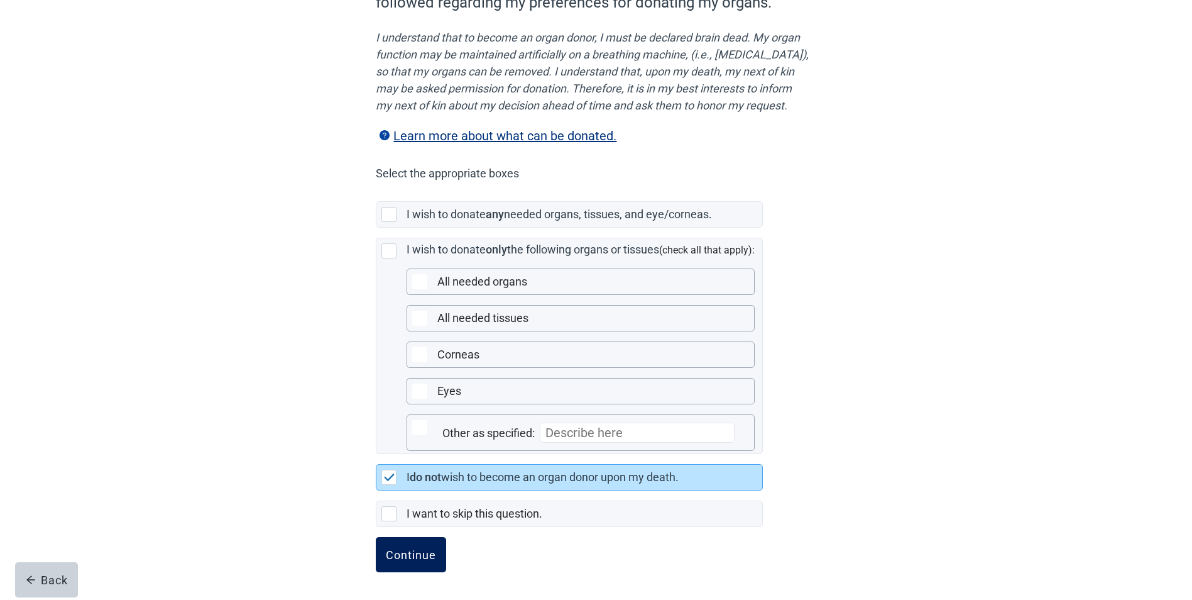
click at [417, 554] on div "Continue" at bounding box center [411, 554] width 50 height 13
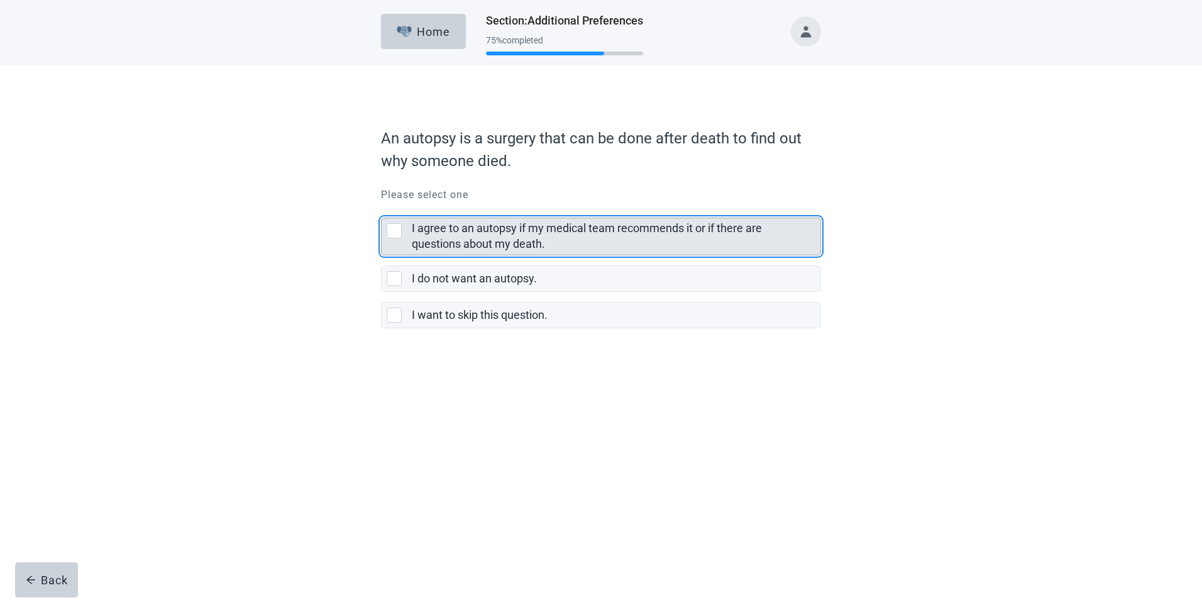
click at [394, 232] on div "I agree to an autopsy if my medical team recommends it or if there are question…" at bounding box center [393, 230] width 15 height 15
click at [381, 208] on input "I agree to an autopsy if my medical team recommends it or if there are question…" at bounding box center [381, 207] width 1 height 1
checkbox input "true"
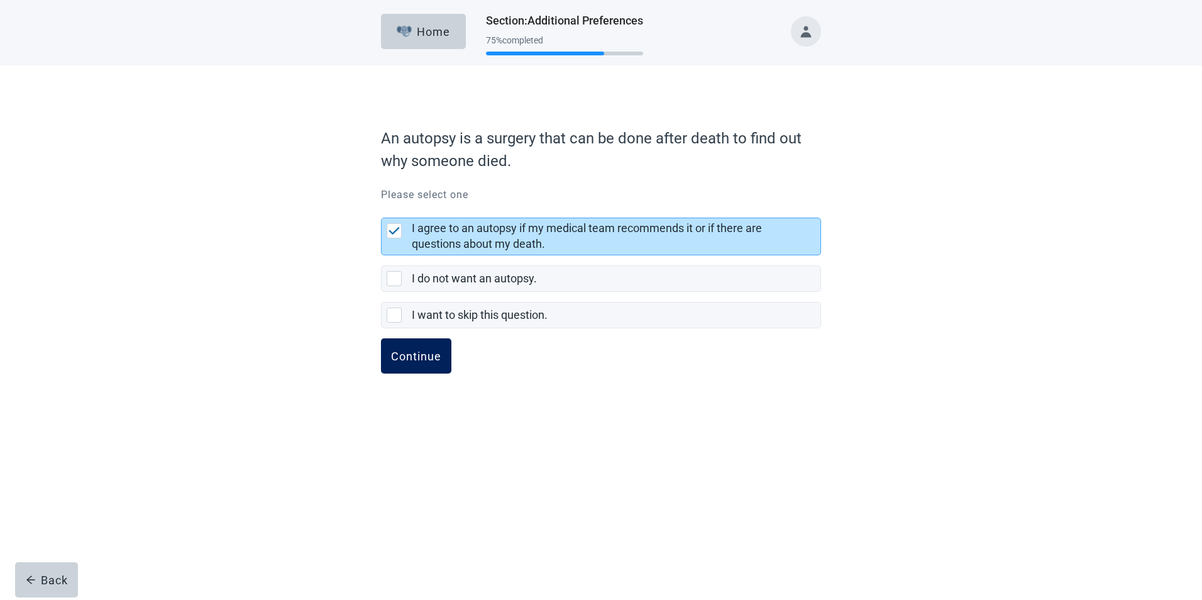
click at [419, 354] on div "Continue" at bounding box center [416, 355] width 50 height 13
